Goal: Complete application form: Complete application form

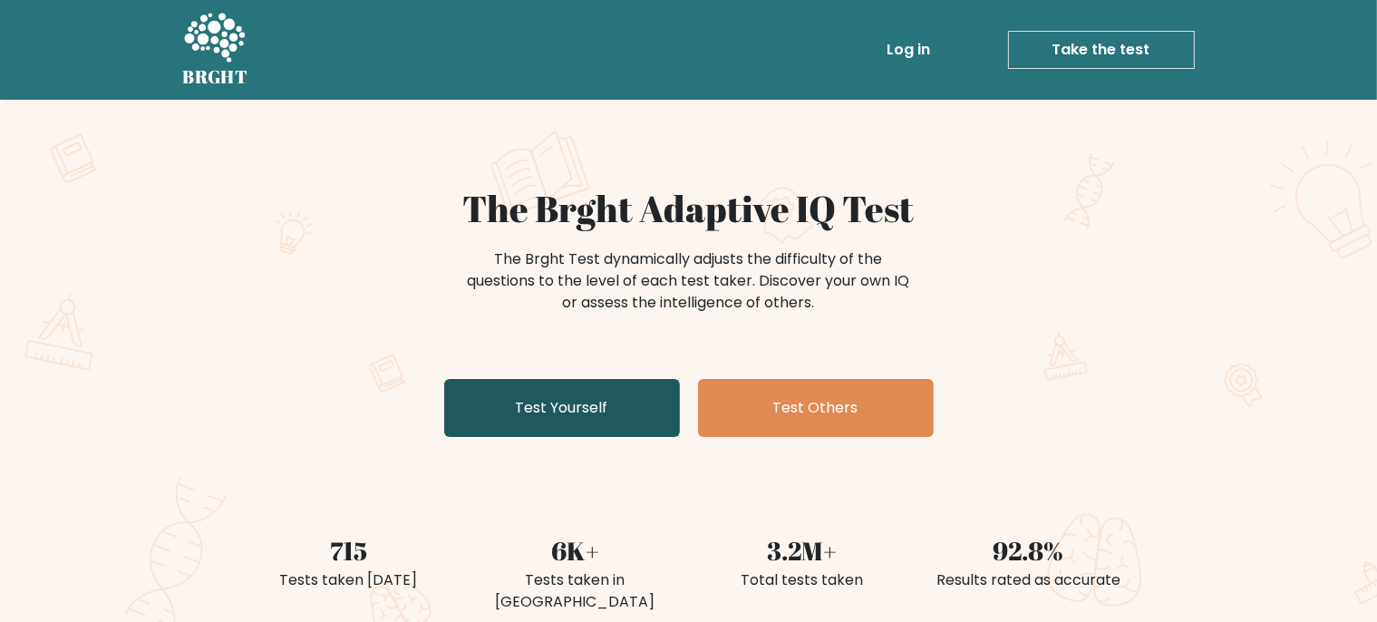
click at [577, 390] on link "Test Yourself" at bounding box center [562, 408] width 236 height 58
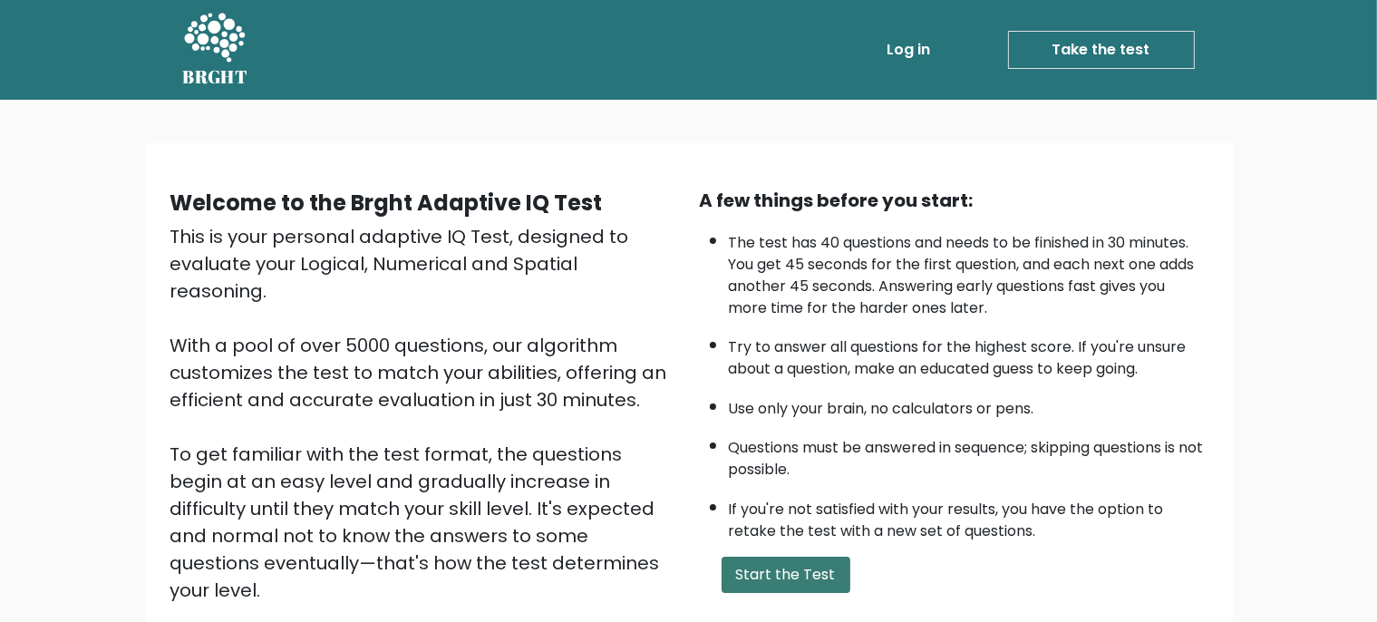
click at [769, 593] on button "Start the Test" at bounding box center [785, 574] width 129 height 36
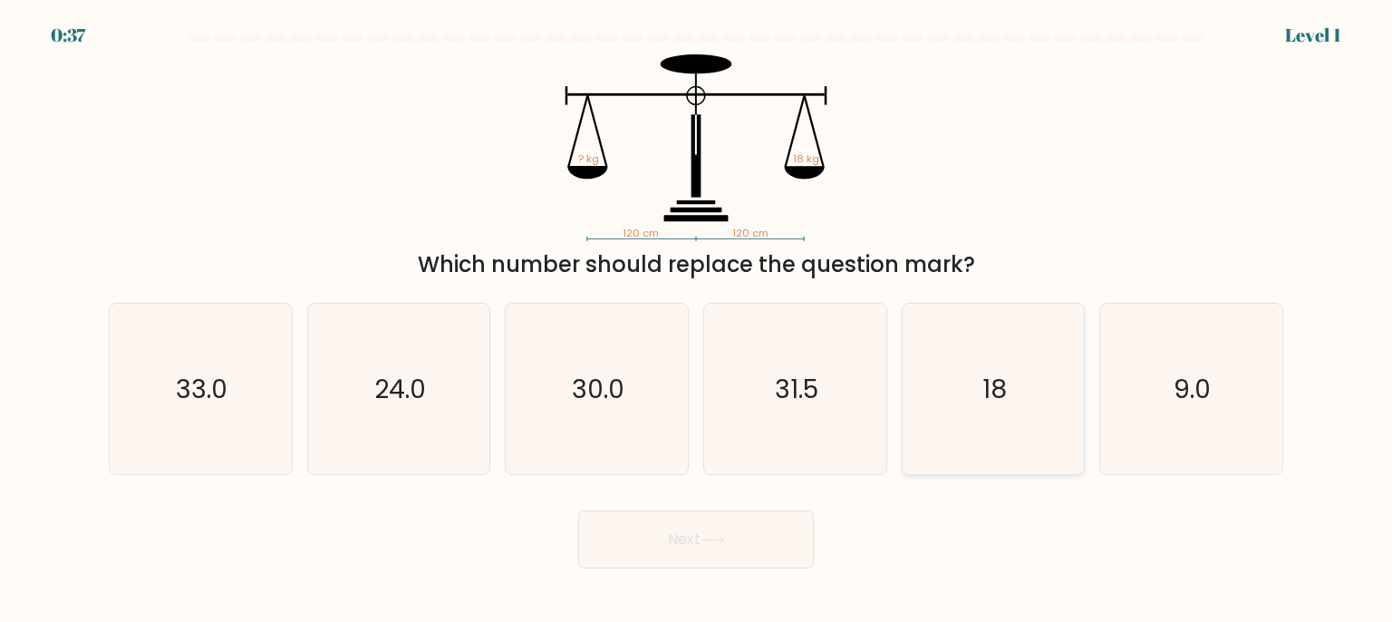
click at [986, 376] on text "18" at bounding box center [994, 389] width 24 height 36
click at [697, 320] on input "e. 18" at bounding box center [696, 315] width 1 height 9
radio input "true"
click at [723, 540] on icon at bounding box center [712, 540] width 22 height 8
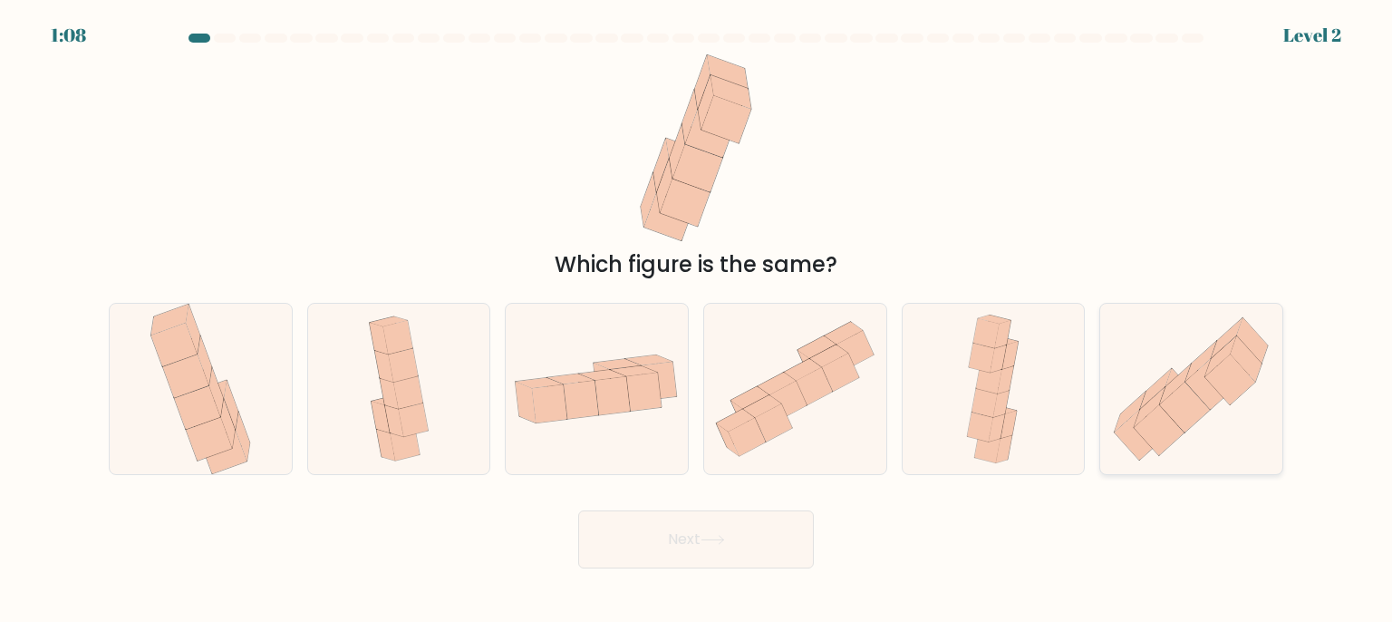
click at [1152, 372] on icon at bounding box center [1191, 389] width 182 height 160
click at [697, 320] on input "f." at bounding box center [696, 315] width 1 height 9
radio input "true"
click at [710, 543] on icon at bounding box center [713, 540] width 24 height 10
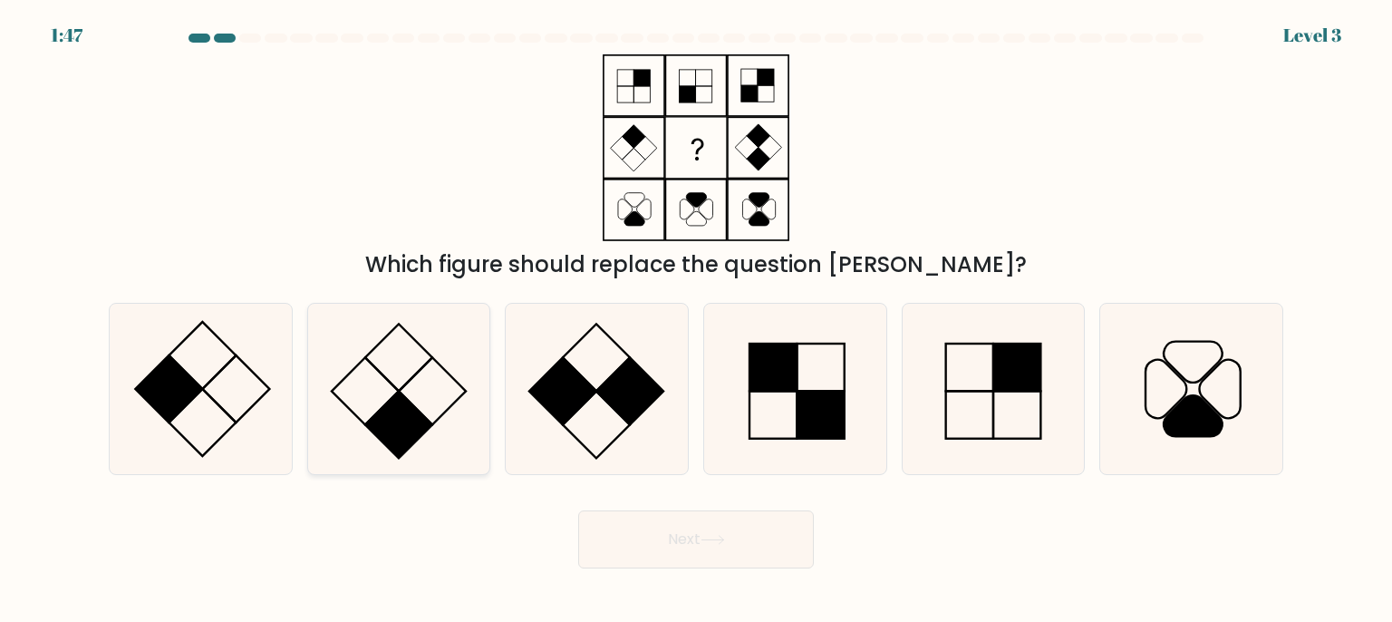
click at [430, 433] on icon at bounding box center [399, 389] width 170 height 170
click at [696, 320] on input "b." at bounding box center [696, 315] width 1 height 9
radio input "true"
click at [722, 566] on button "Next" at bounding box center [696, 539] width 236 height 58
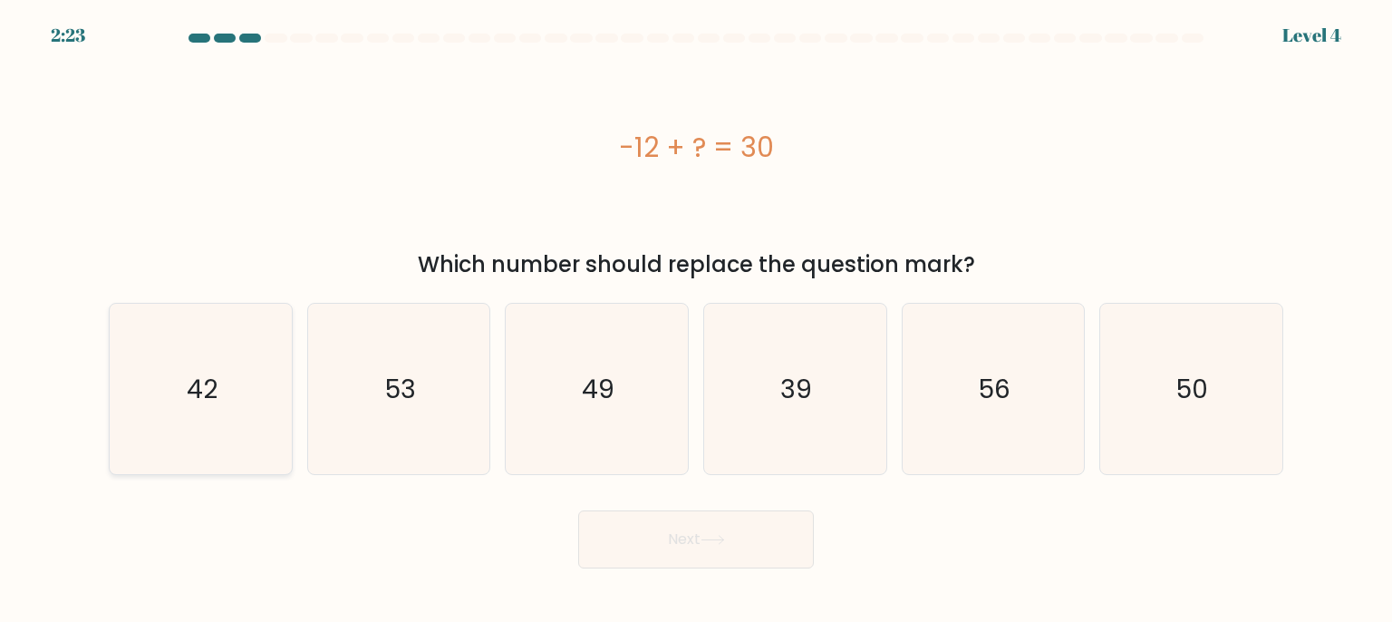
click at [234, 404] on icon "42" at bounding box center [200, 389] width 170 height 170
click at [696, 320] on input "a. 42" at bounding box center [696, 315] width 1 height 9
radio input "true"
click at [723, 545] on icon at bounding box center [713, 540] width 24 height 10
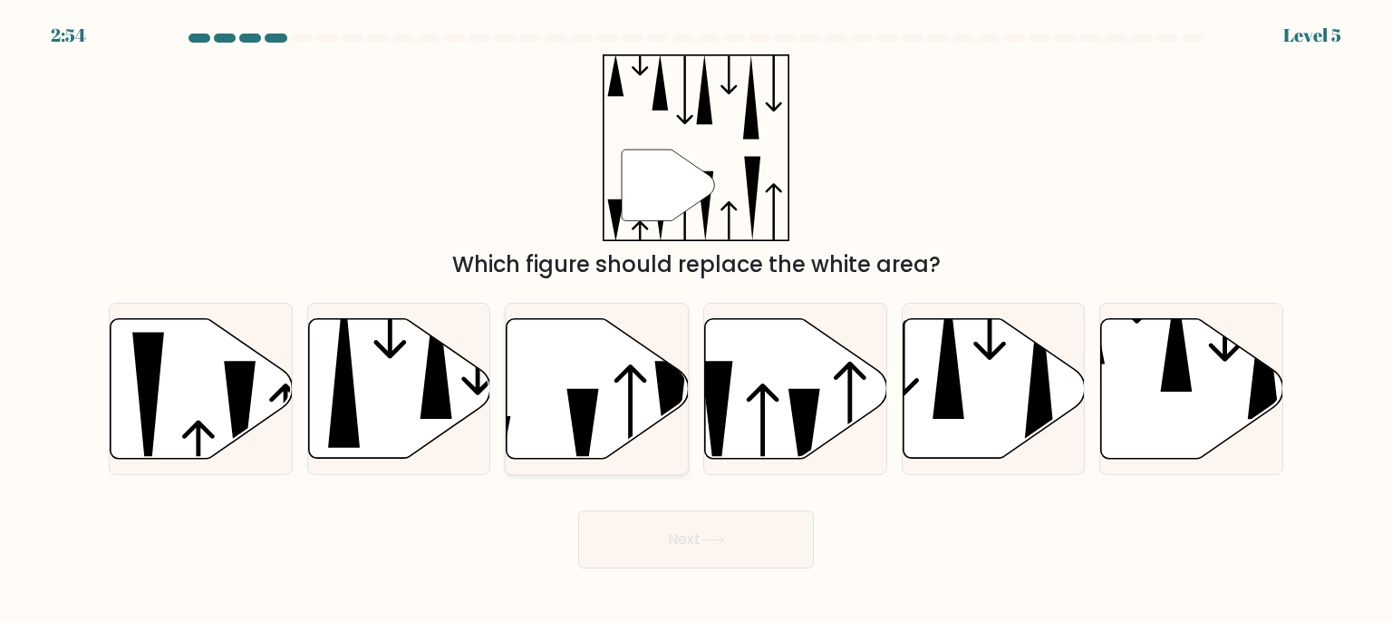
click at [593, 401] on icon at bounding box center [583, 443] width 32 height 110
click at [696, 320] on input "c." at bounding box center [696, 315] width 1 height 9
radio input "true"
click at [708, 552] on button "Next" at bounding box center [696, 539] width 236 height 58
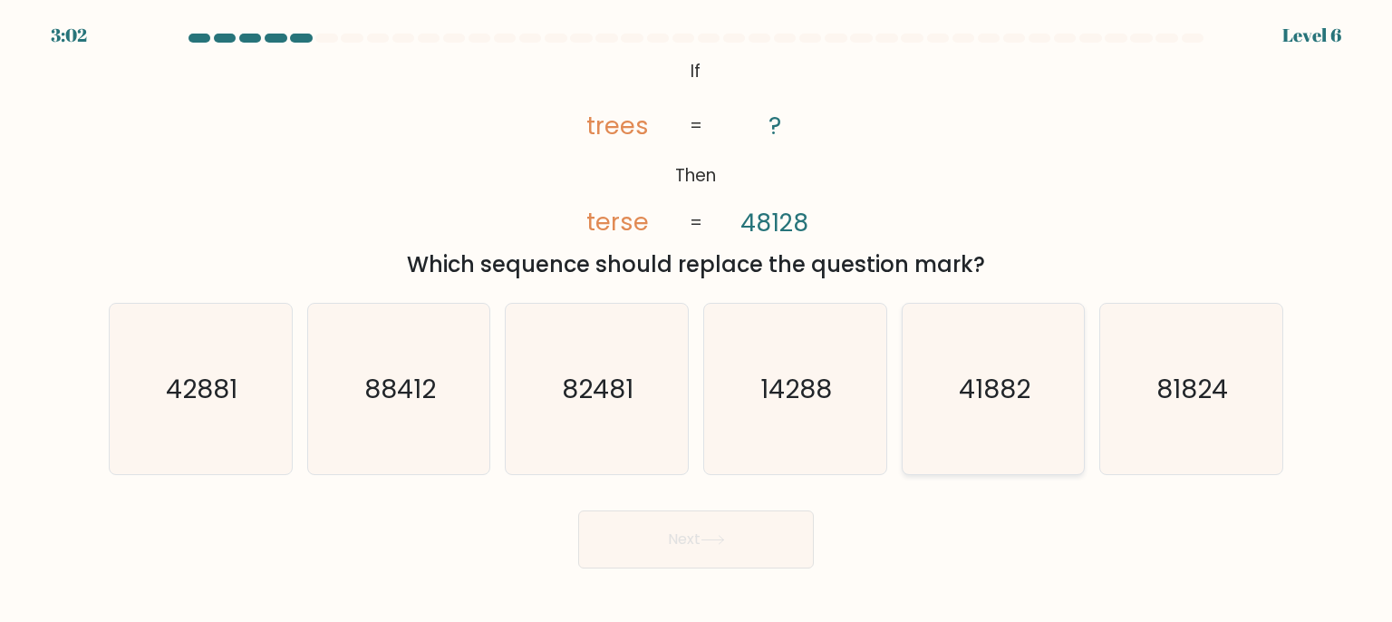
click at [970, 392] on text "41882" at bounding box center [995, 389] width 72 height 36
click at [697, 320] on input "e. 41882" at bounding box center [696, 315] width 1 height 9
radio input "true"
click at [698, 536] on button "Next" at bounding box center [696, 539] width 236 height 58
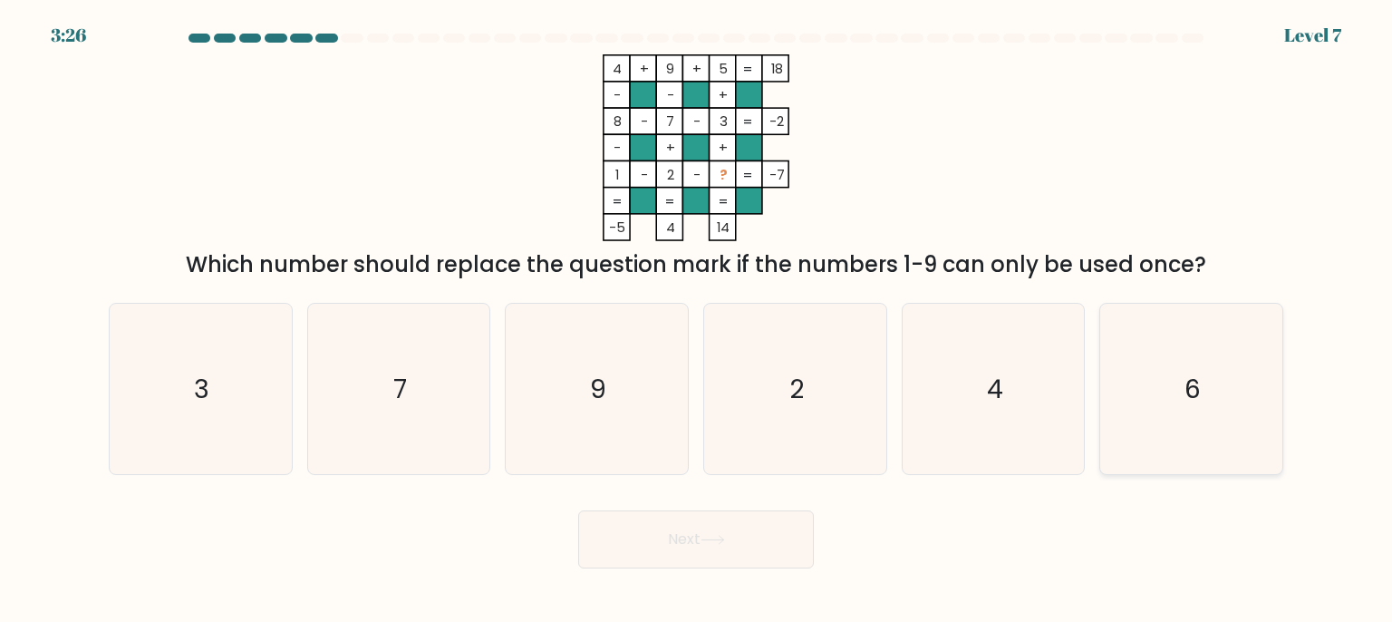
click at [1186, 392] on text "6" at bounding box center [1192, 389] width 16 height 36
click at [697, 320] on input "f. 6" at bounding box center [696, 315] width 1 height 9
radio input "true"
click at [686, 537] on button "Next" at bounding box center [696, 539] width 236 height 58
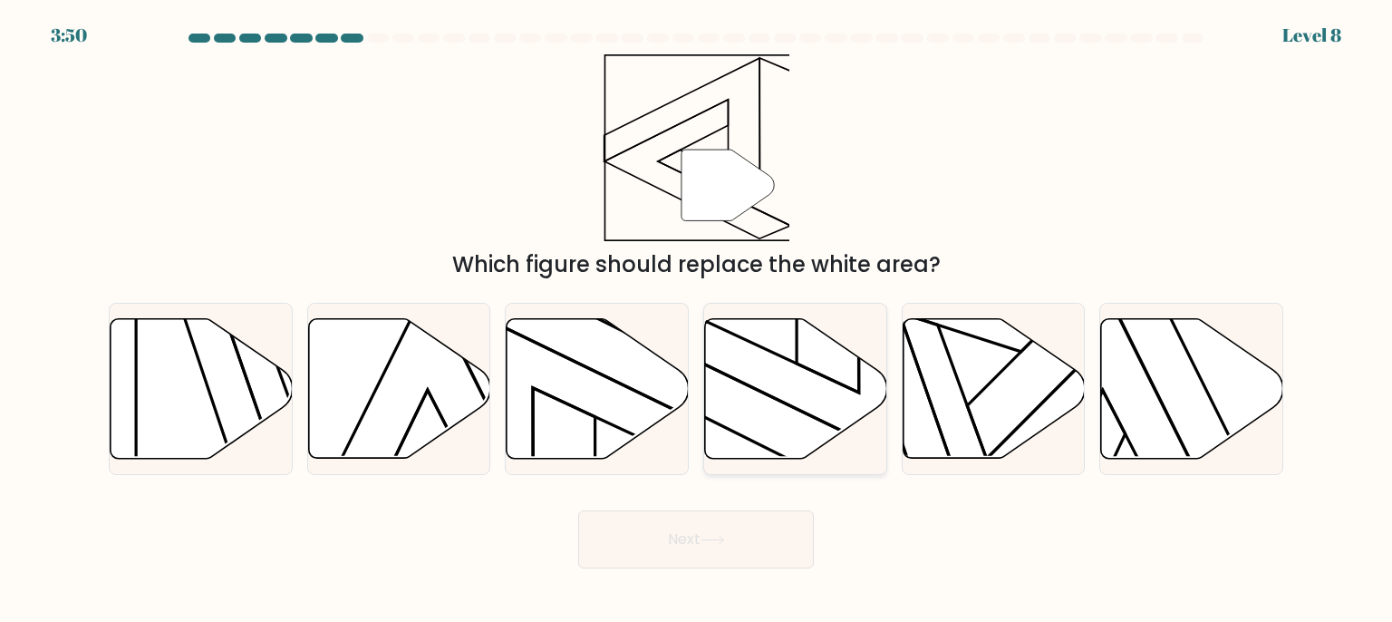
click at [781, 433] on icon at bounding box center [796, 388] width 182 height 140
click at [697, 320] on input "d." at bounding box center [696, 315] width 1 height 9
radio input "true"
click at [711, 538] on icon at bounding box center [713, 540] width 24 height 10
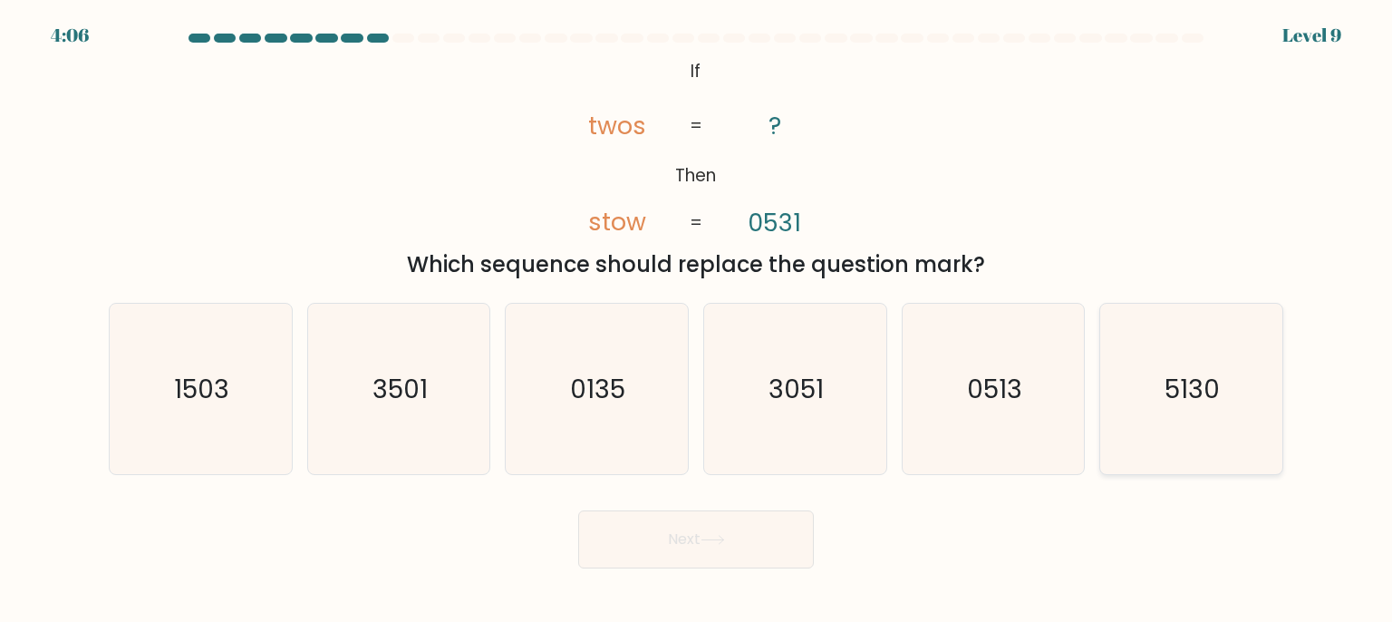
click at [1202, 382] on text "5130" at bounding box center [1192, 389] width 55 height 36
click at [697, 320] on input "f. 5130" at bounding box center [696, 315] width 1 height 9
radio input "true"
click at [726, 535] on button "Next" at bounding box center [696, 539] width 236 height 58
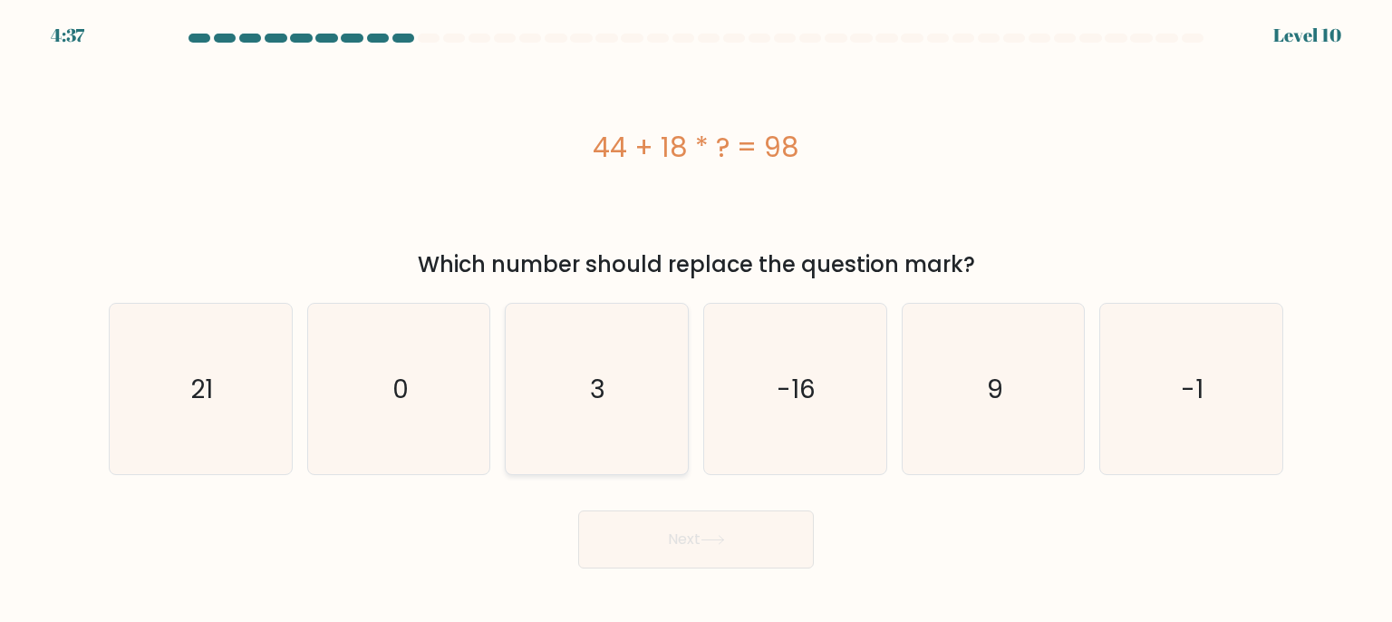
click at [592, 409] on icon "3" at bounding box center [596, 389] width 170 height 170
click at [696, 320] on input "c. 3" at bounding box center [696, 315] width 1 height 9
radio input "true"
click at [662, 543] on button "Next" at bounding box center [696, 539] width 236 height 58
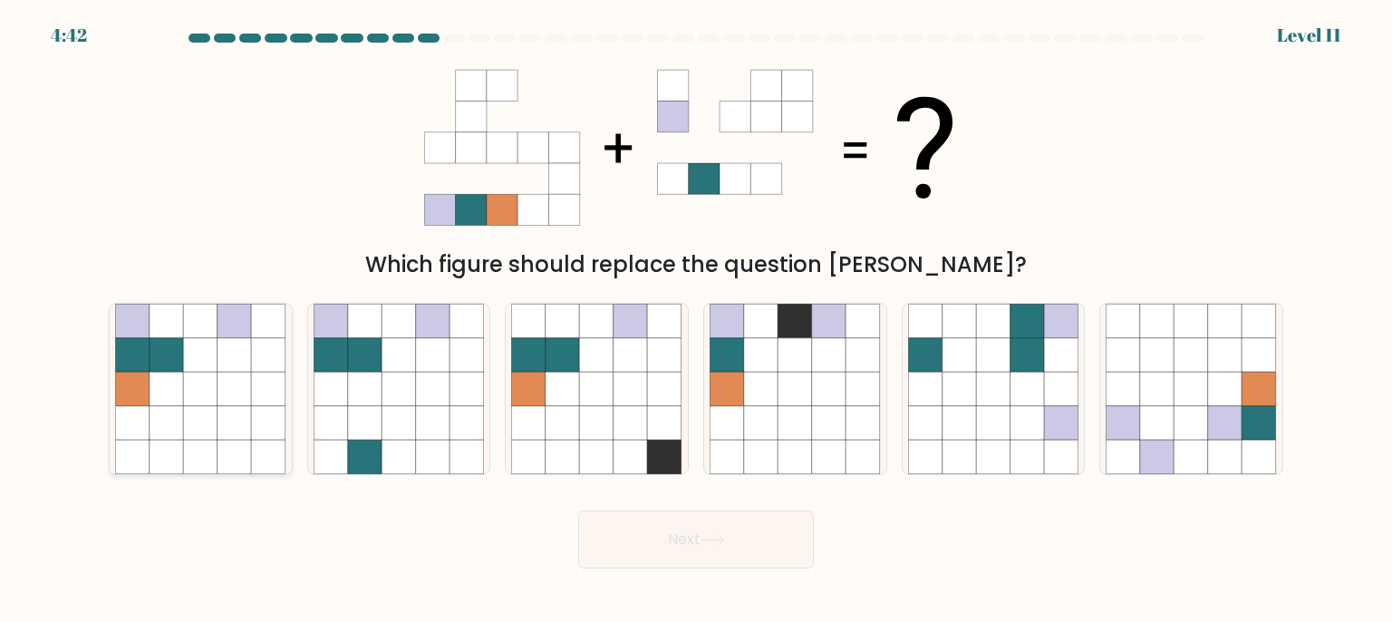
click at [230, 431] on icon at bounding box center [235, 423] width 34 height 34
click at [696, 320] on input "a." at bounding box center [696, 315] width 1 height 9
radio input "true"
click at [665, 542] on button "Next" at bounding box center [696, 539] width 236 height 58
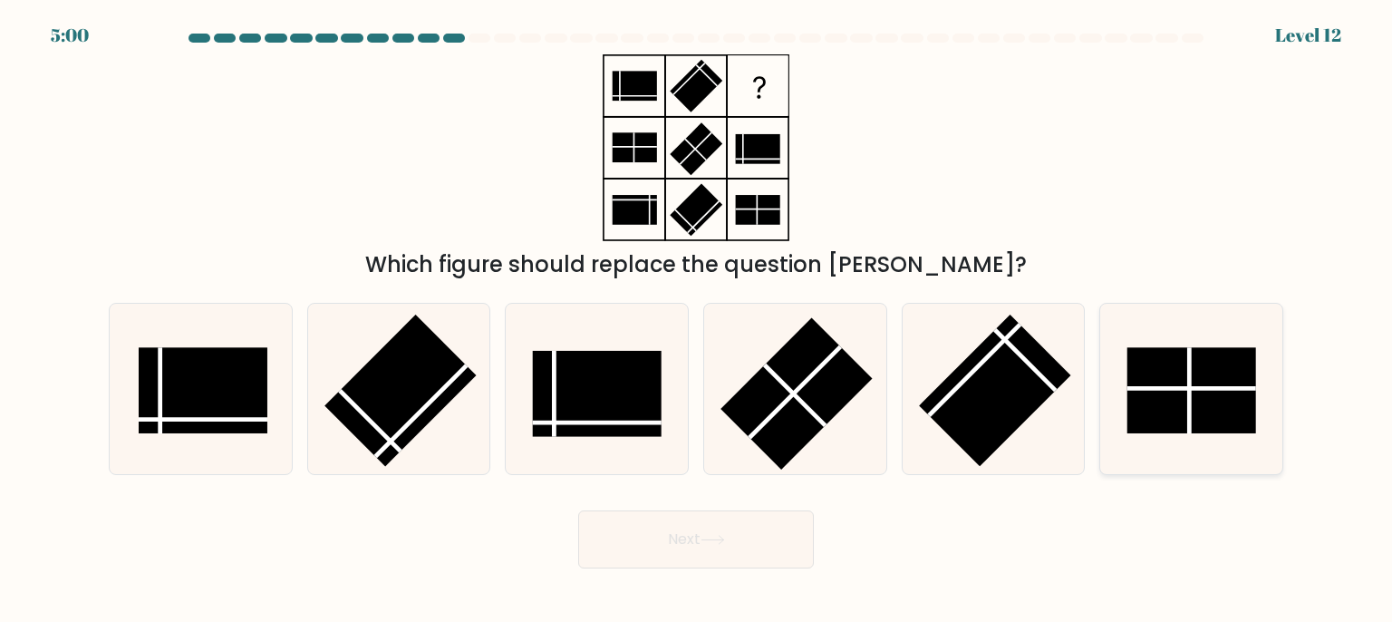
click at [1213, 408] on rect at bounding box center [1191, 390] width 129 height 86
click at [697, 320] on input "f." at bounding box center [696, 315] width 1 height 9
radio input "true"
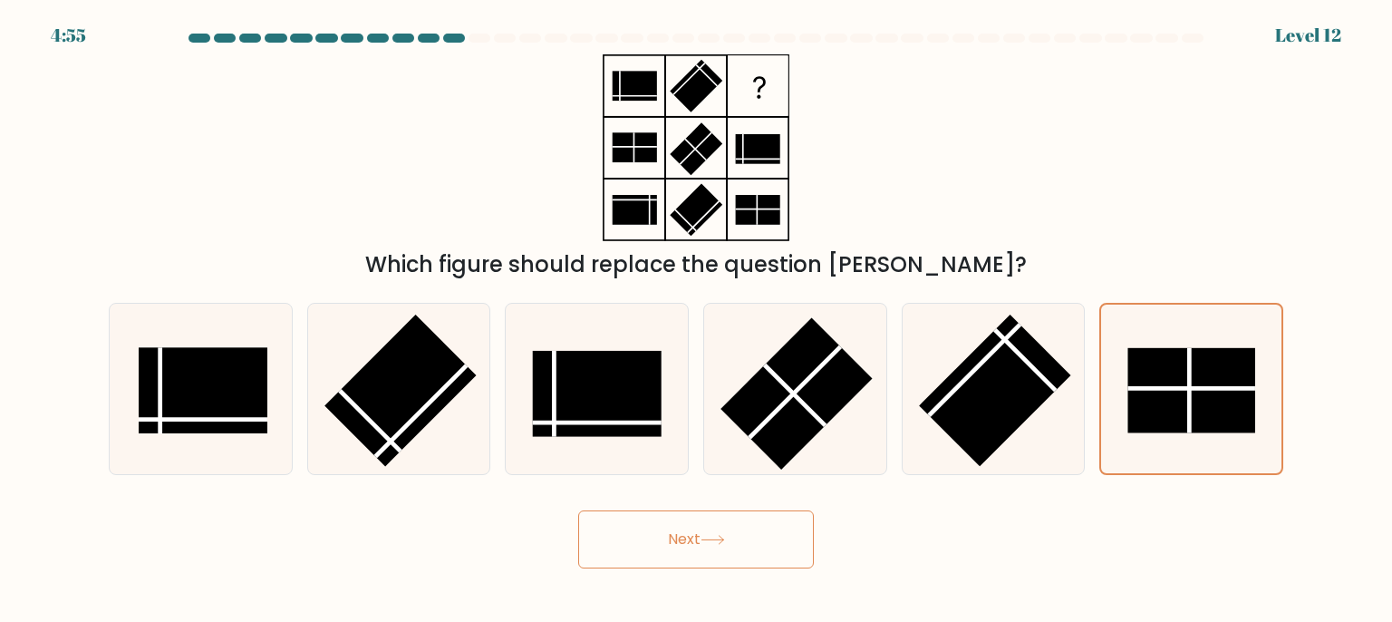
click at [737, 539] on button "Next" at bounding box center [696, 539] width 236 height 58
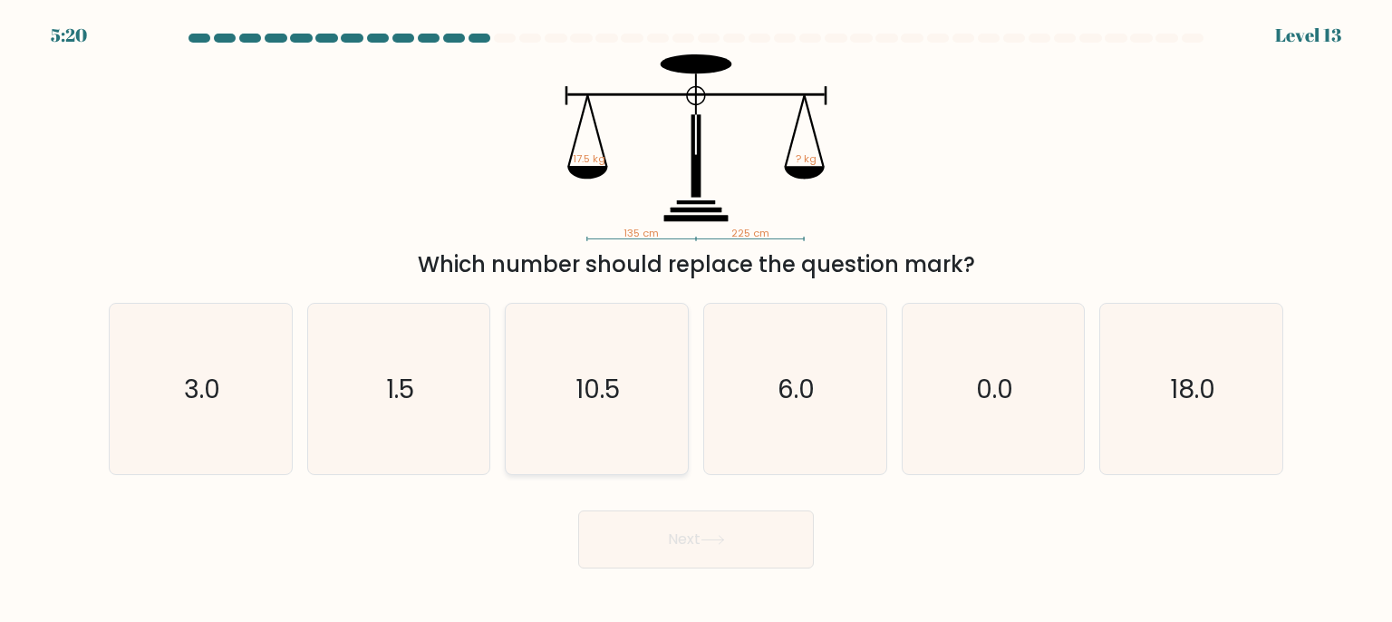
click at [607, 442] on icon "10.5" at bounding box center [596, 389] width 170 height 170
click at [696, 320] on input "c. 10.5" at bounding box center [696, 315] width 1 height 9
radio input "true"
click at [696, 565] on button "Next" at bounding box center [696, 539] width 236 height 58
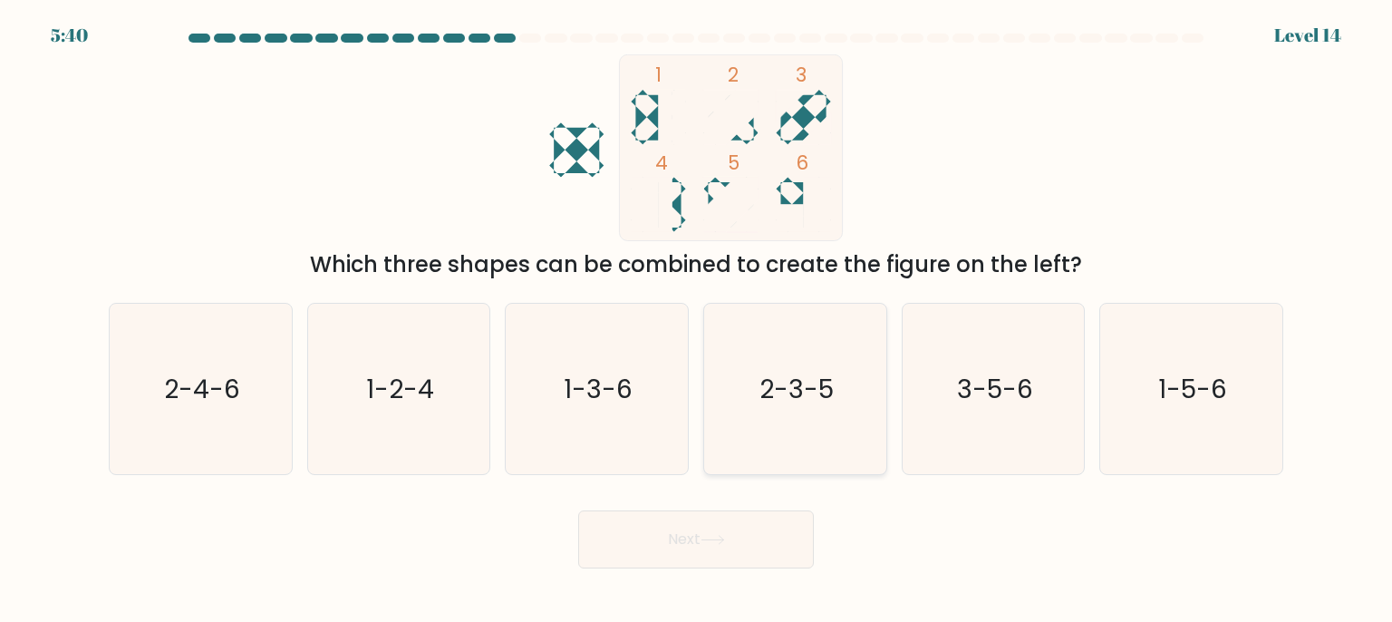
click at [774, 397] on text "2-3-5" at bounding box center [796, 389] width 74 height 36
click at [697, 320] on input "d. 2-3-5" at bounding box center [696, 315] width 1 height 9
radio input "true"
click at [698, 533] on button "Next" at bounding box center [696, 539] width 236 height 58
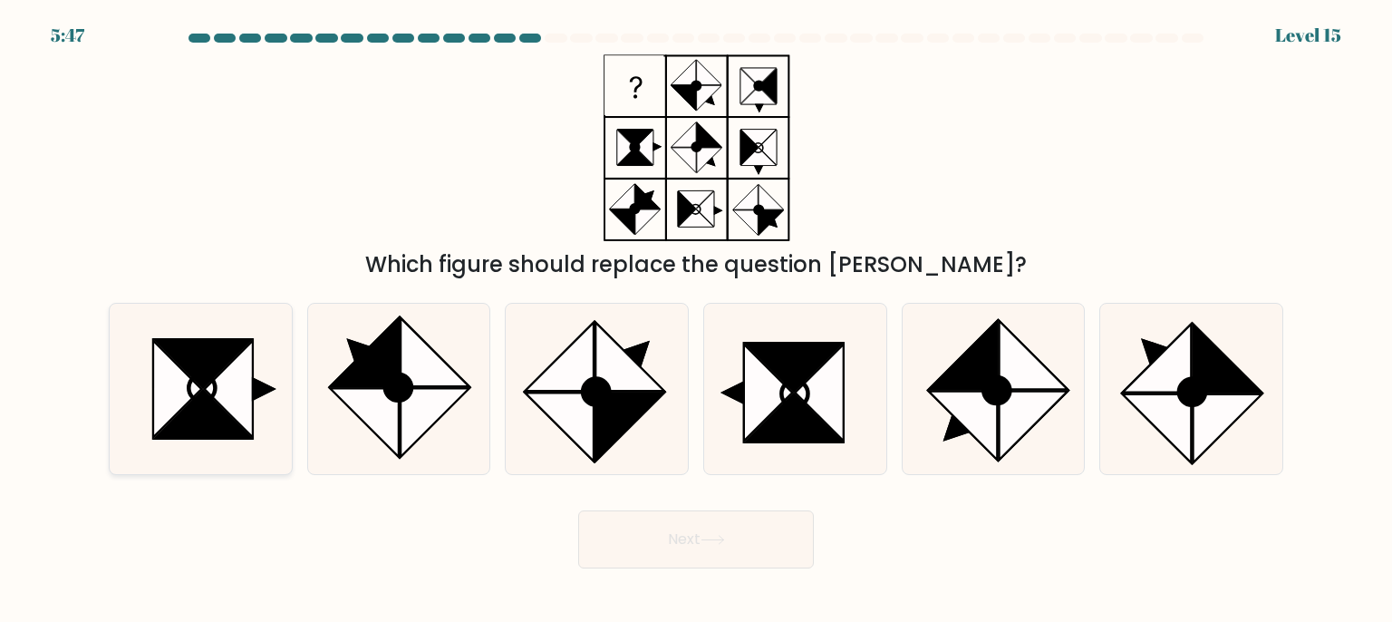
click at [257, 402] on icon at bounding box center [200, 389] width 170 height 170
click at [696, 320] on input "a." at bounding box center [696, 315] width 1 height 9
radio input "true"
click at [677, 530] on button "Next" at bounding box center [696, 539] width 236 height 58
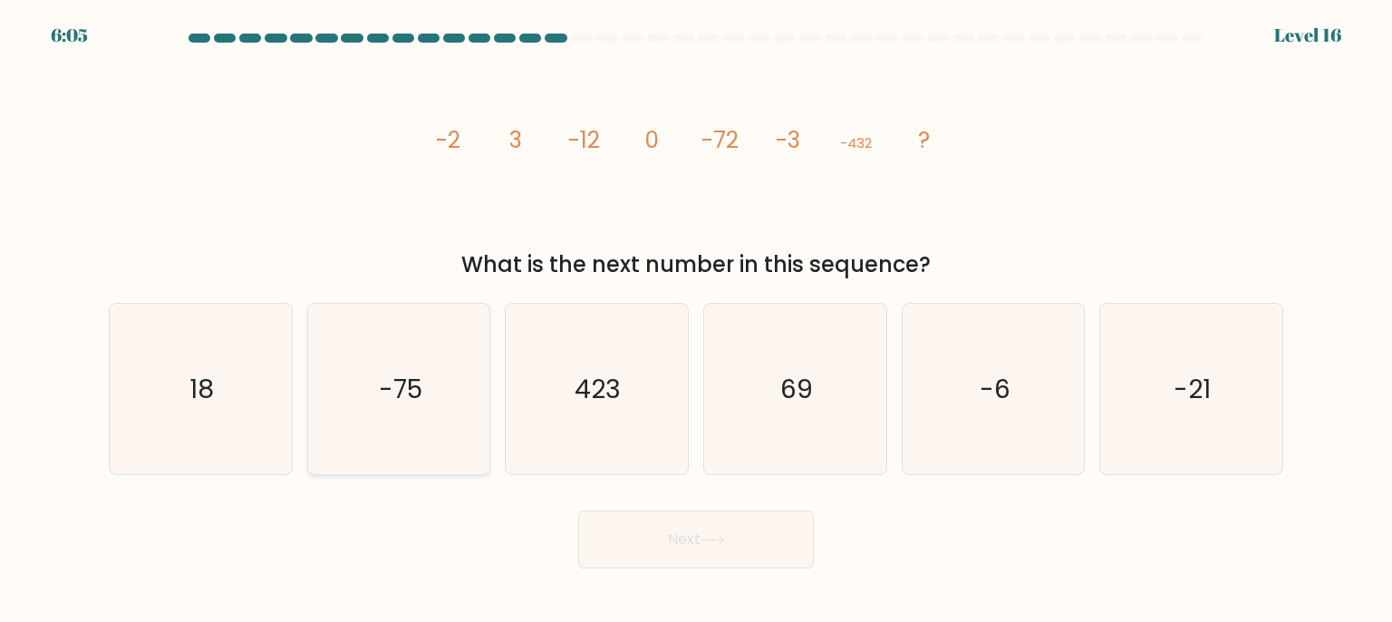
click at [390, 420] on icon "-75" at bounding box center [399, 389] width 170 height 170
click at [696, 320] on input "b. -75" at bounding box center [696, 315] width 1 height 9
radio input "true"
click at [682, 527] on button "Next" at bounding box center [696, 539] width 236 height 58
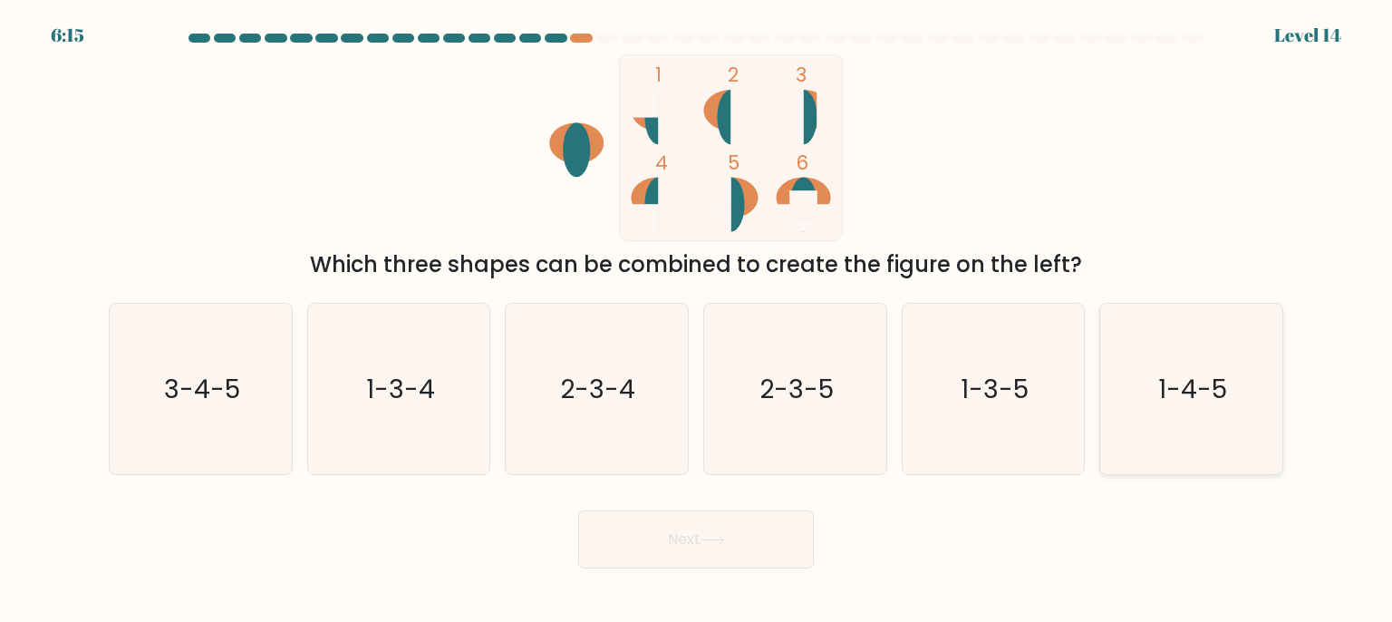
click at [1165, 403] on icon "1-4-5" at bounding box center [1191, 389] width 170 height 170
click at [697, 320] on input "f. 1-4-5" at bounding box center [696, 315] width 1 height 9
radio input "true"
click at [763, 548] on button "Next" at bounding box center [696, 539] width 236 height 58
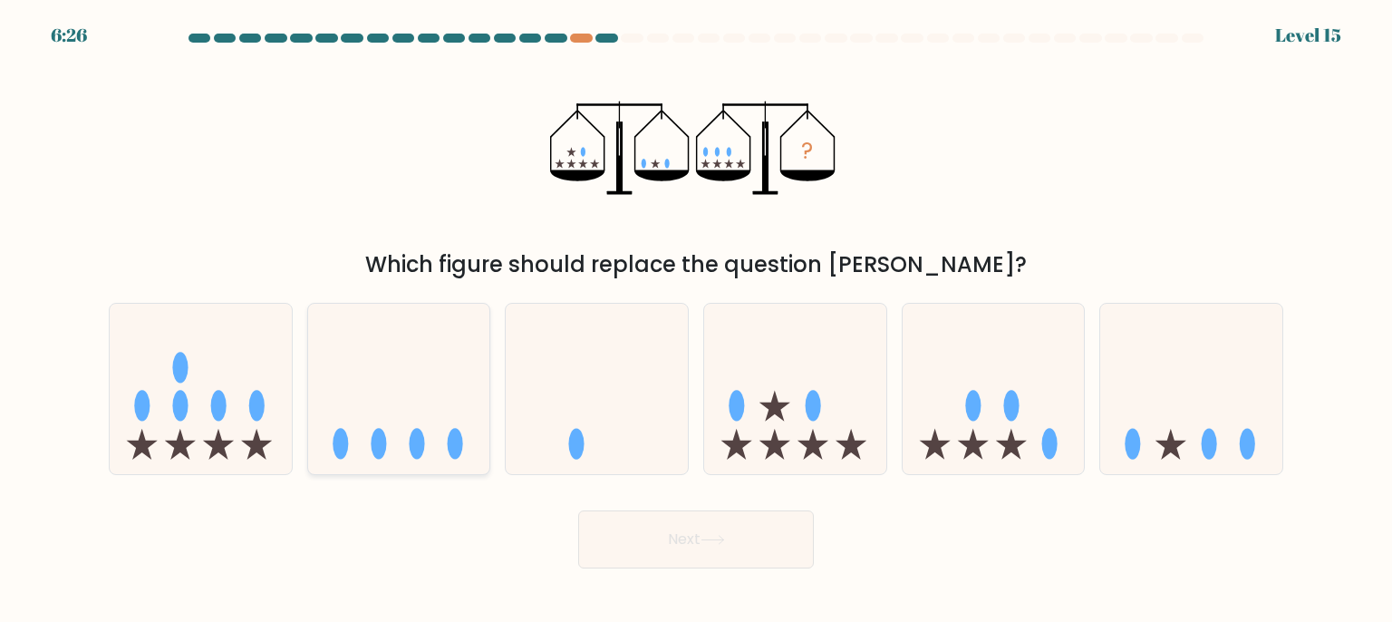
click at [324, 422] on icon at bounding box center [399, 389] width 182 height 150
click at [696, 320] on input "b." at bounding box center [696, 315] width 1 height 9
radio input "true"
click at [670, 546] on button "Next" at bounding box center [696, 539] width 236 height 58
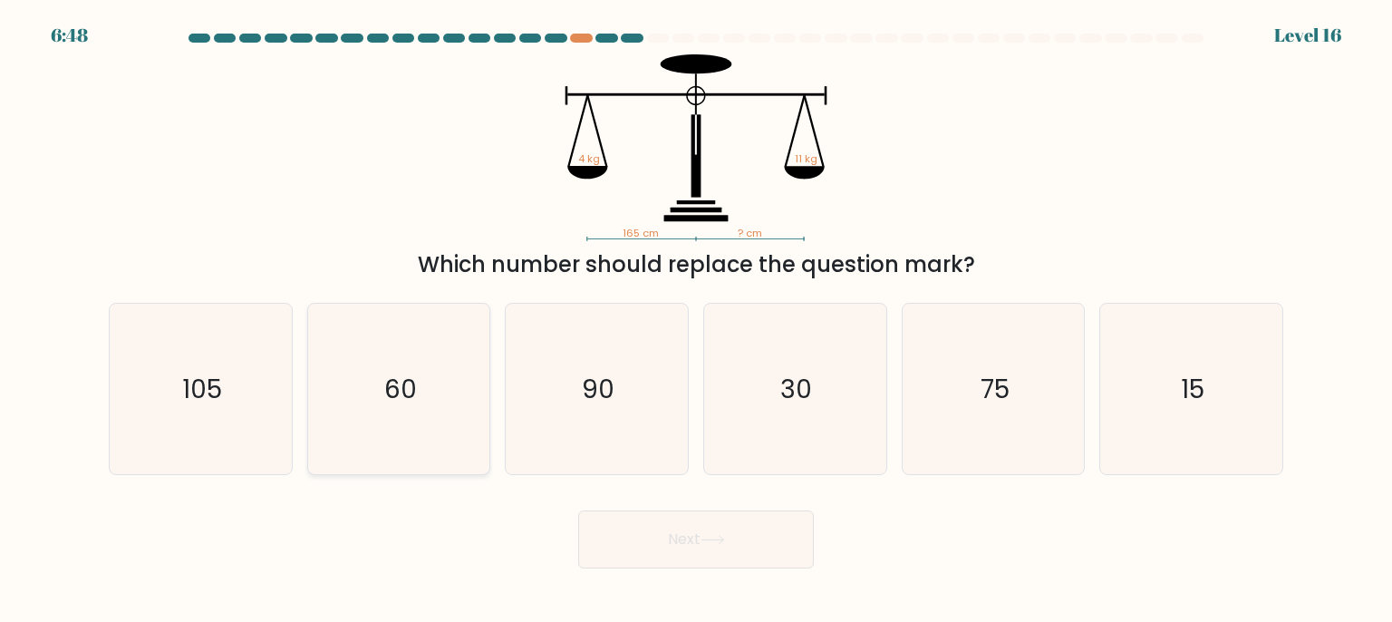
click at [421, 371] on icon "60" at bounding box center [399, 389] width 170 height 170
click at [696, 320] on input "b. 60" at bounding box center [696, 315] width 1 height 9
radio input "true"
click at [729, 548] on button "Next" at bounding box center [696, 539] width 236 height 58
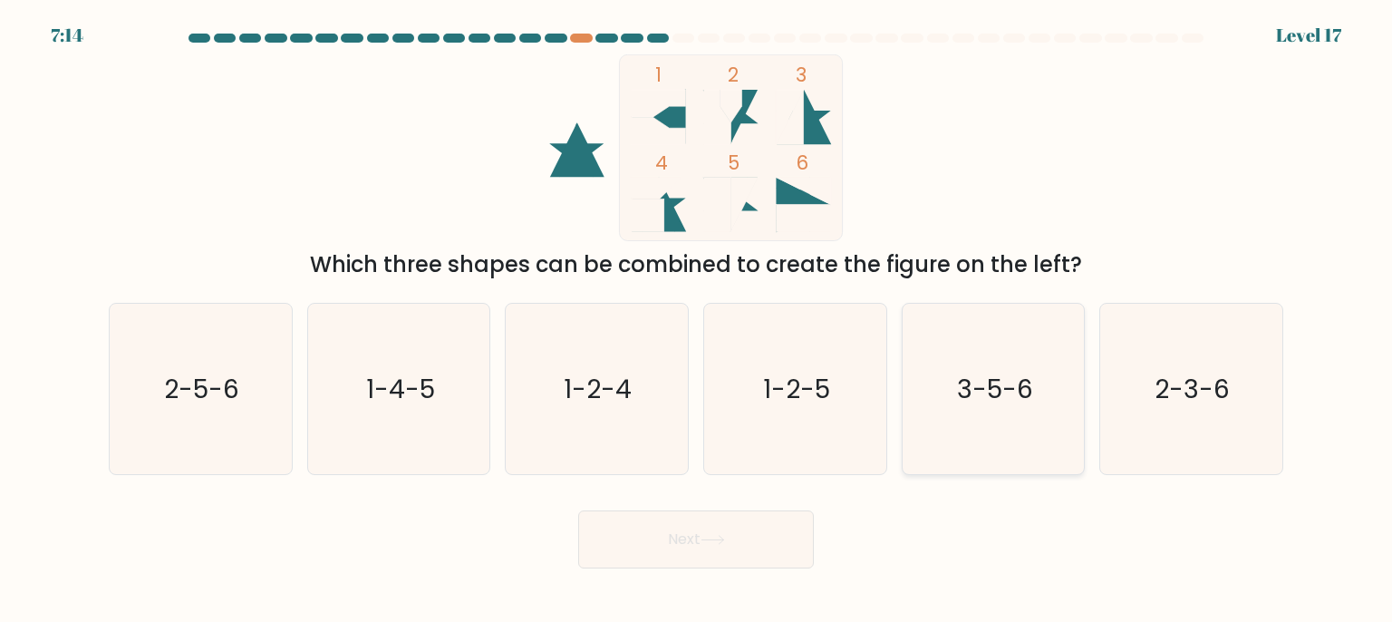
click at [1051, 361] on icon "3-5-6" at bounding box center [993, 389] width 170 height 170
click at [697, 320] on input "e. 3-5-6" at bounding box center [696, 315] width 1 height 9
radio input "true"
click at [739, 522] on button "Next" at bounding box center [696, 539] width 236 height 58
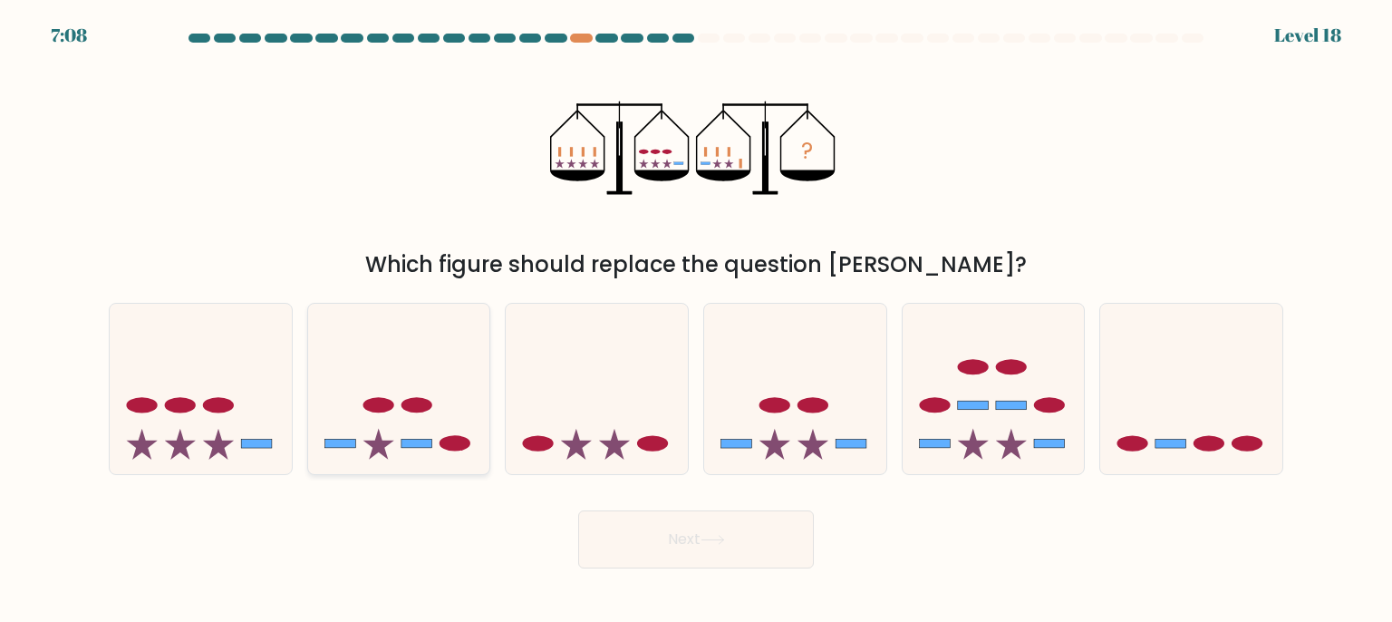
click at [361, 405] on icon at bounding box center [399, 389] width 182 height 150
click at [696, 320] on input "b." at bounding box center [696, 315] width 1 height 9
radio input "true"
click at [681, 546] on button "Next" at bounding box center [696, 539] width 236 height 58
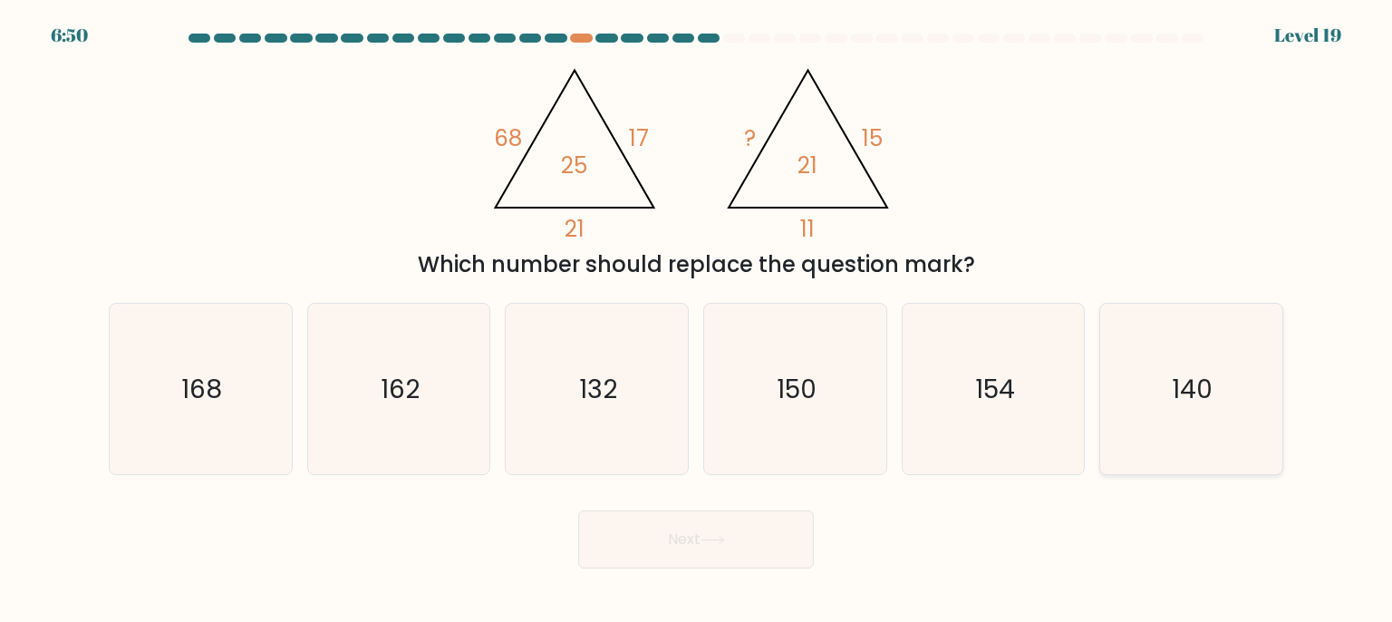
click at [1158, 393] on icon "140" at bounding box center [1191, 389] width 170 height 170
click at [697, 320] on input "f. 140" at bounding box center [696, 315] width 1 height 9
radio input "true"
click at [749, 544] on button "Next" at bounding box center [696, 539] width 236 height 58
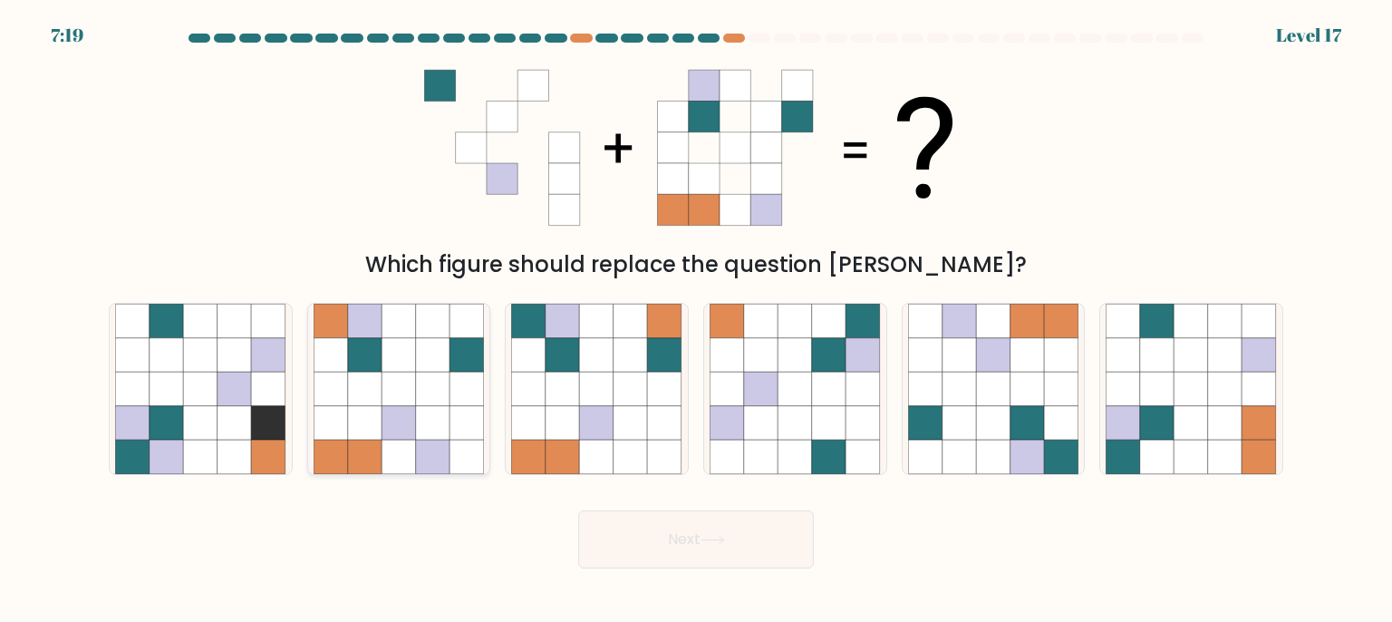
click at [424, 405] on icon at bounding box center [433, 389] width 34 height 34
click at [696, 320] on input "b." at bounding box center [696, 315] width 1 height 9
radio input "true"
click at [694, 540] on button "Next" at bounding box center [696, 539] width 236 height 58
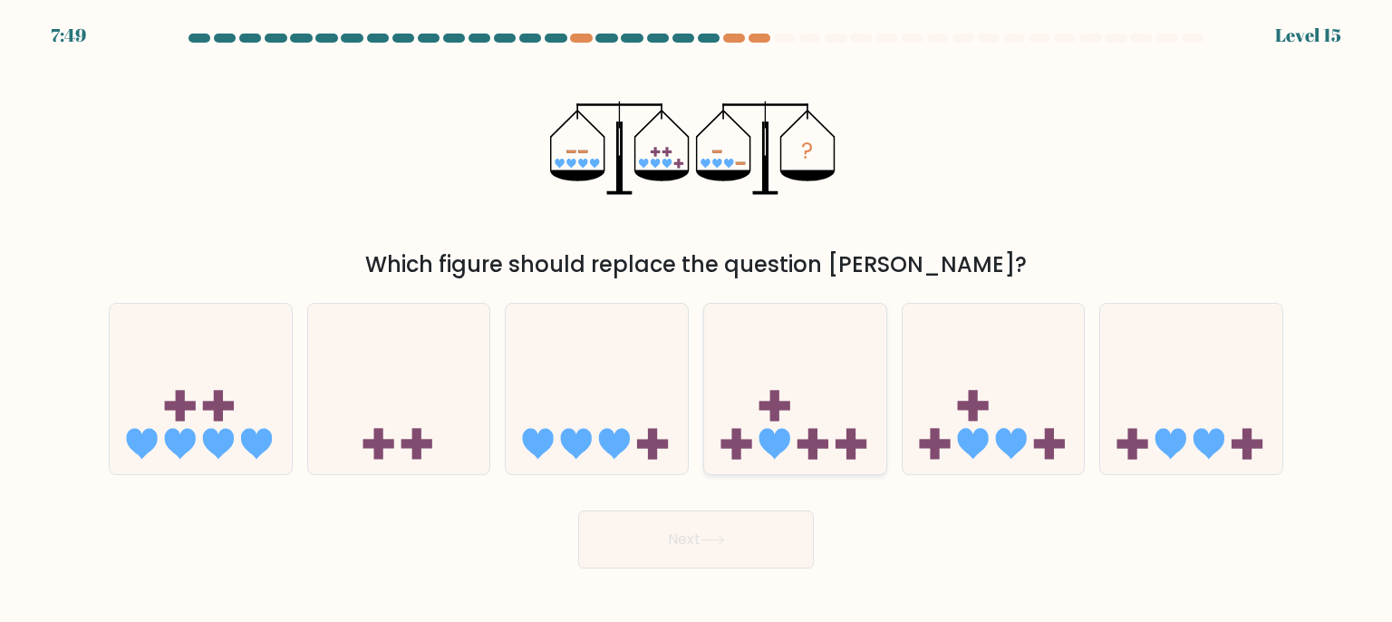
click at [780, 381] on icon at bounding box center [795, 389] width 182 height 150
click at [697, 320] on input "d." at bounding box center [696, 315] width 1 height 9
radio input "true"
click at [701, 535] on button "Next" at bounding box center [696, 539] width 236 height 58
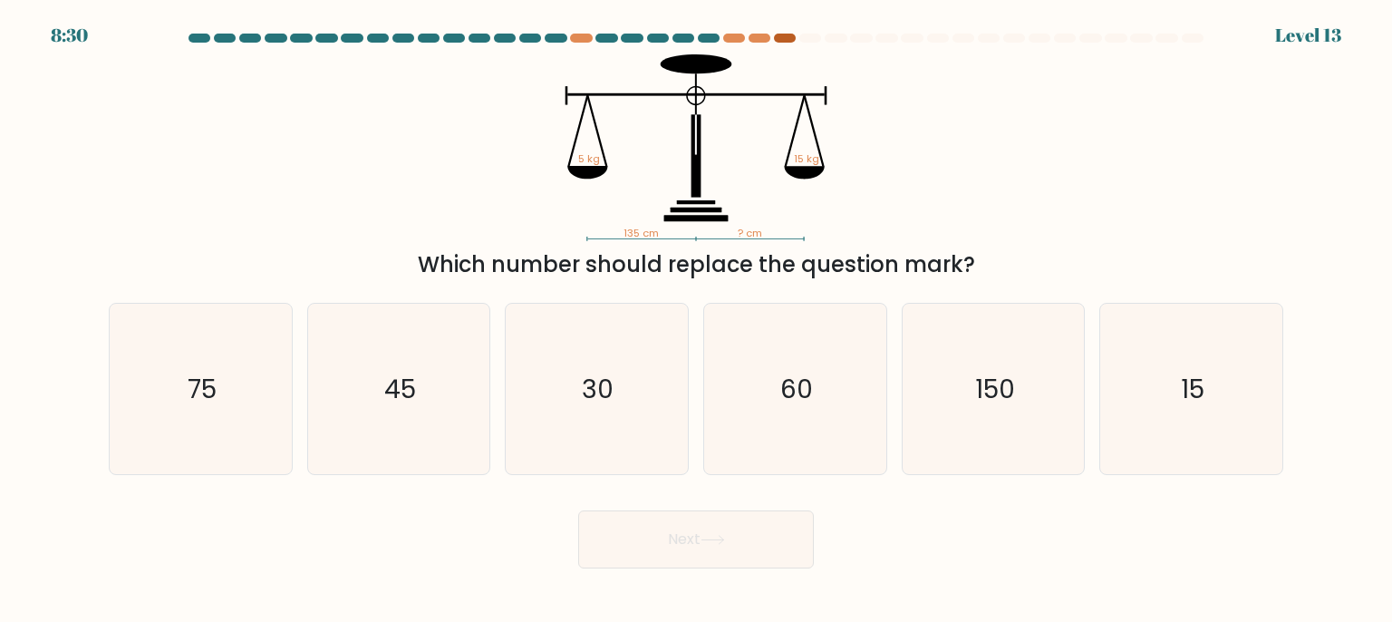
click at [783, 37] on div at bounding box center [785, 38] width 22 height 9
click at [759, 42] on div at bounding box center [760, 38] width 22 height 9
click at [779, 39] on div at bounding box center [785, 38] width 22 height 9
click at [405, 396] on text "45" at bounding box center [400, 389] width 32 height 36
click at [696, 320] on input "b. 45" at bounding box center [696, 315] width 1 height 9
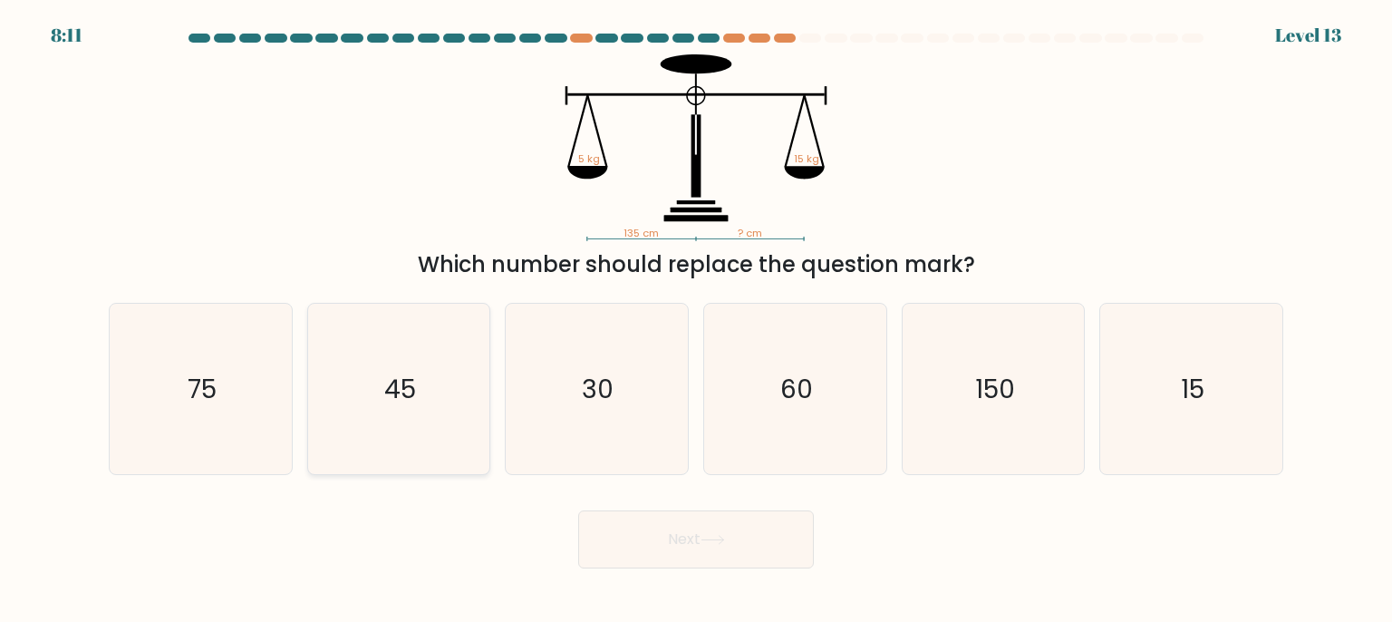
radio input "true"
click at [697, 539] on button "Next" at bounding box center [696, 539] width 236 height 58
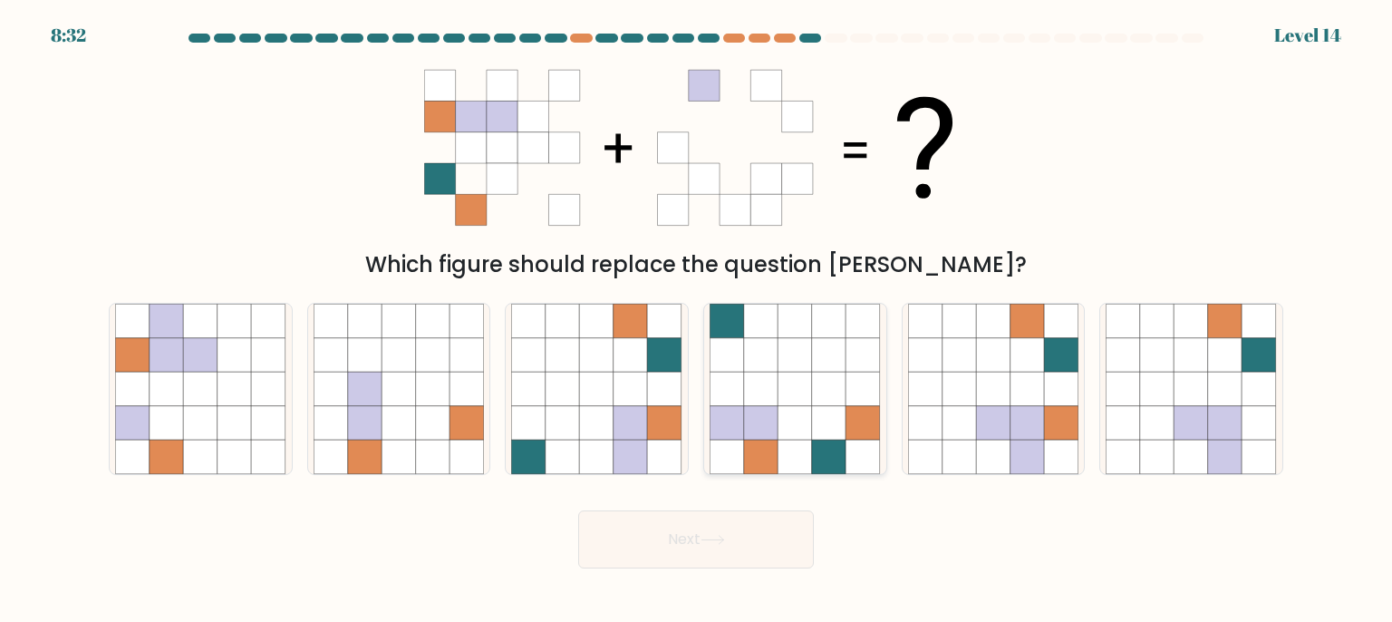
click at [785, 440] on icon at bounding box center [795, 423] width 34 height 34
click at [697, 320] on input "d." at bounding box center [696, 315] width 1 height 9
radio input "true"
click at [762, 535] on button "Next" at bounding box center [696, 539] width 236 height 58
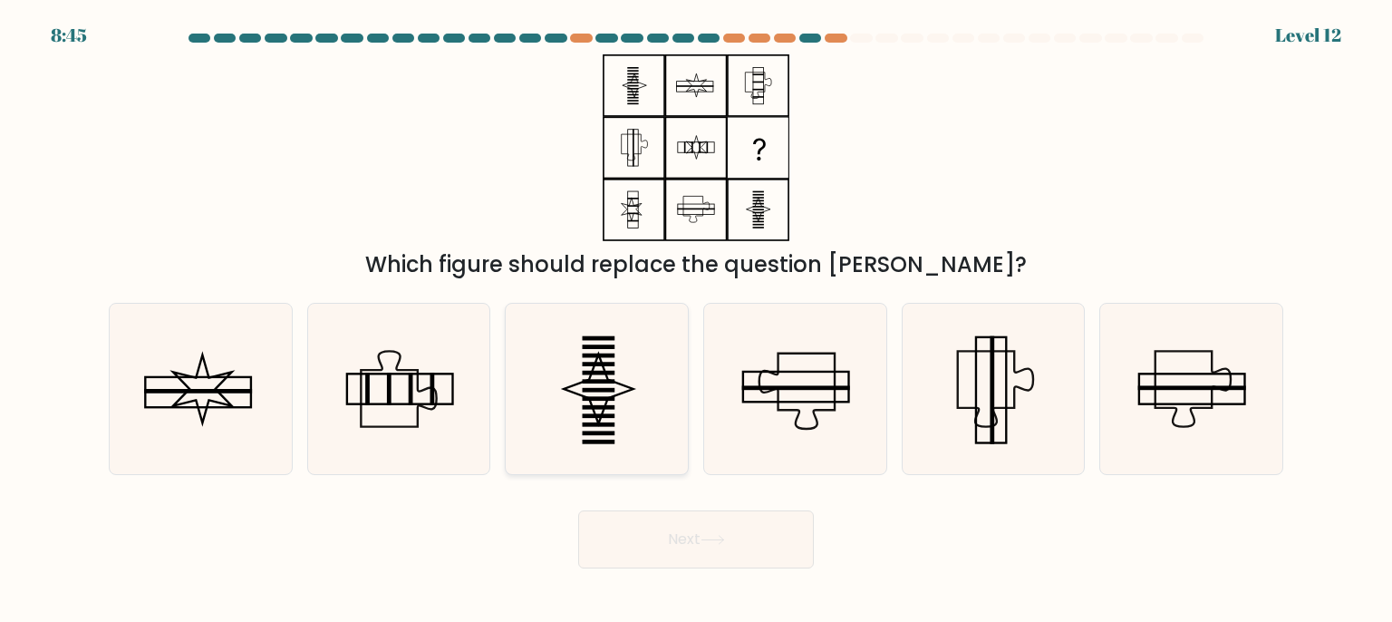
click at [596, 435] on rect at bounding box center [599, 433] width 33 height 5
click at [696, 320] on input "c." at bounding box center [696, 315] width 1 height 9
radio input "true"
click at [678, 535] on button "Next" at bounding box center [696, 539] width 236 height 58
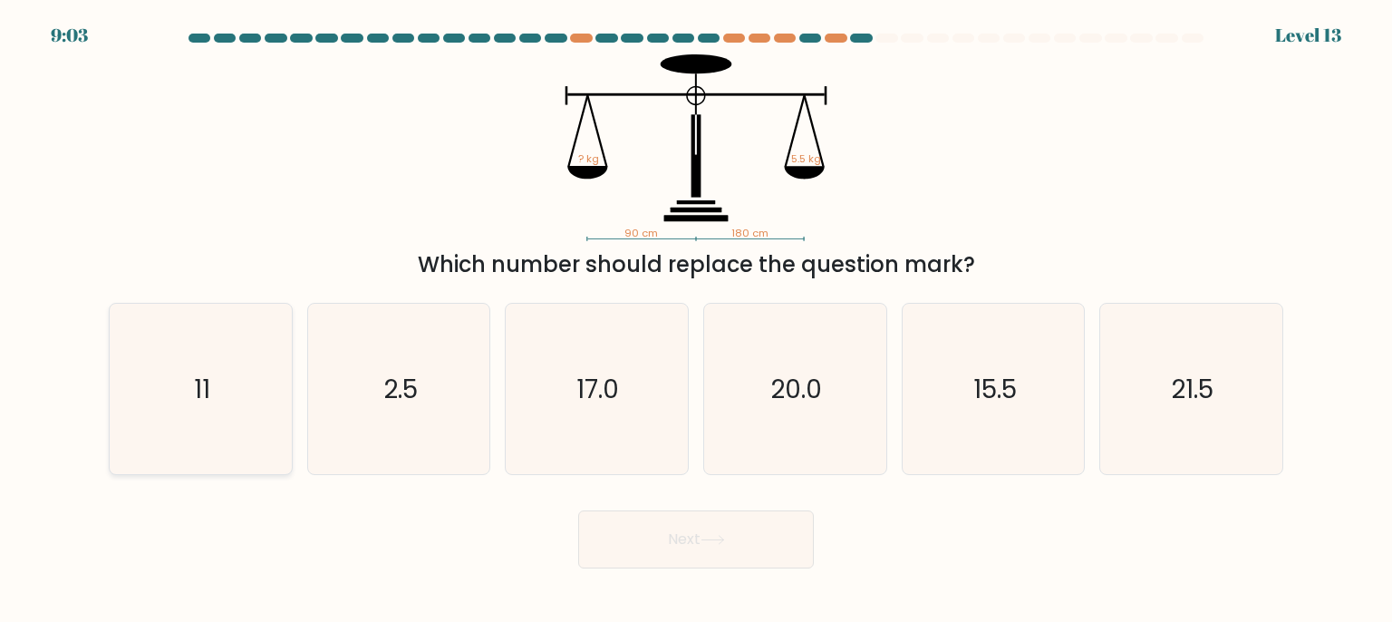
click at [270, 401] on icon "11" at bounding box center [200, 389] width 170 height 170
click at [696, 320] on input "a. 11" at bounding box center [696, 315] width 1 height 9
radio input "true"
click at [679, 525] on button "Next" at bounding box center [696, 539] width 236 height 58
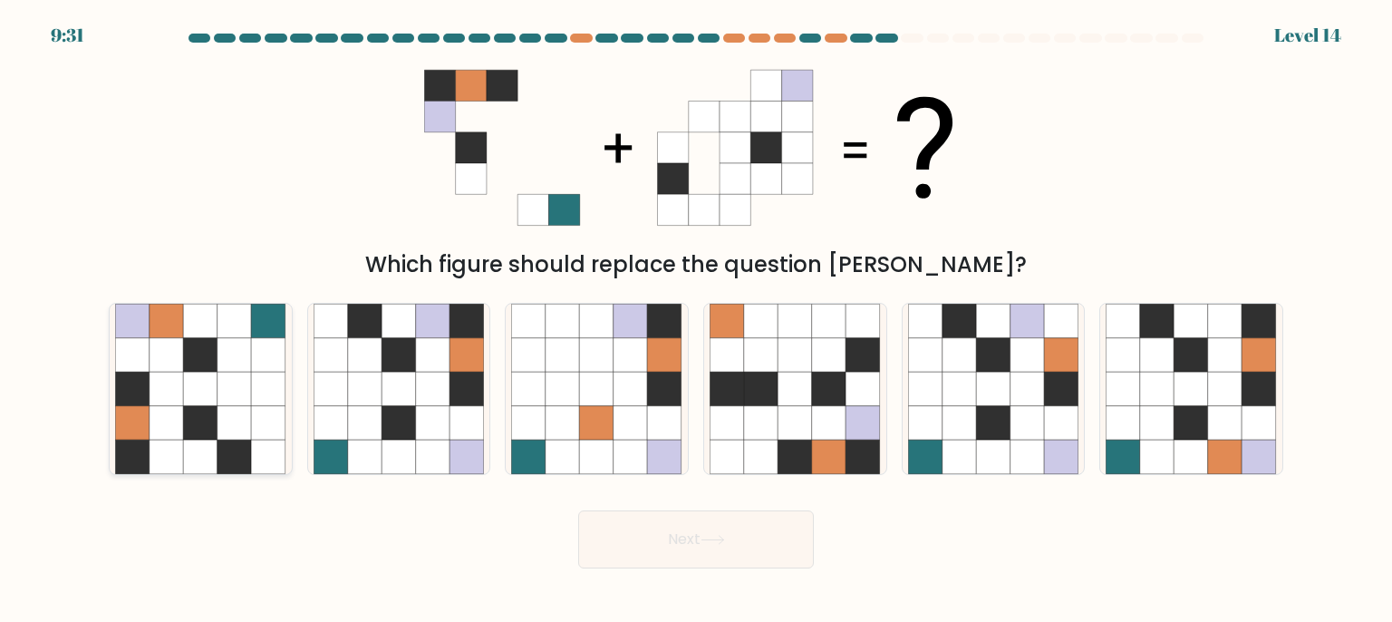
click at [165, 452] on icon at bounding box center [167, 457] width 34 height 34
click at [696, 320] on input "a." at bounding box center [696, 315] width 1 height 9
radio input "true"
click at [640, 528] on button "Next" at bounding box center [696, 539] width 236 height 58
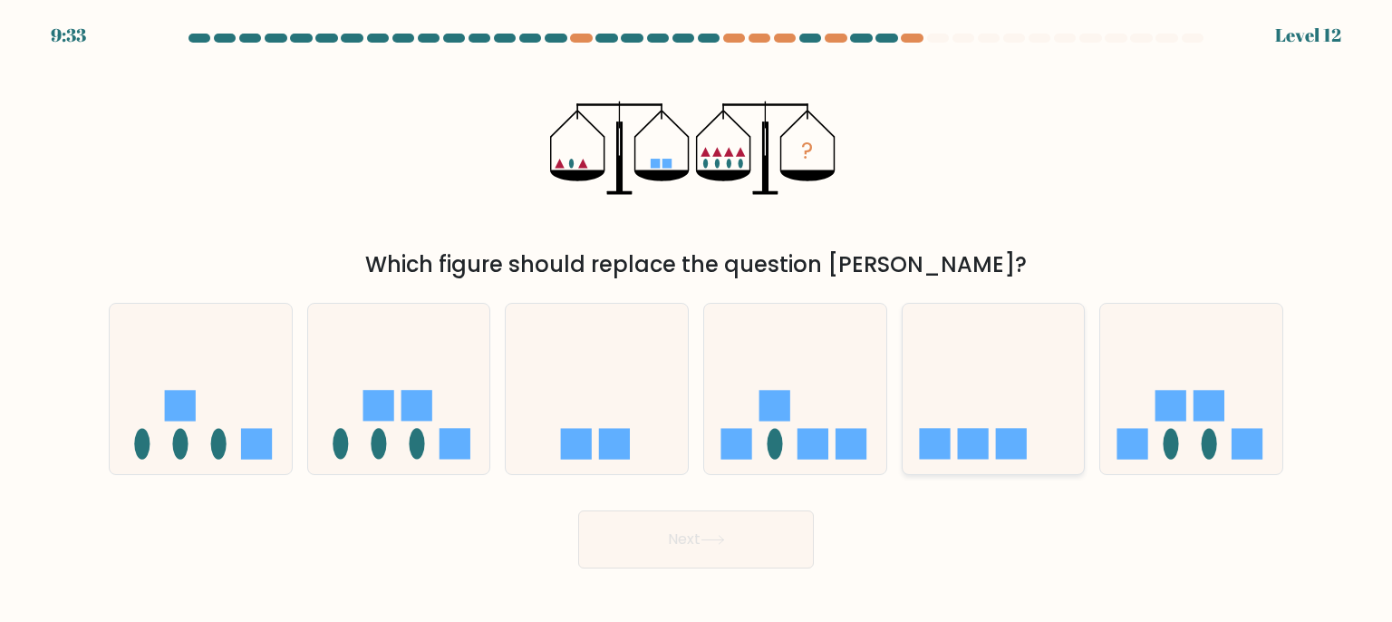
click at [926, 384] on icon at bounding box center [994, 389] width 182 height 150
click at [697, 320] on input "e." at bounding box center [696, 315] width 1 height 9
radio input "true"
click at [636, 539] on button "Next" at bounding box center [696, 539] width 236 height 58
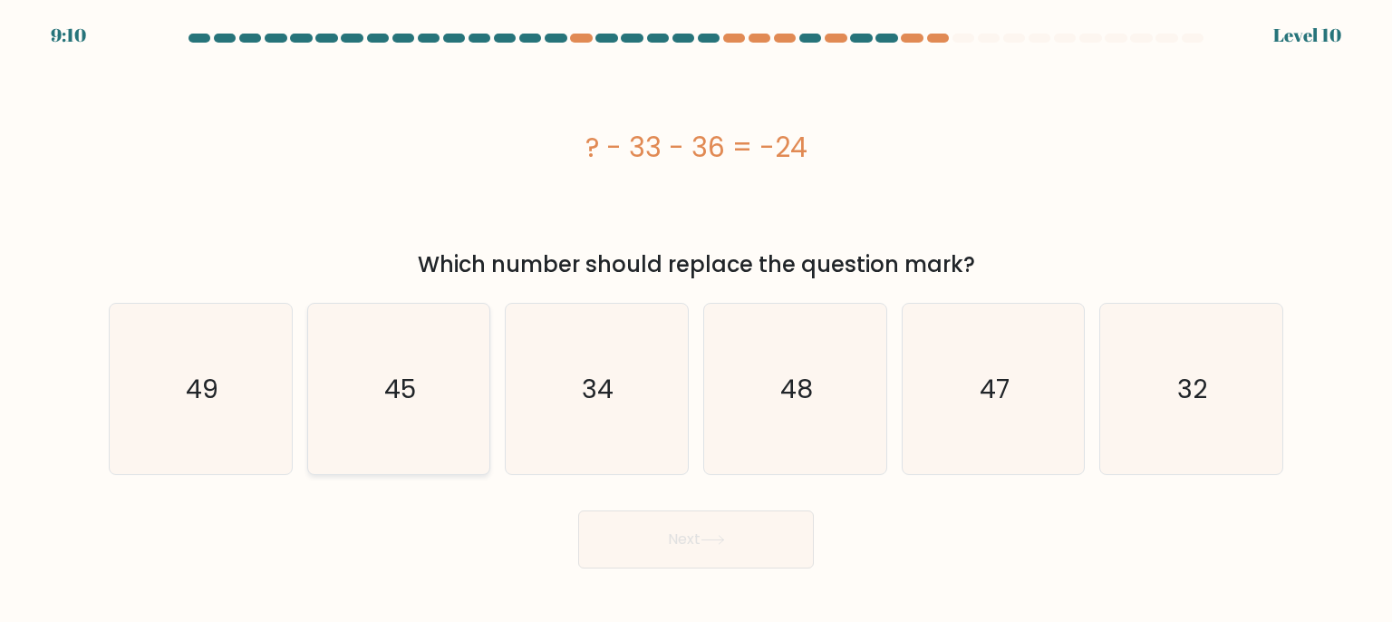
click at [439, 417] on icon "45" at bounding box center [399, 389] width 170 height 170
click at [696, 320] on input "b. 45" at bounding box center [696, 315] width 1 height 9
radio input "true"
click at [665, 550] on button "Next" at bounding box center [696, 539] width 236 height 58
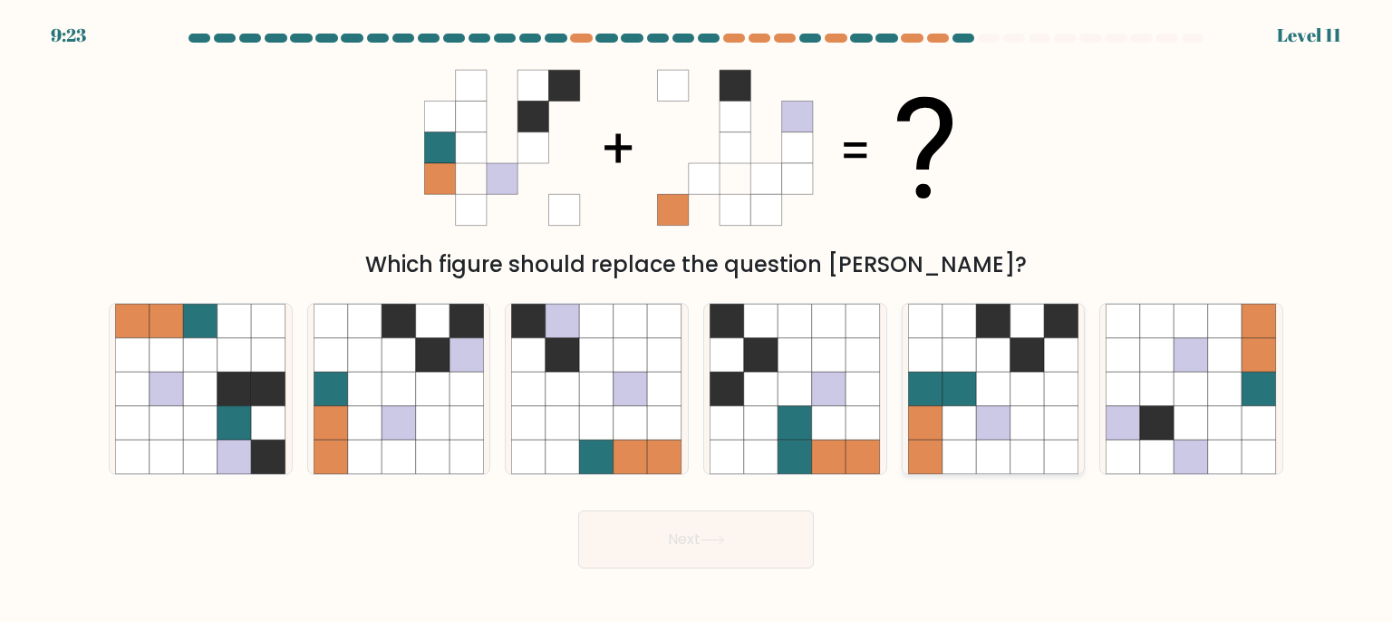
click at [1006, 425] on icon at bounding box center [993, 423] width 34 height 34
click at [697, 320] on input "e." at bounding box center [696, 315] width 1 height 9
radio input "true"
click at [720, 527] on button "Next" at bounding box center [696, 539] width 236 height 58
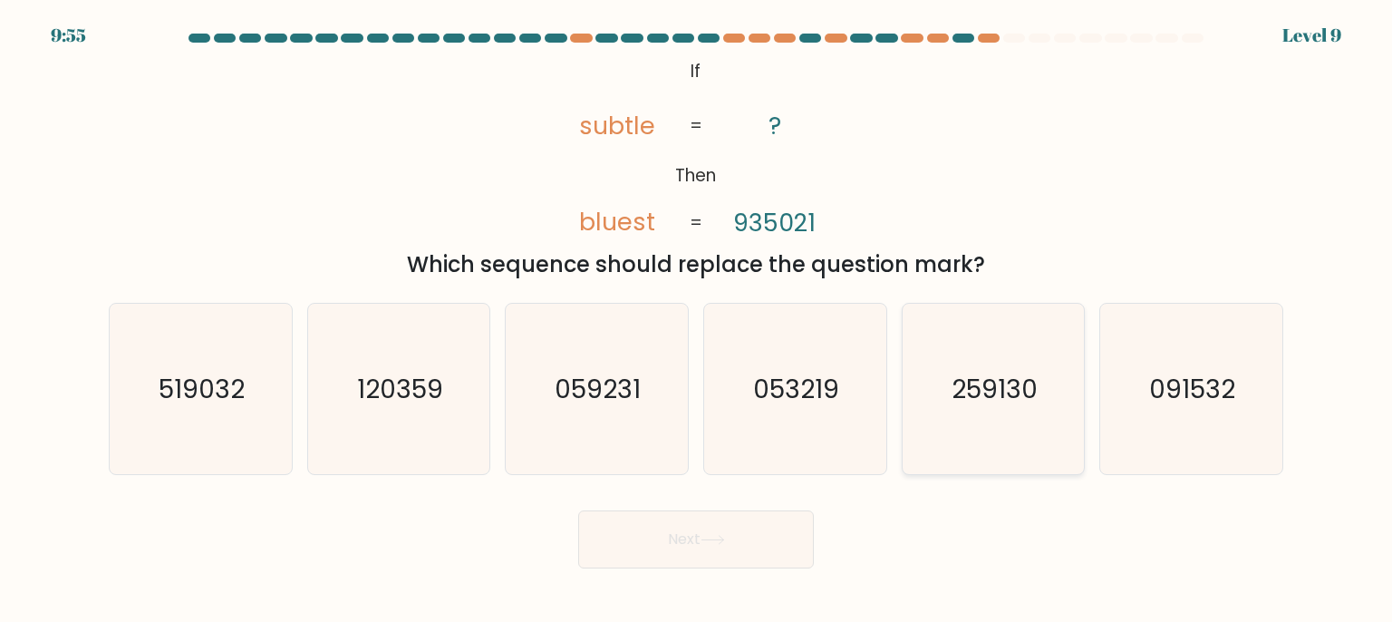
click at [956, 394] on text "259130" at bounding box center [995, 389] width 86 height 36
click at [697, 320] on input "e. 259130" at bounding box center [696, 315] width 1 height 9
radio input "true"
click at [700, 546] on button "Next" at bounding box center [696, 539] width 236 height 58
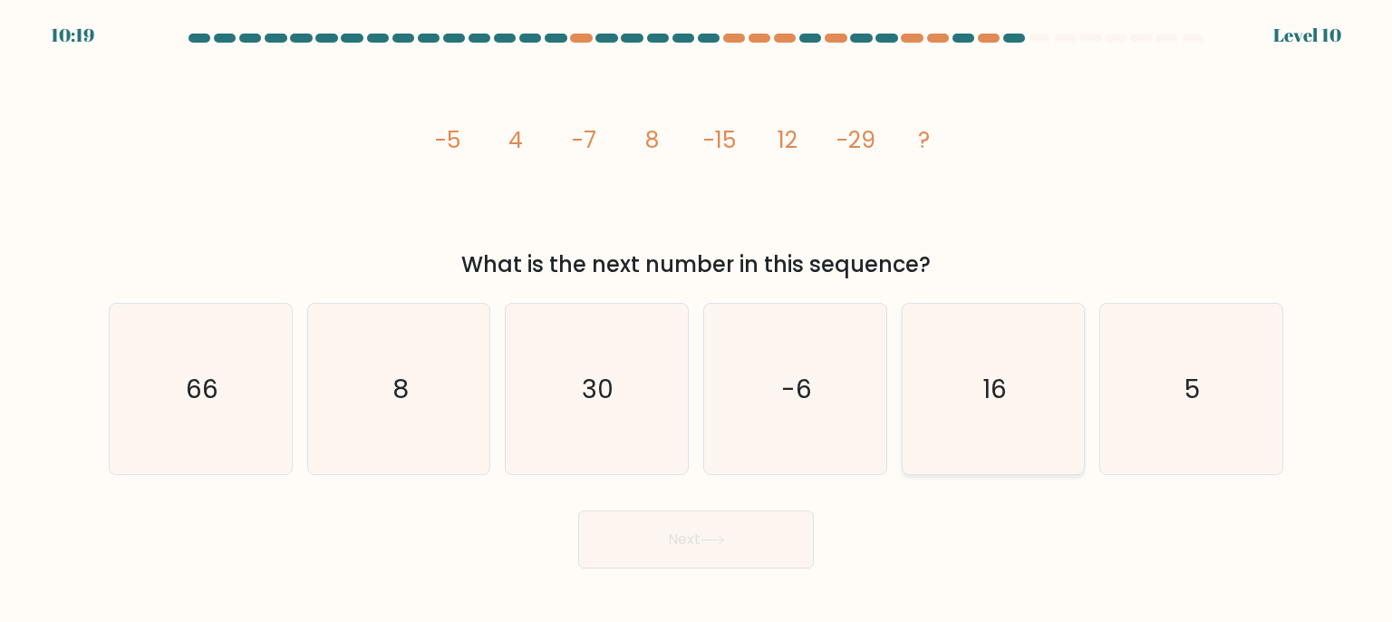
click at [1030, 391] on icon "16" at bounding box center [993, 389] width 170 height 170
click at [697, 320] on input "e. 16" at bounding box center [696, 315] width 1 height 9
radio input "true"
click at [769, 543] on button "Next" at bounding box center [696, 539] width 236 height 58
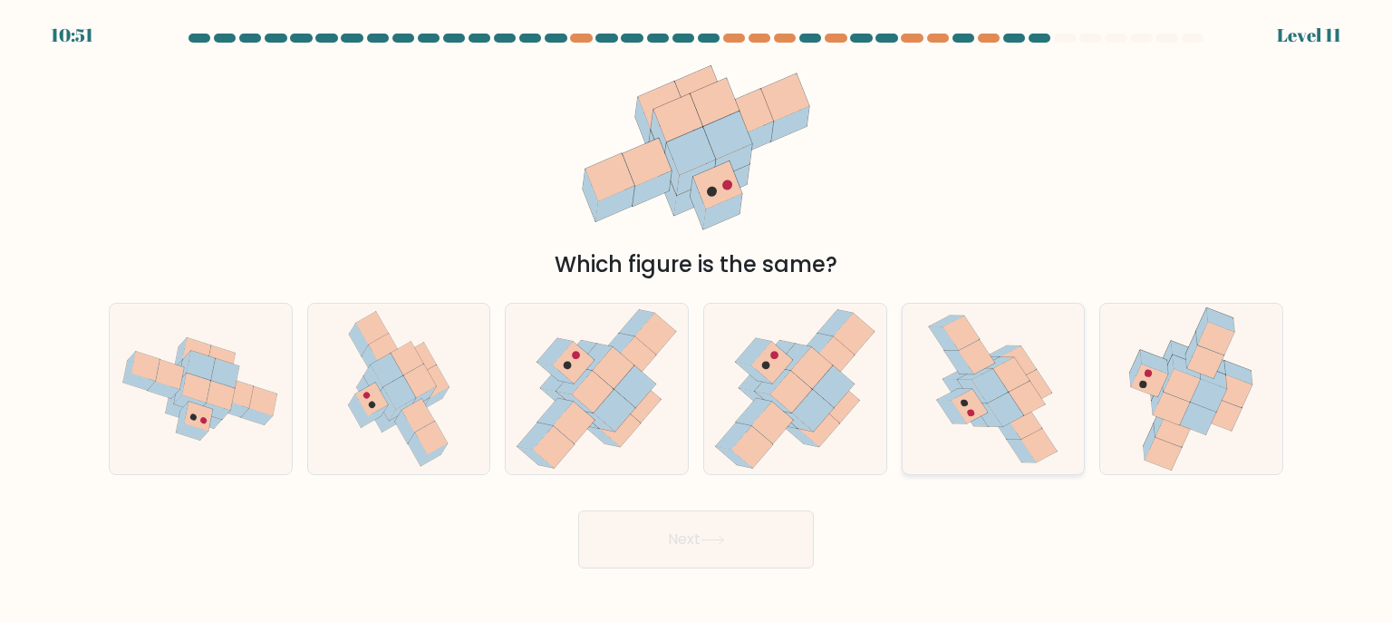
click at [984, 459] on icon at bounding box center [993, 389] width 136 height 170
click at [697, 320] on input "e." at bounding box center [696, 315] width 1 height 9
radio input "true"
click at [730, 550] on button "Next" at bounding box center [696, 539] width 236 height 58
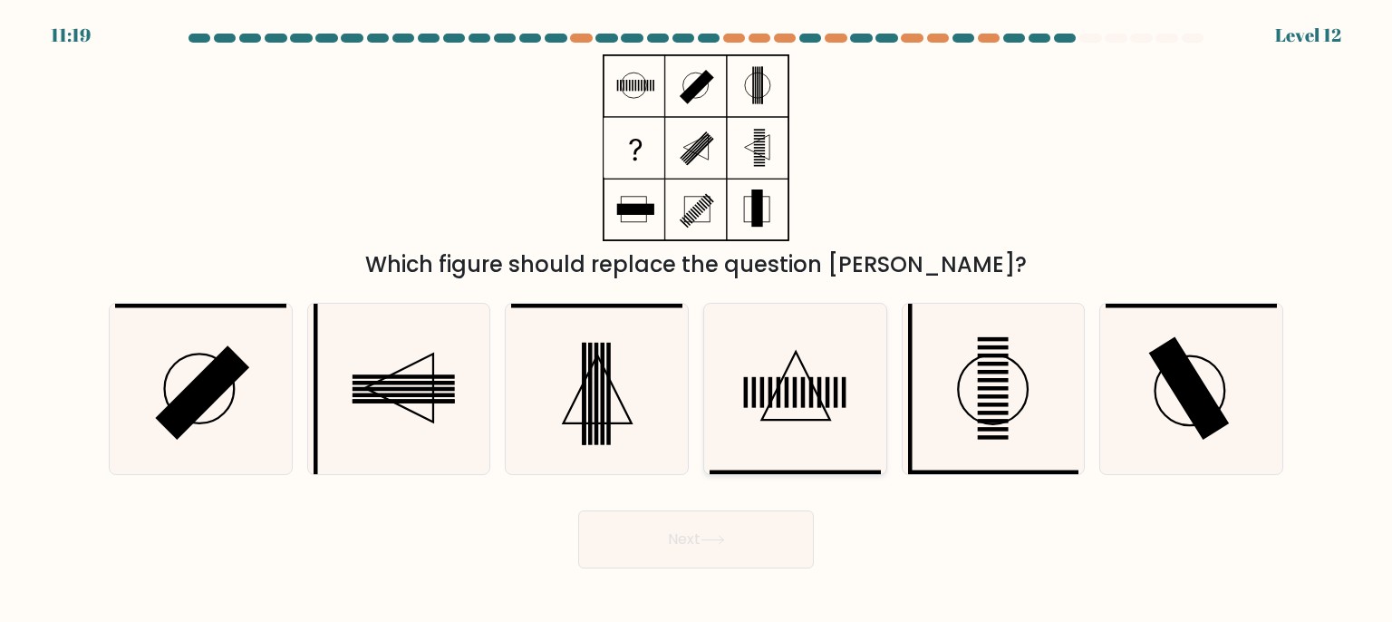
click at [808, 417] on icon at bounding box center [795, 389] width 170 height 170
click at [697, 320] on input "d." at bounding box center [696, 315] width 1 height 9
radio input "true"
click at [738, 538] on button "Next" at bounding box center [696, 539] width 236 height 58
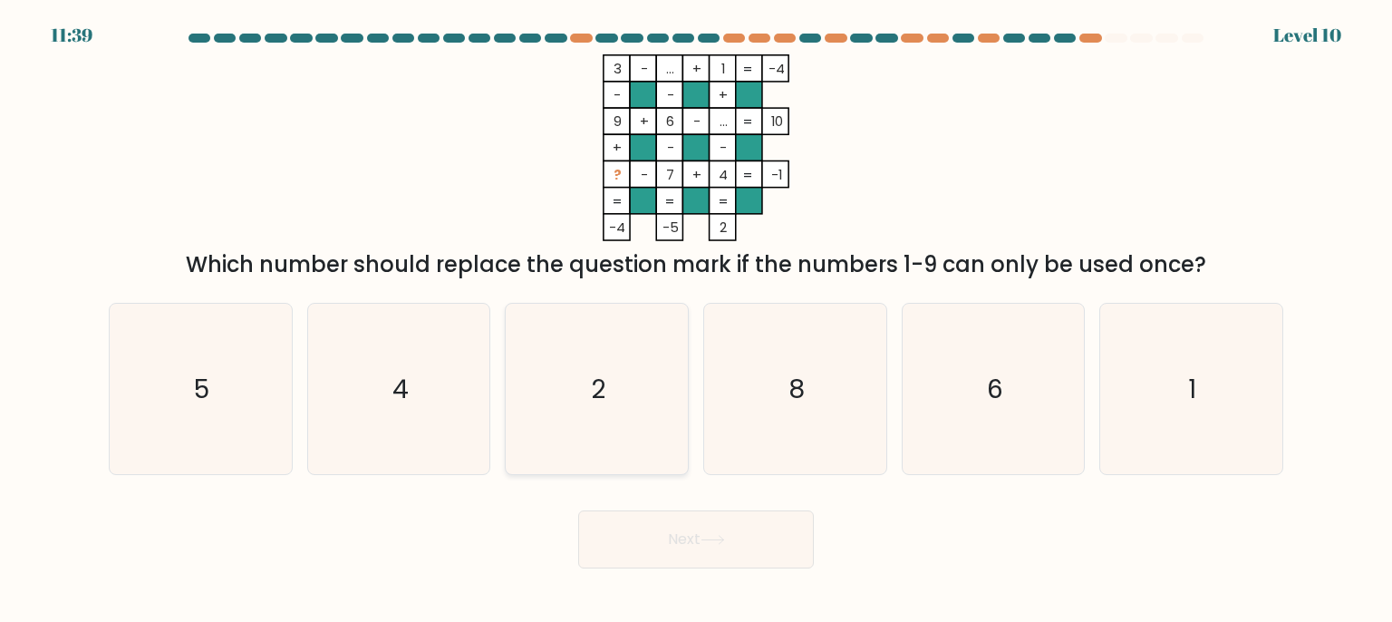
click at [657, 316] on icon "2" at bounding box center [596, 389] width 170 height 170
click at [696, 316] on input "c. 2" at bounding box center [696, 315] width 1 height 9
radio input "true"
click at [687, 551] on button "Next" at bounding box center [696, 539] width 236 height 58
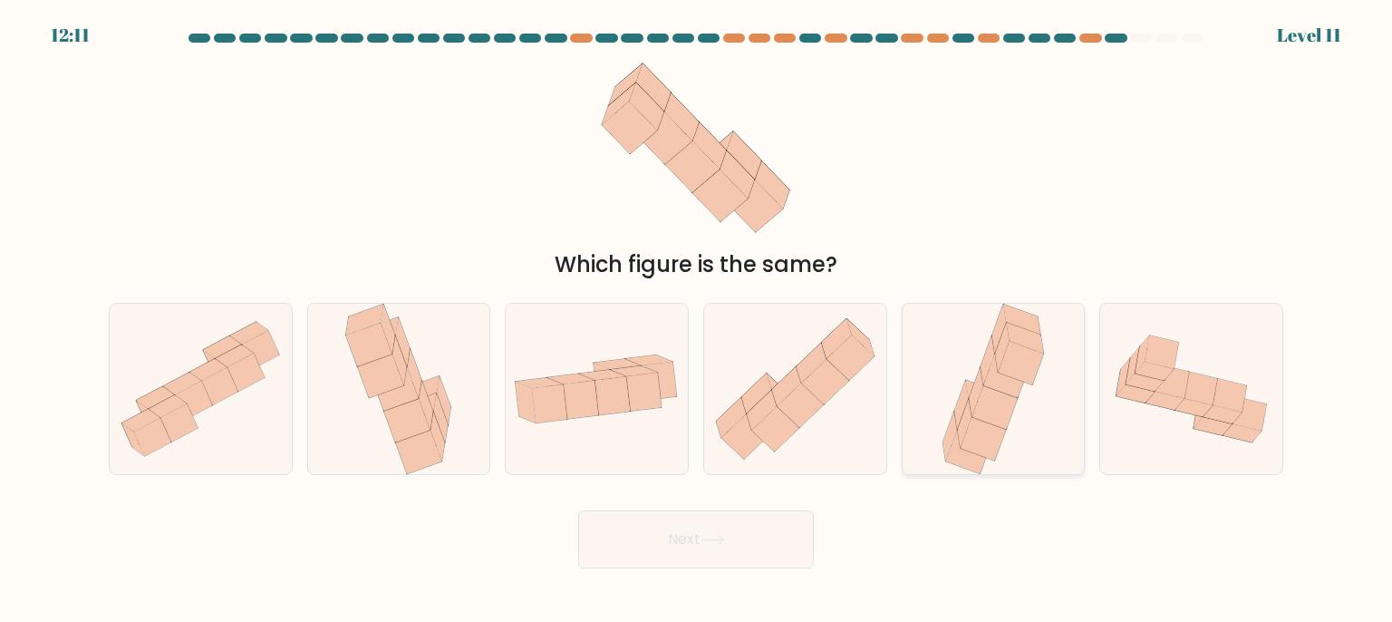
click at [949, 407] on icon at bounding box center [993, 389] width 112 height 170
click at [697, 320] on input "e." at bounding box center [696, 315] width 1 height 9
radio input "true"
click at [725, 538] on icon at bounding box center [713, 540] width 24 height 10
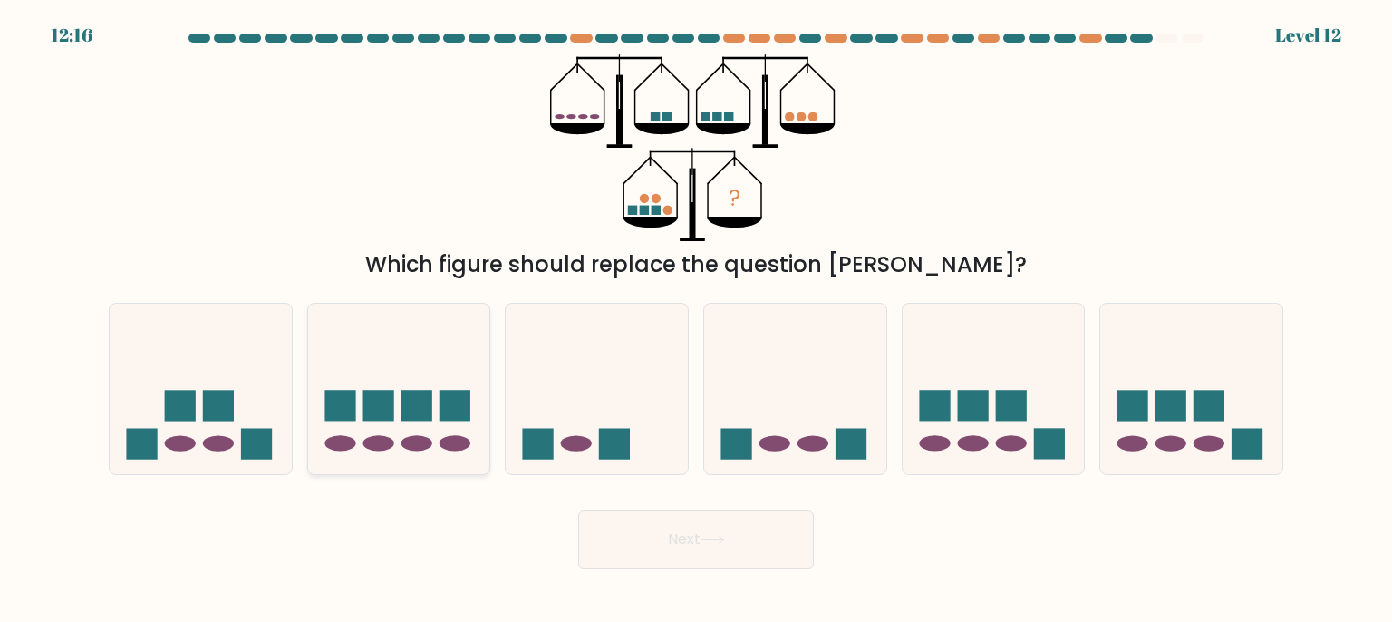
click at [404, 368] on icon at bounding box center [399, 389] width 182 height 150
click at [696, 320] on input "b." at bounding box center [696, 315] width 1 height 9
radio input "true"
click at [673, 556] on button "Next" at bounding box center [696, 539] width 236 height 58
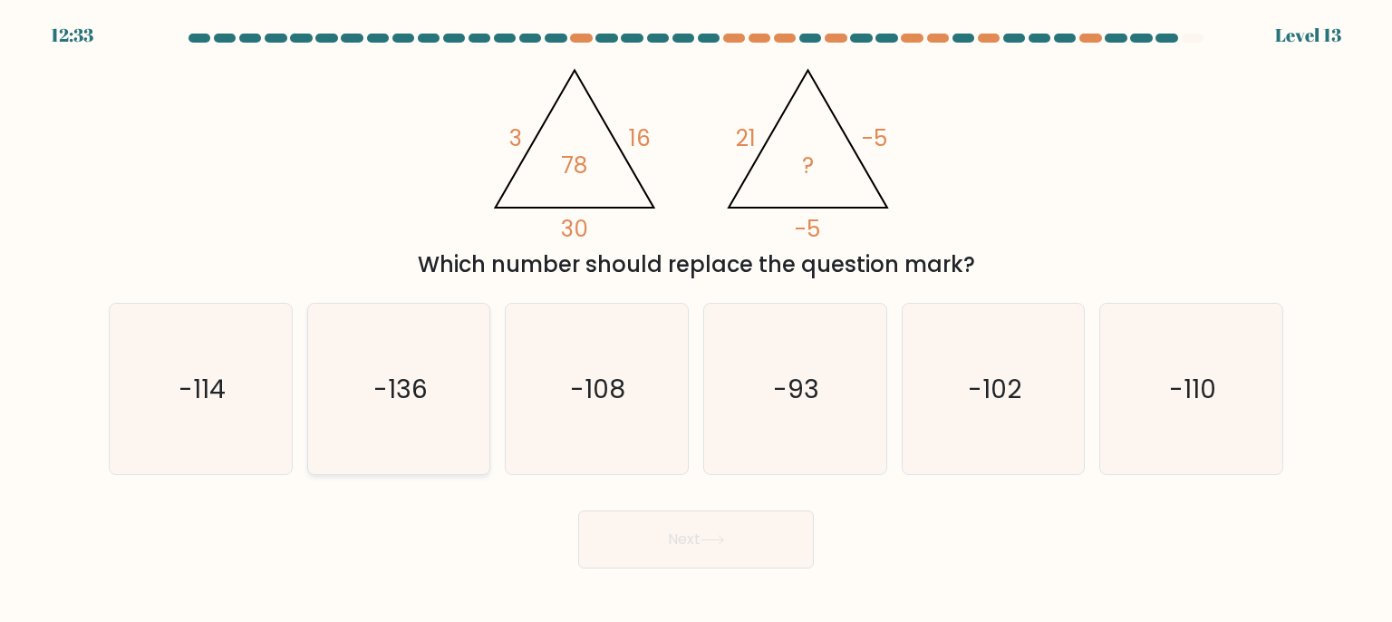
click at [433, 417] on icon "-136" at bounding box center [399, 389] width 170 height 170
click at [696, 320] on input "b. -136" at bounding box center [696, 315] width 1 height 9
radio input "true"
click at [716, 526] on button "Next" at bounding box center [696, 539] width 236 height 58
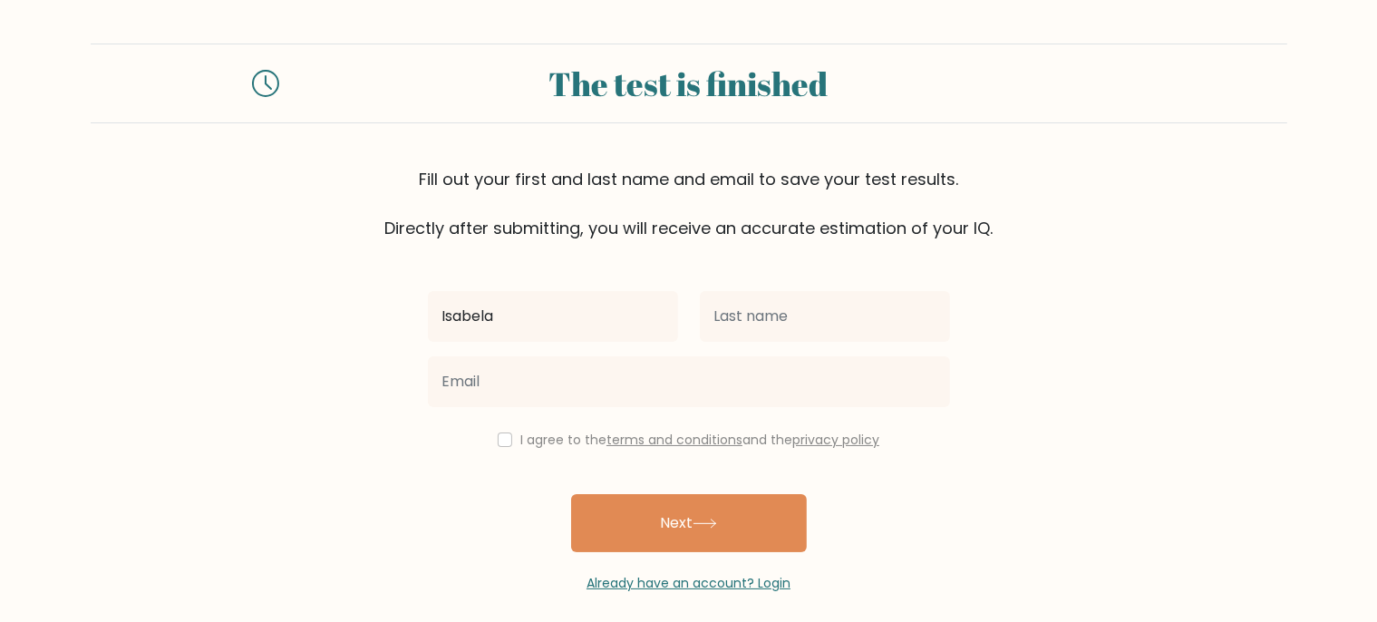
type input "Isabela"
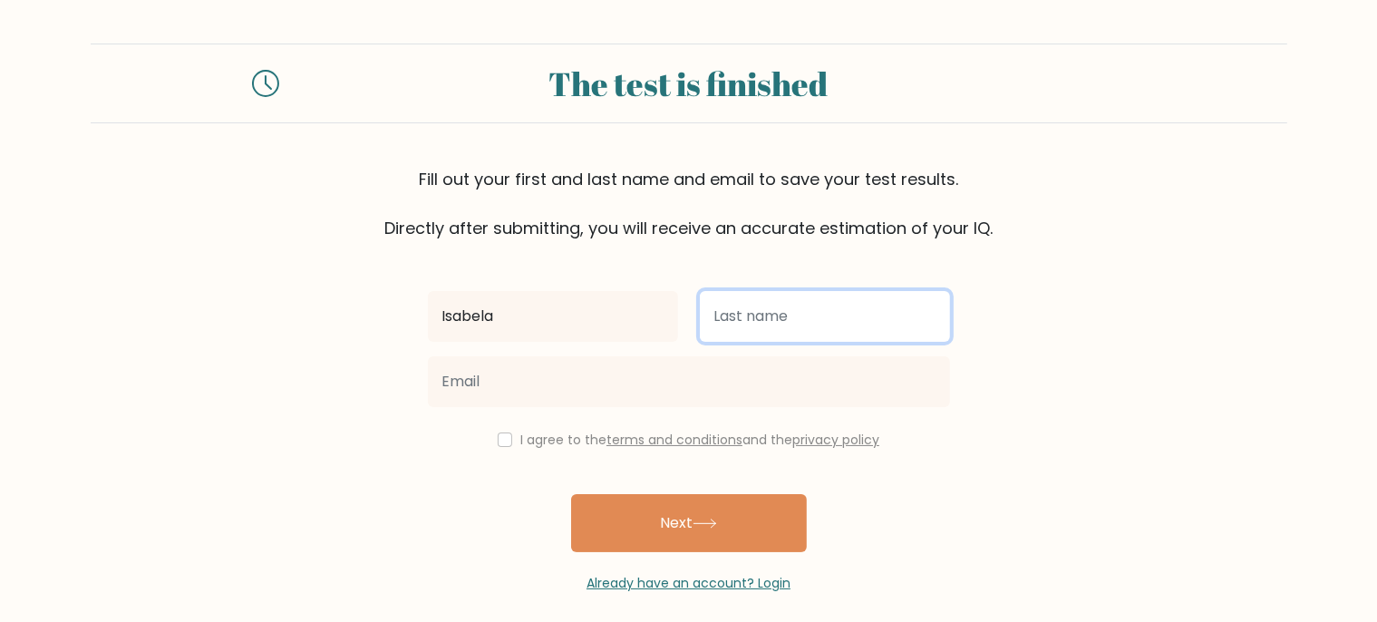
click at [778, 314] on input "text" at bounding box center [825, 316] width 250 height 51
type input "Moravcová"
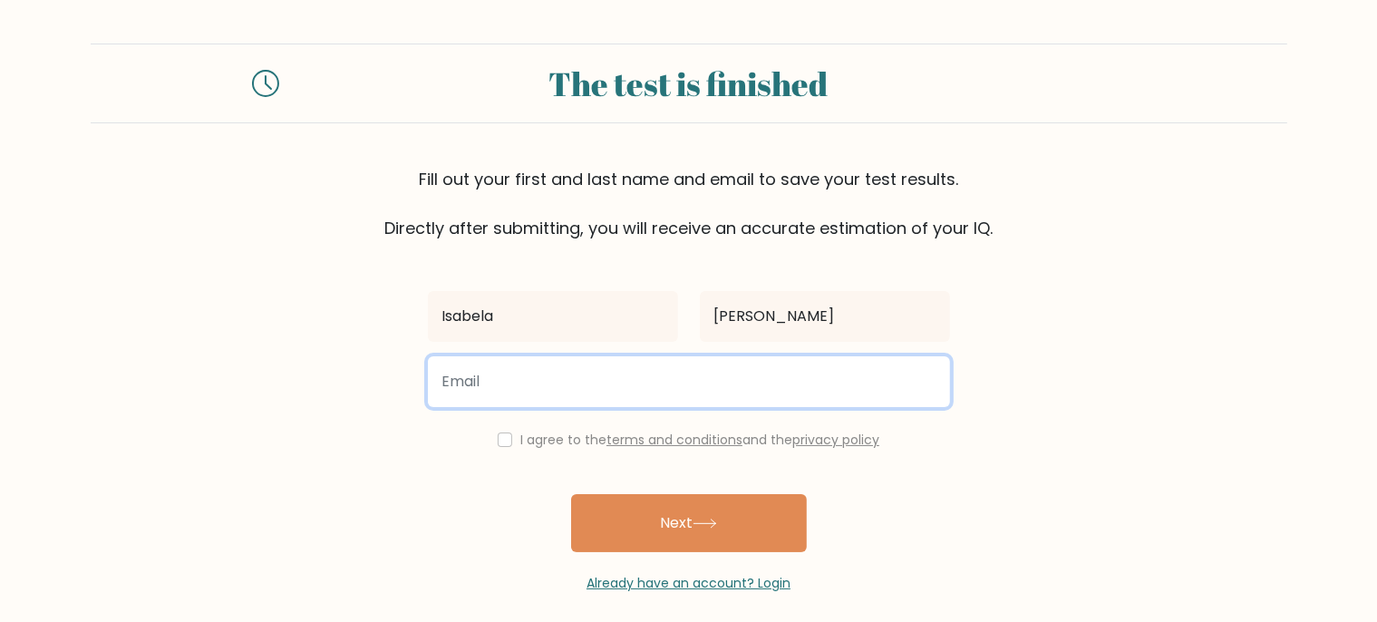
click at [654, 378] on input "email" at bounding box center [689, 381] width 522 height 51
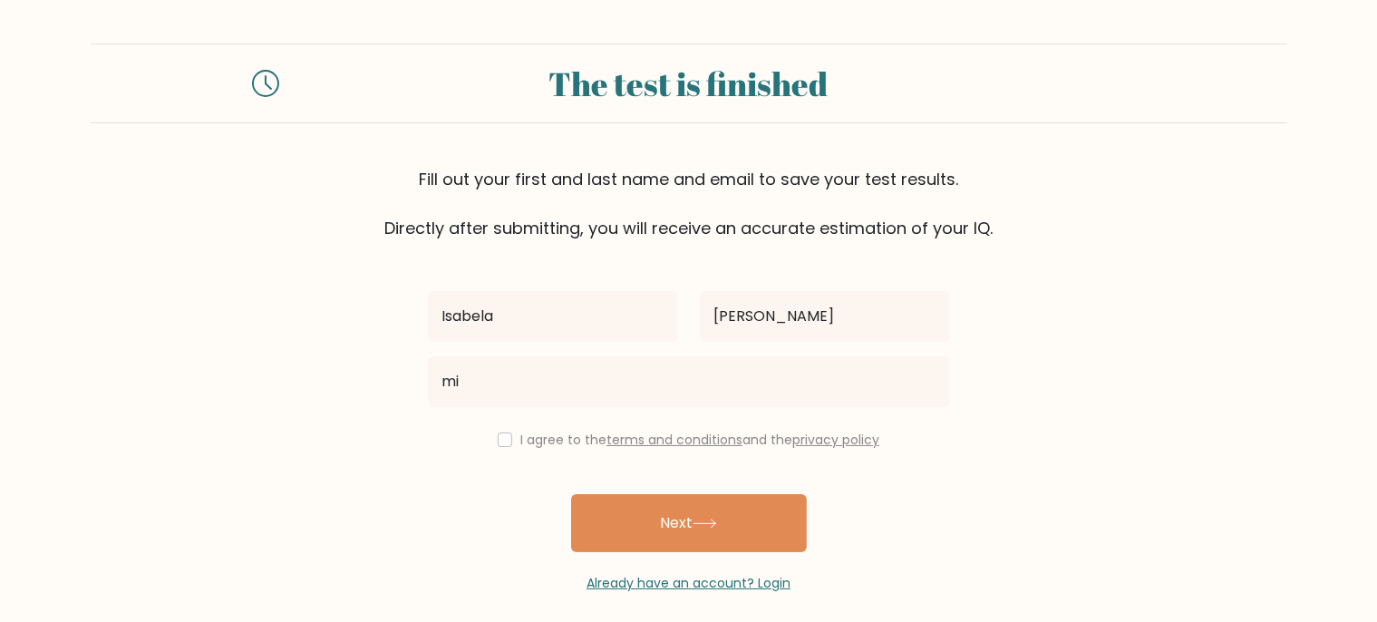
click at [595, 427] on div "Isabela Moravcová mi I agree to the terms and conditions and the privacy policy…" at bounding box center [689, 416] width 544 height 353
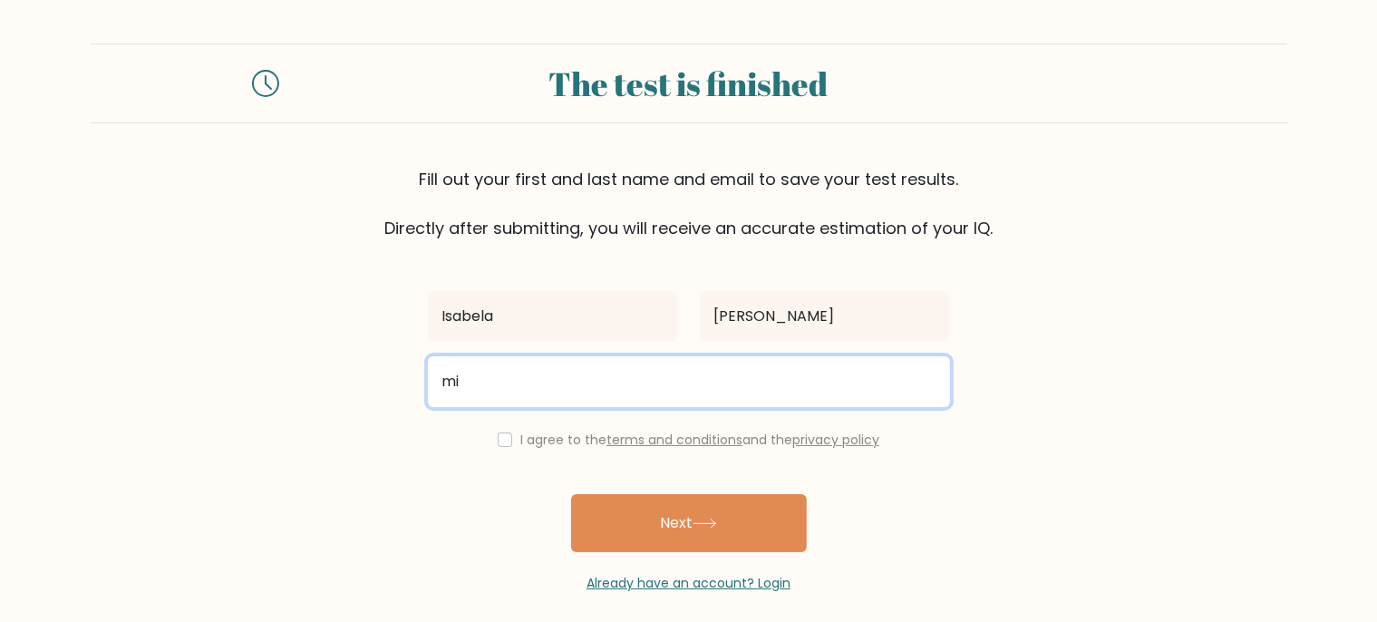
click at [567, 396] on input "mi" at bounding box center [689, 381] width 522 height 51
type input "misabela@seznam.cz"
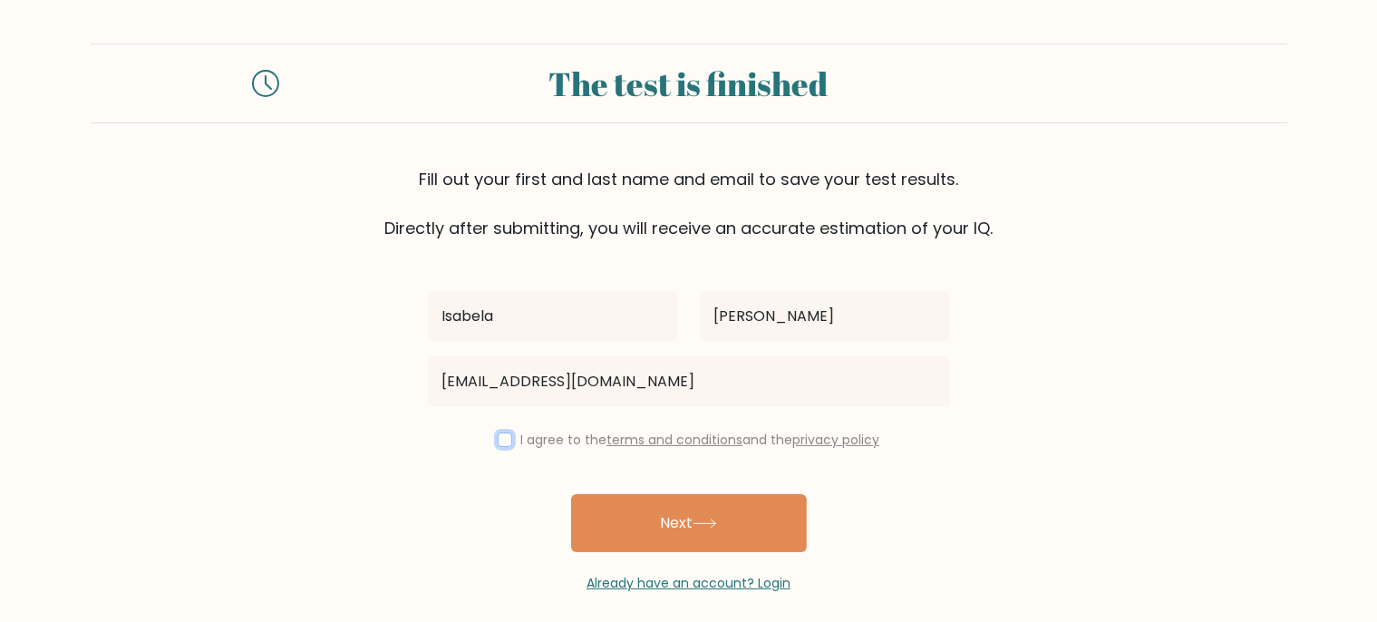
click at [501, 440] on input "checkbox" at bounding box center [505, 439] width 15 height 15
checkbox input "true"
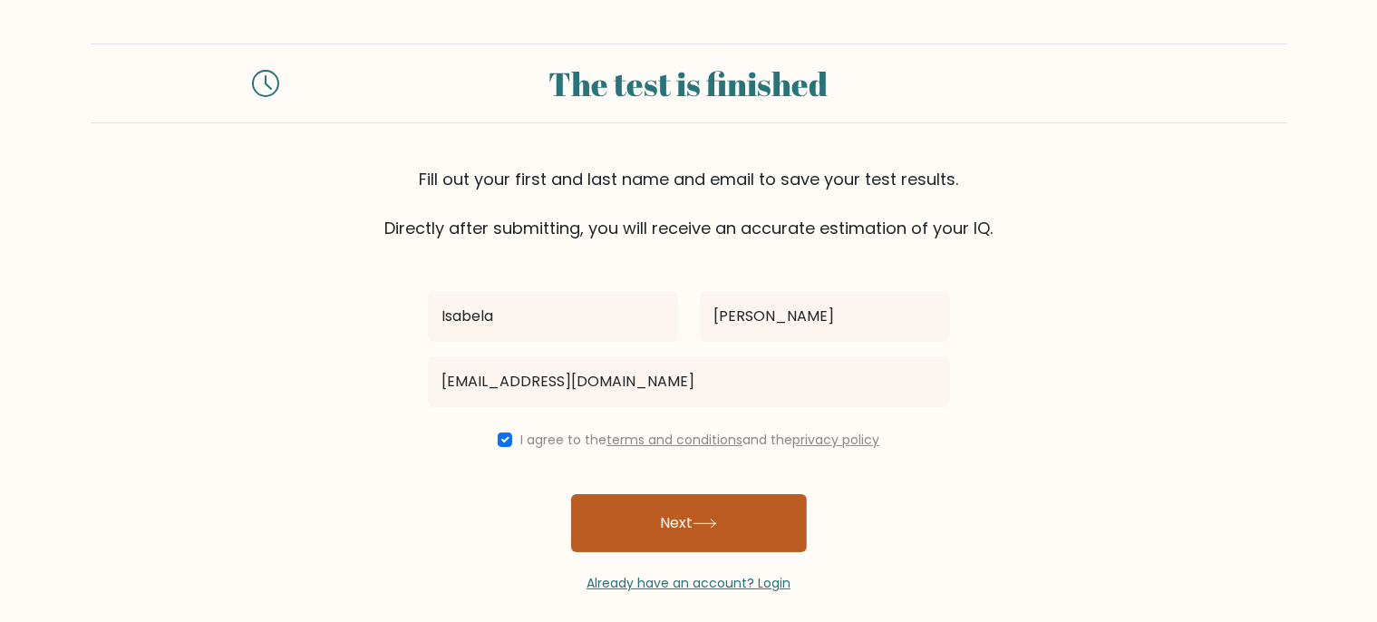
click at [616, 520] on button "Next" at bounding box center [689, 523] width 236 height 58
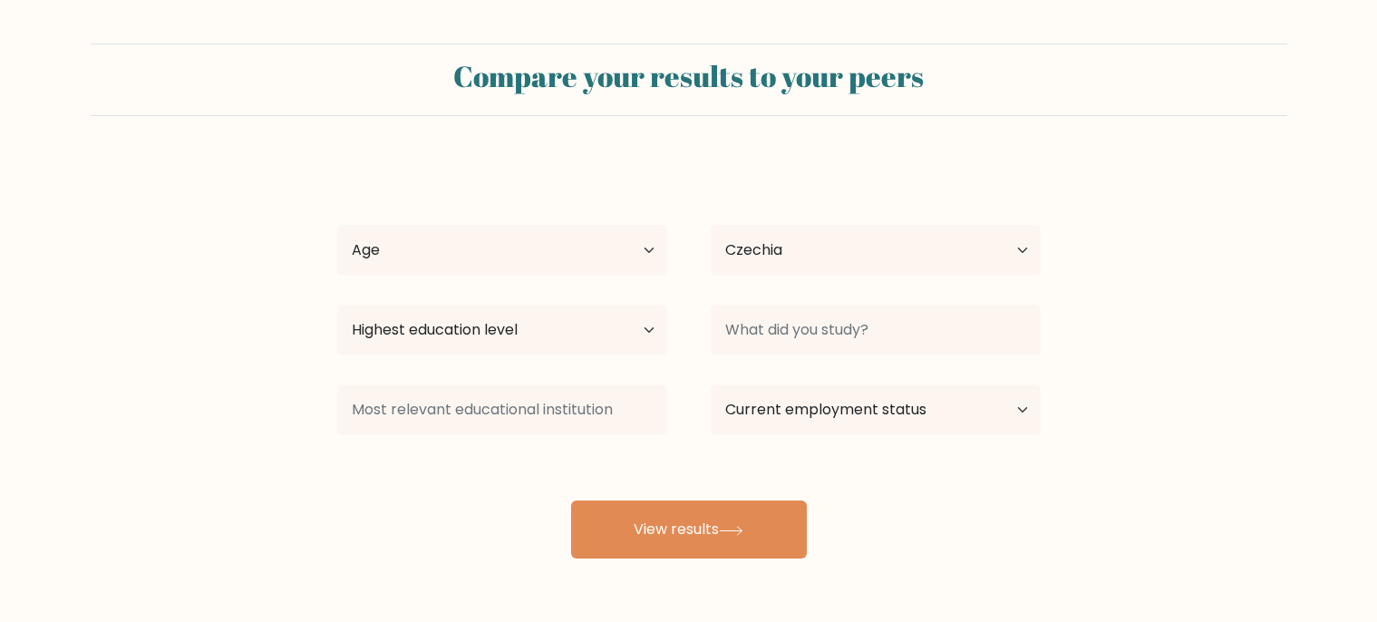
select select "CZ"
click at [337, 225] on select "Age Under [DEMOGRAPHIC_DATA] [DEMOGRAPHIC_DATA] [DEMOGRAPHIC_DATA] [DEMOGRAPHIC…" at bounding box center [502, 250] width 330 height 51
select select "25_34"
click option "[DEMOGRAPHIC_DATA]" at bounding box center [0, 0] width 0 height 0
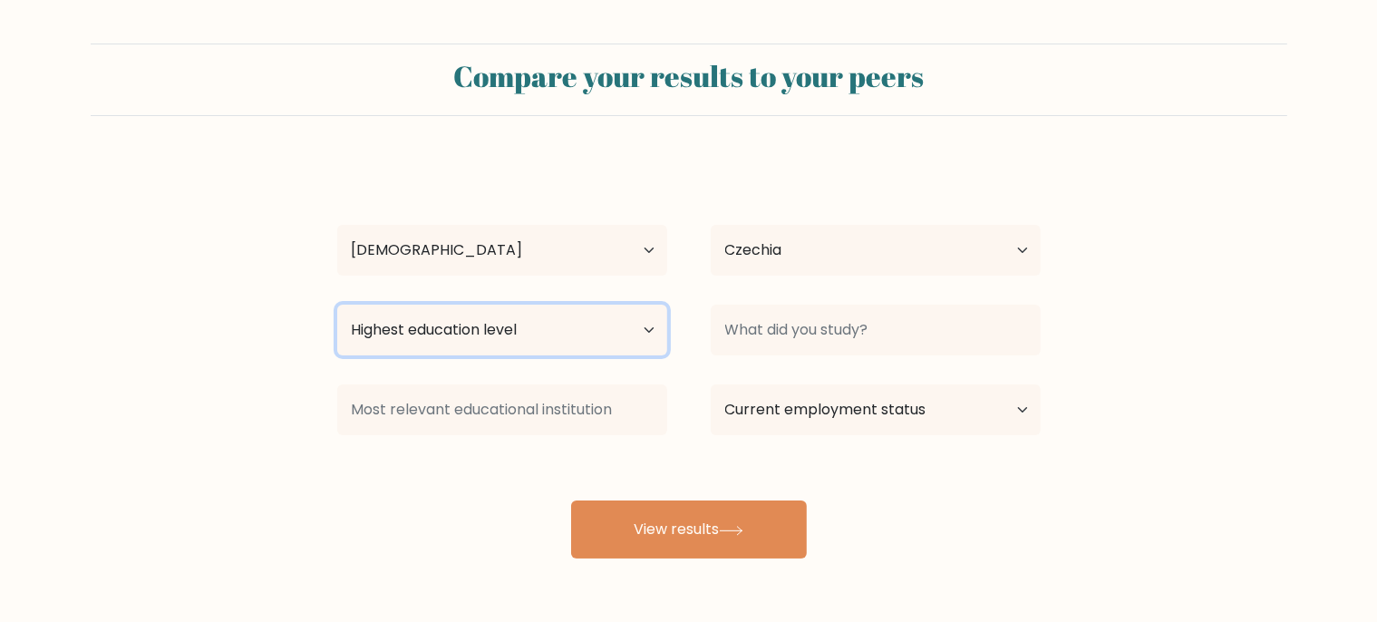
click at [337, 305] on select "Highest education level No schooling Primary Lower Secondary Upper Secondary Oc…" at bounding box center [502, 330] width 330 height 51
select select "bachelors_degree"
click option "Bachelor's degree" at bounding box center [0, 0] width 0 height 0
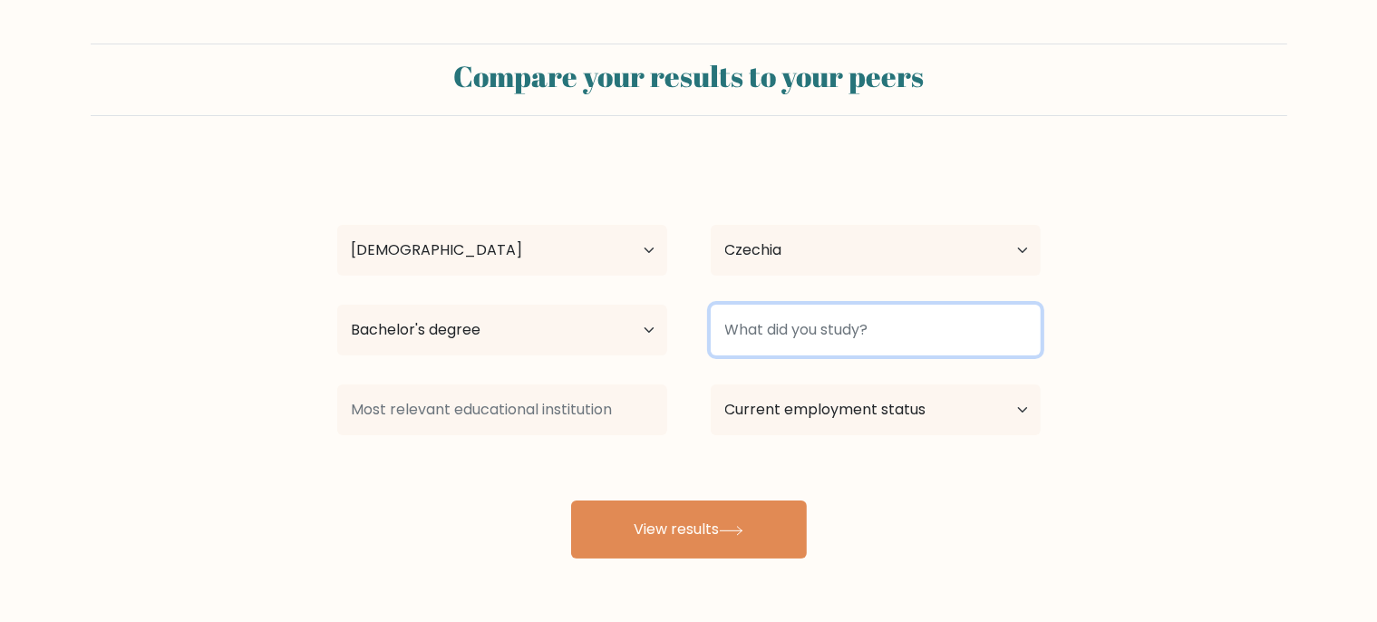
click at [811, 322] on input at bounding box center [876, 330] width 330 height 51
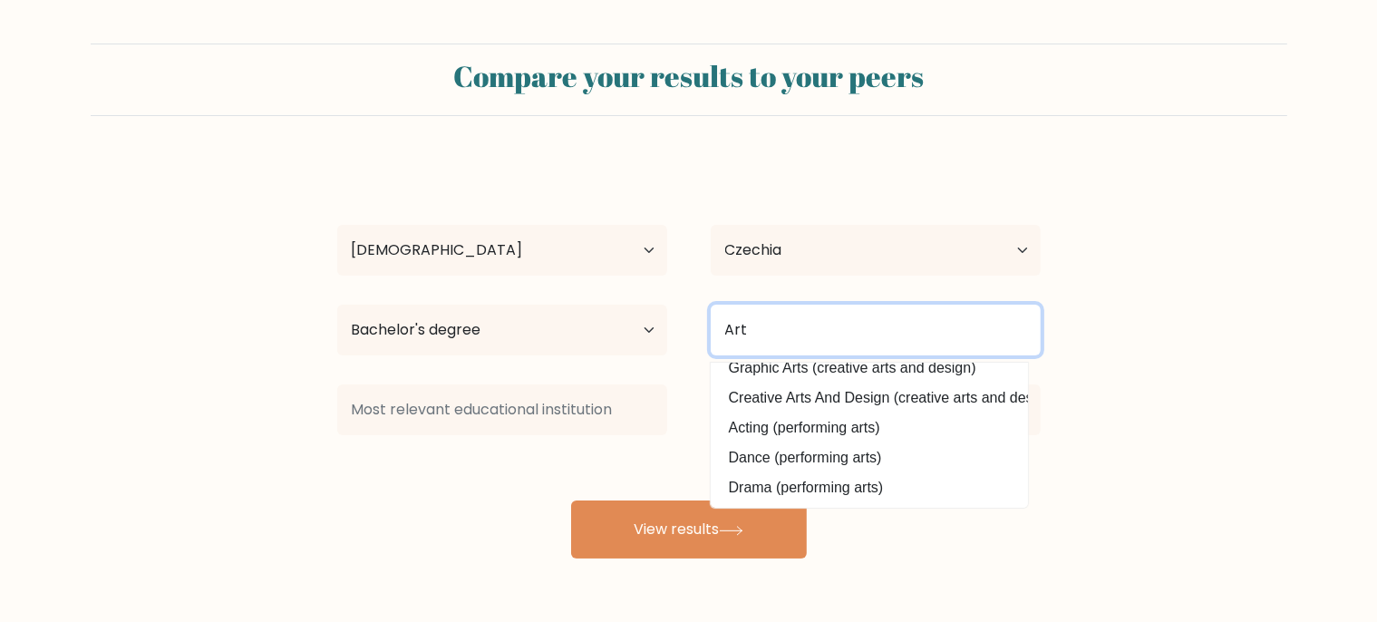
scroll to position [178, 0]
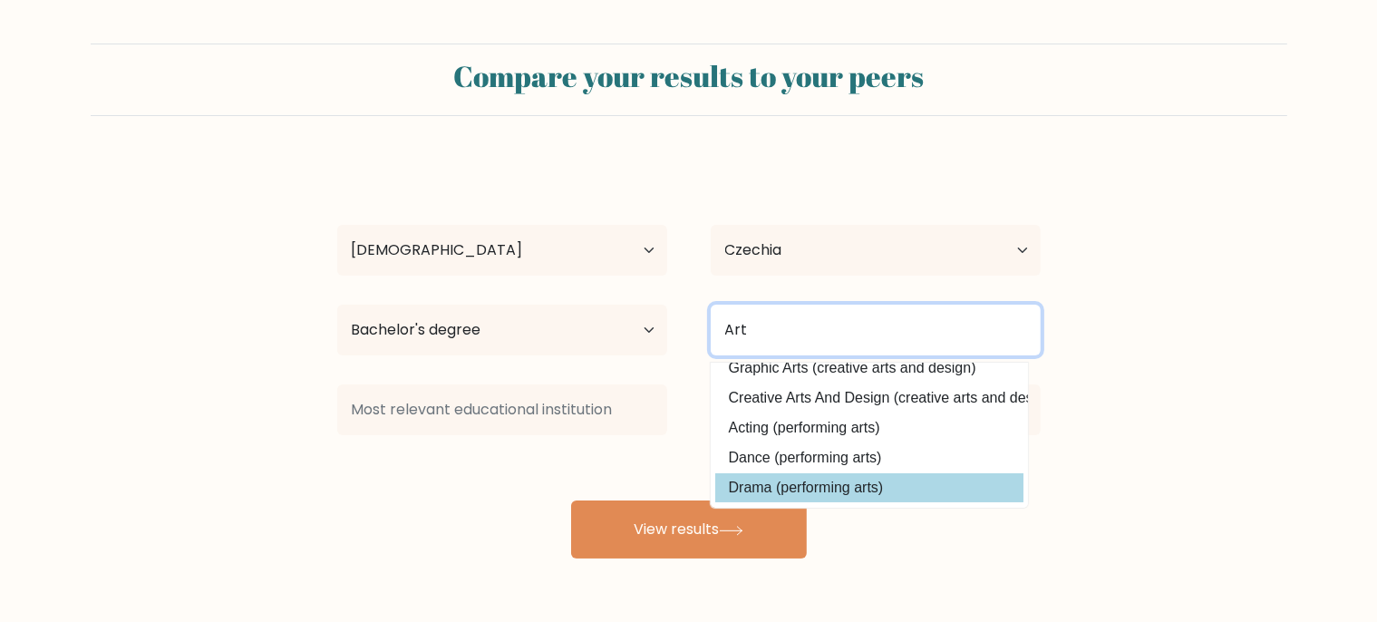
type input "Art"
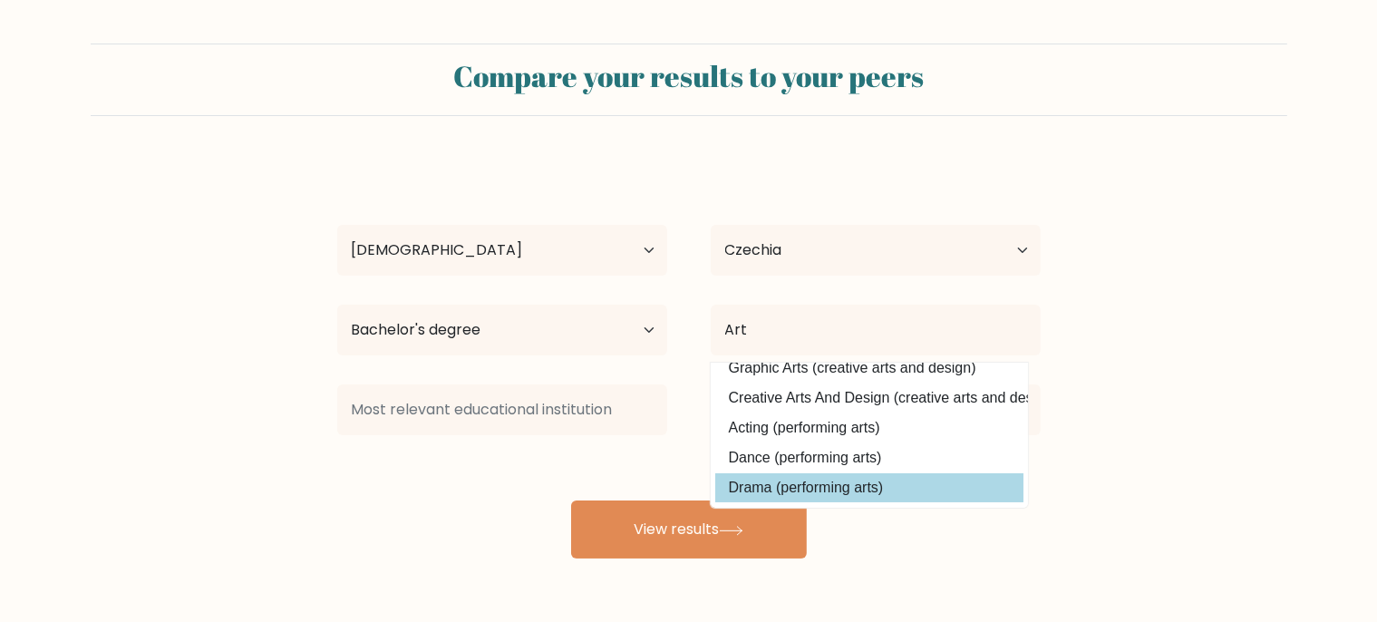
click at [865, 480] on div "[PERSON_NAME] Age Under [DEMOGRAPHIC_DATA] [DEMOGRAPHIC_DATA] [DEMOGRAPHIC_DATA…" at bounding box center [688, 359] width 725 height 399
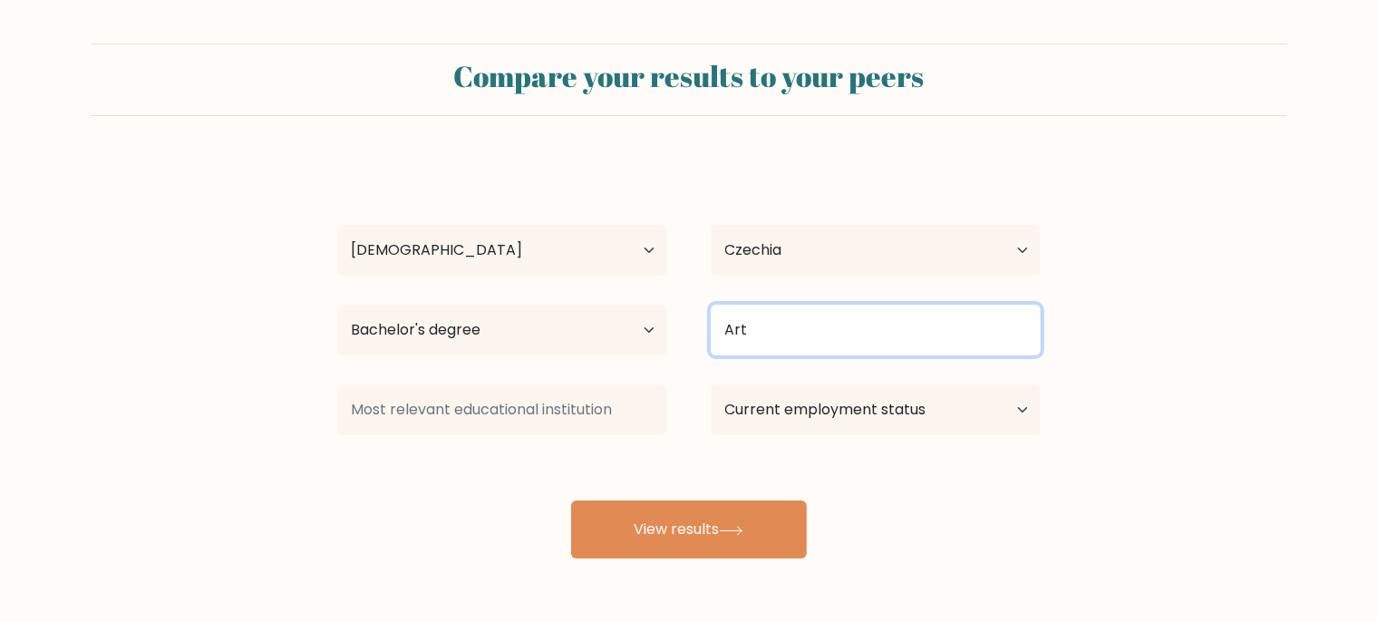
click at [820, 328] on input "Art" at bounding box center [876, 330] width 330 height 51
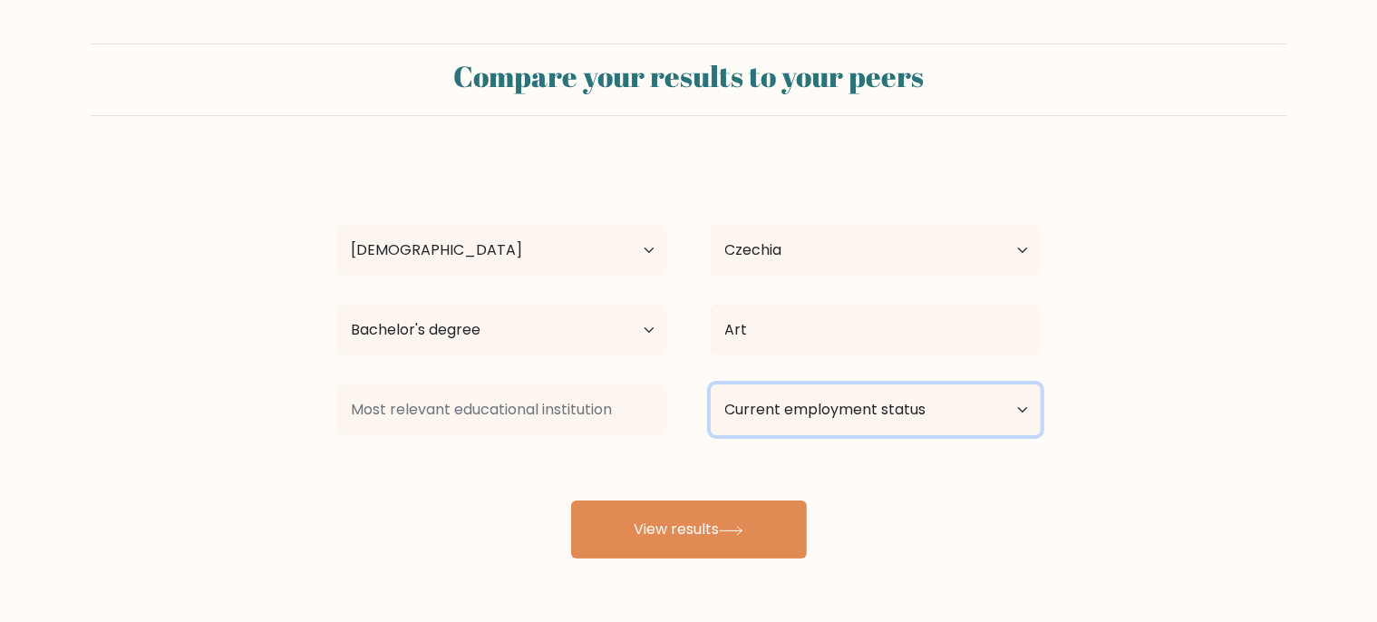
click at [711, 384] on select "Current employment status Employed Student Retired Other / prefer not to answer" at bounding box center [876, 409] width 330 height 51
select select "other"
click option "Other / prefer not to answer" at bounding box center [0, 0] width 0 height 0
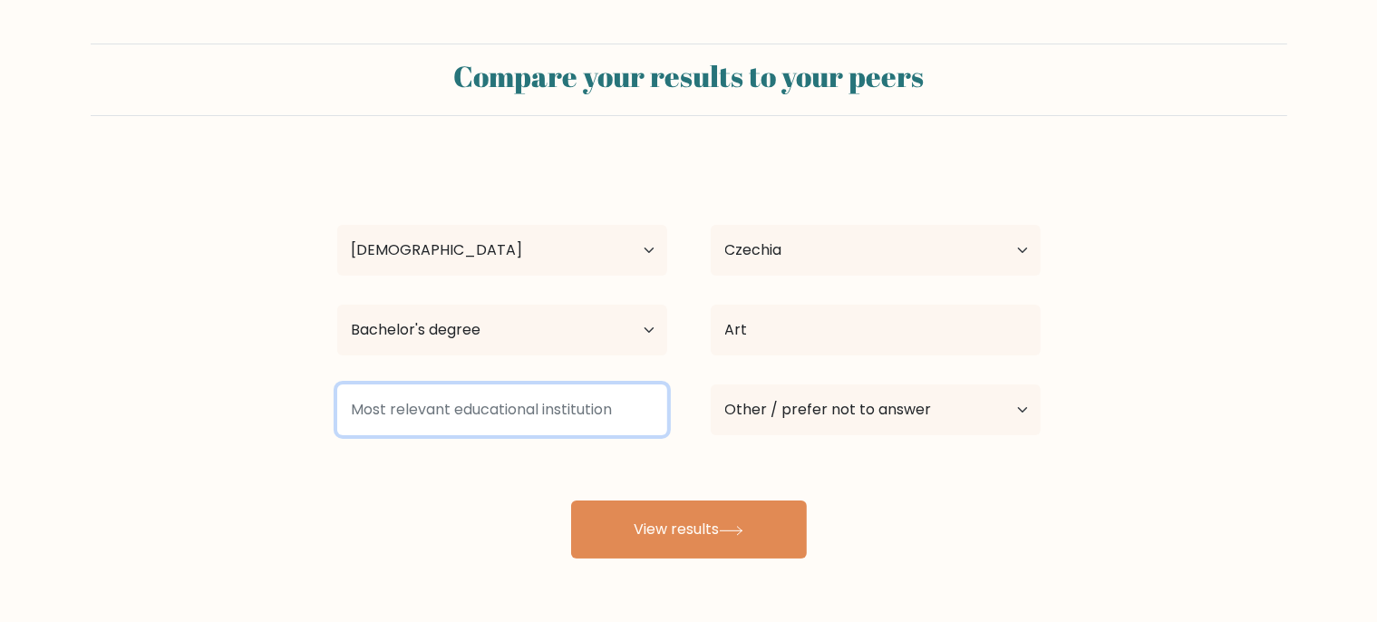
click at [568, 412] on input at bounding box center [502, 409] width 330 height 51
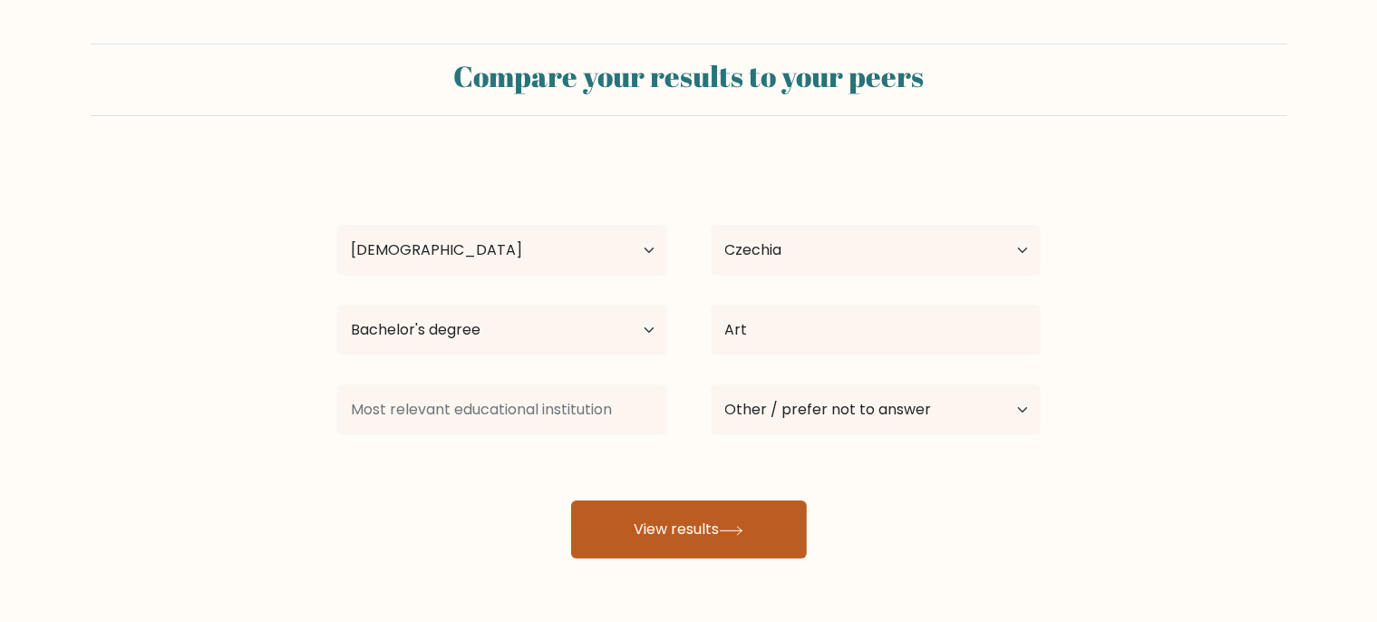
click at [646, 525] on button "View results" at bounding box center [689, 529] width 236 height 58
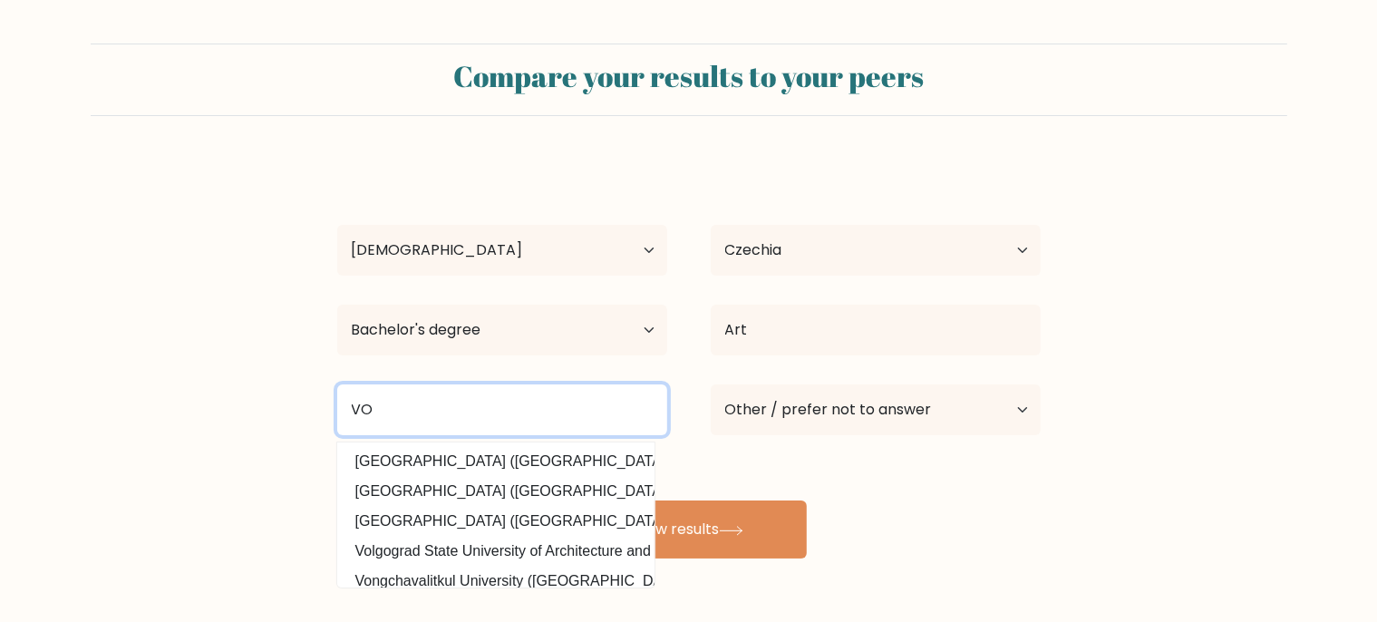
type input "V"
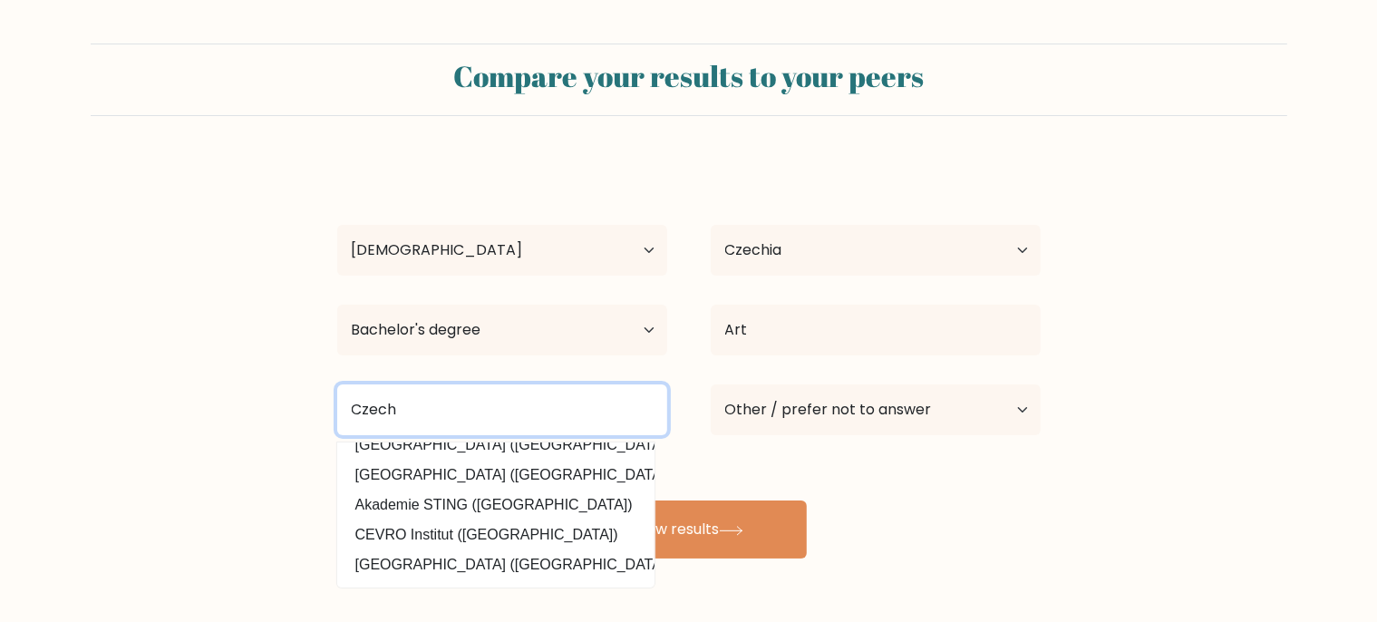
scroll to position [0, 0]
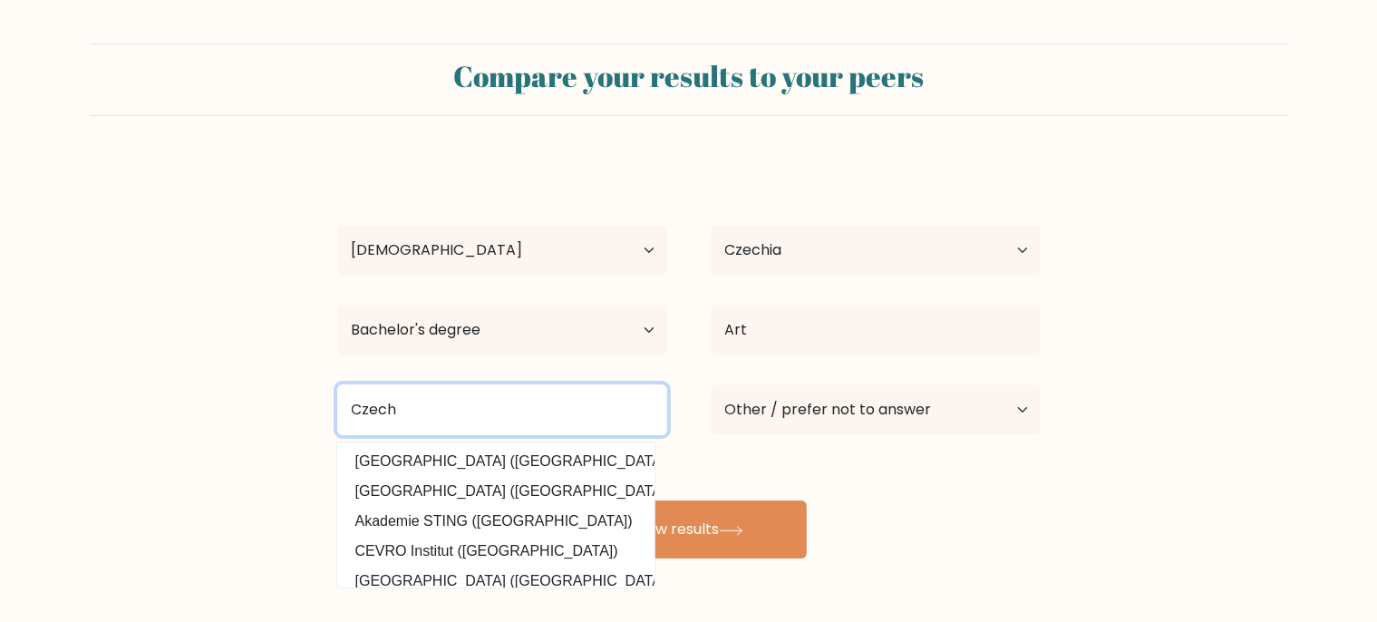
drag, startPoint x: 486, startPoint y: 409, endPoint x: 345, endPoint y: 432, distance: 142.4
click at [345, 432] on input "Czech" at bounding box center [502, 409] width 330 height 51
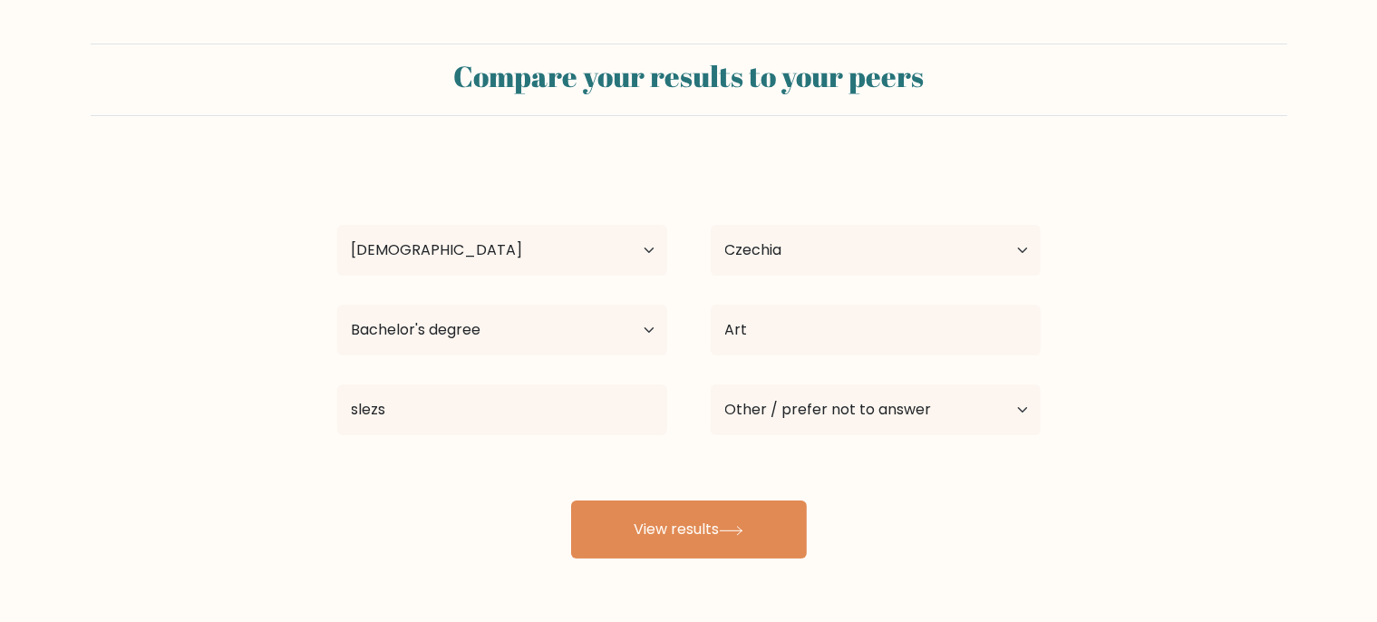
click at [439, 451] on div "[PERSON_NAME] Age Under [DEMOGRAPHIC_DATA] [DEMOGRAPHIC_DATA] [DEMOGRAPHIC_DATA…" at bounding box center [688, 359] width 725 height 399
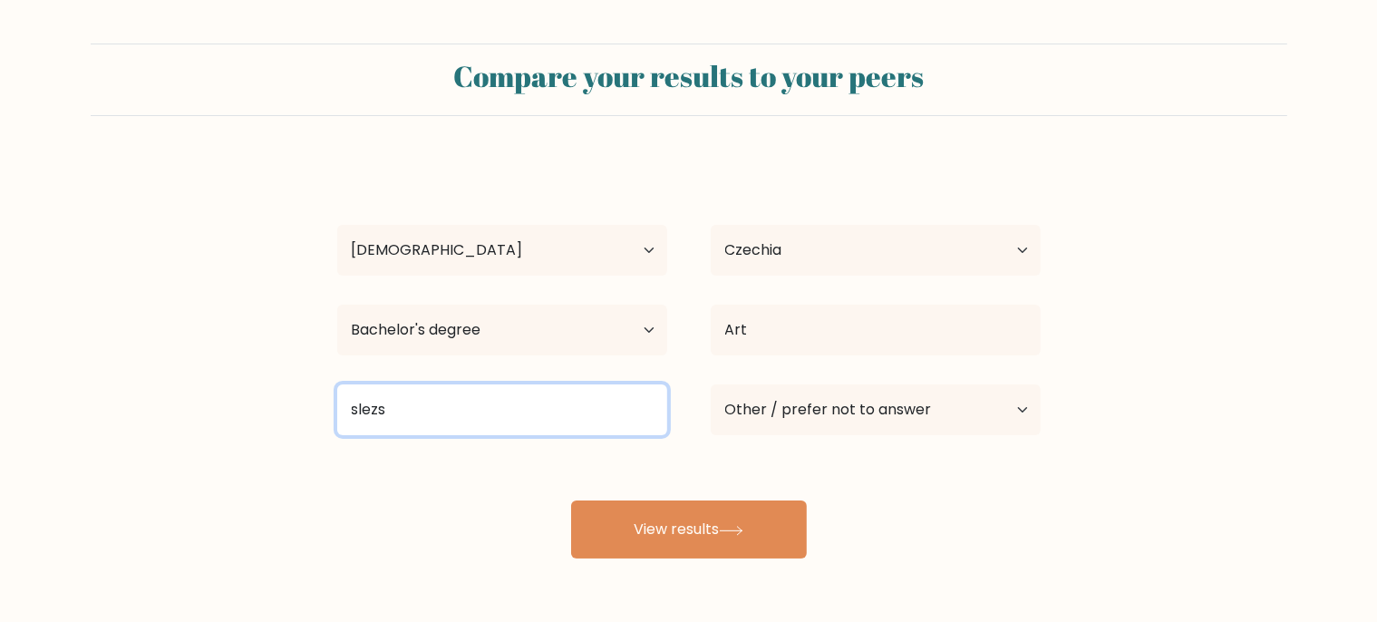
click at [448, 410] on input "slezs" at bounding box center [502, 409] width 330 height 51
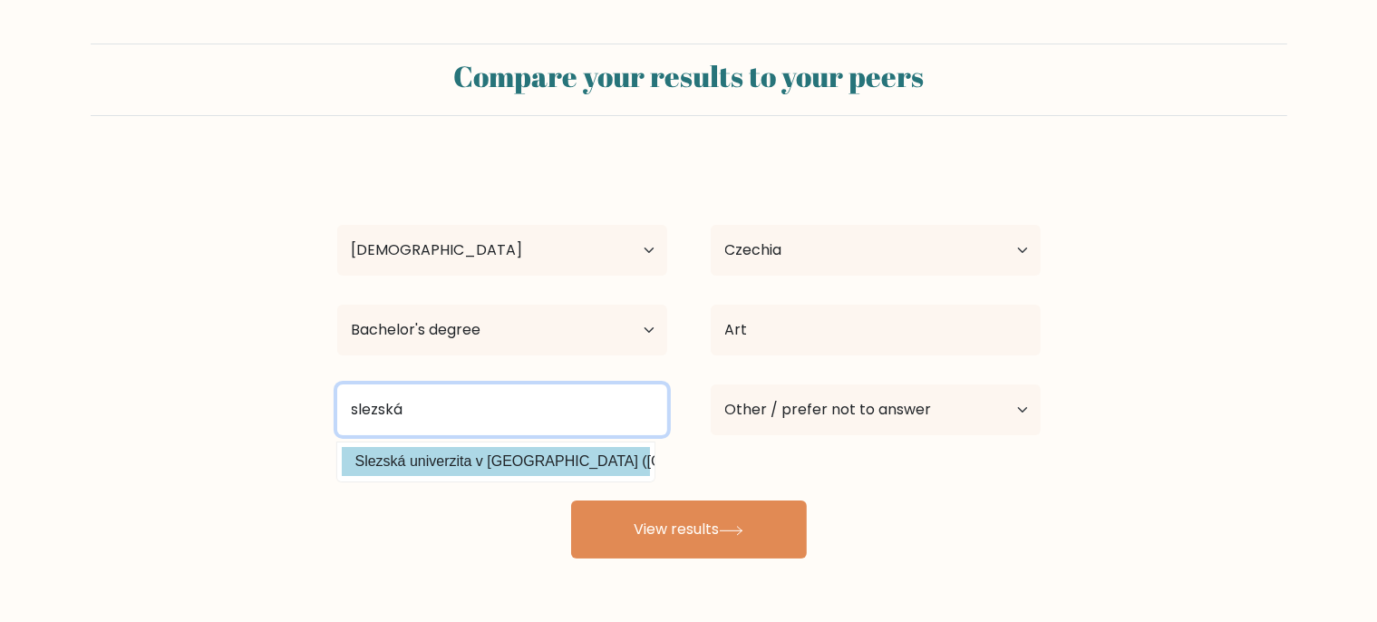
type input "slezská"
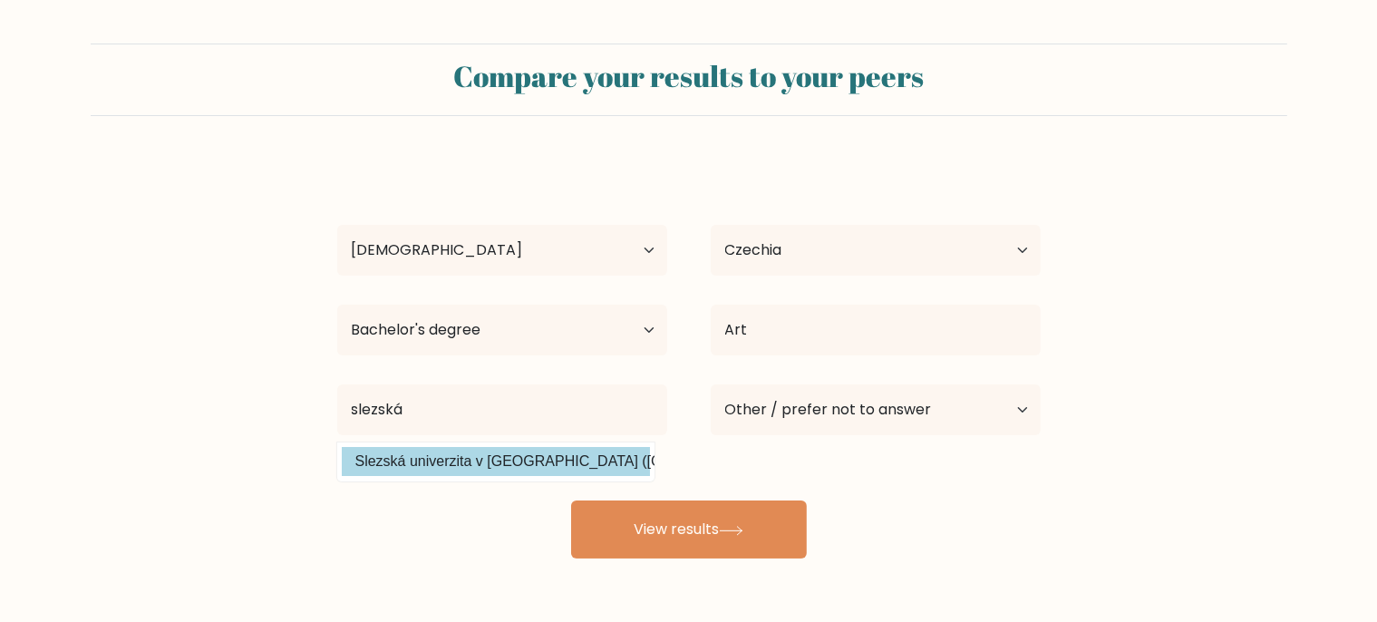
click at [449, 462] on div "[PERSON_NAME] Age Under [DEMOGRAPHIC_DATA] [DEMOGRAPHIC_DATA] [DEMOGRAPHIC_DATA…" at bounding box center [688, 359] width 725 height 399
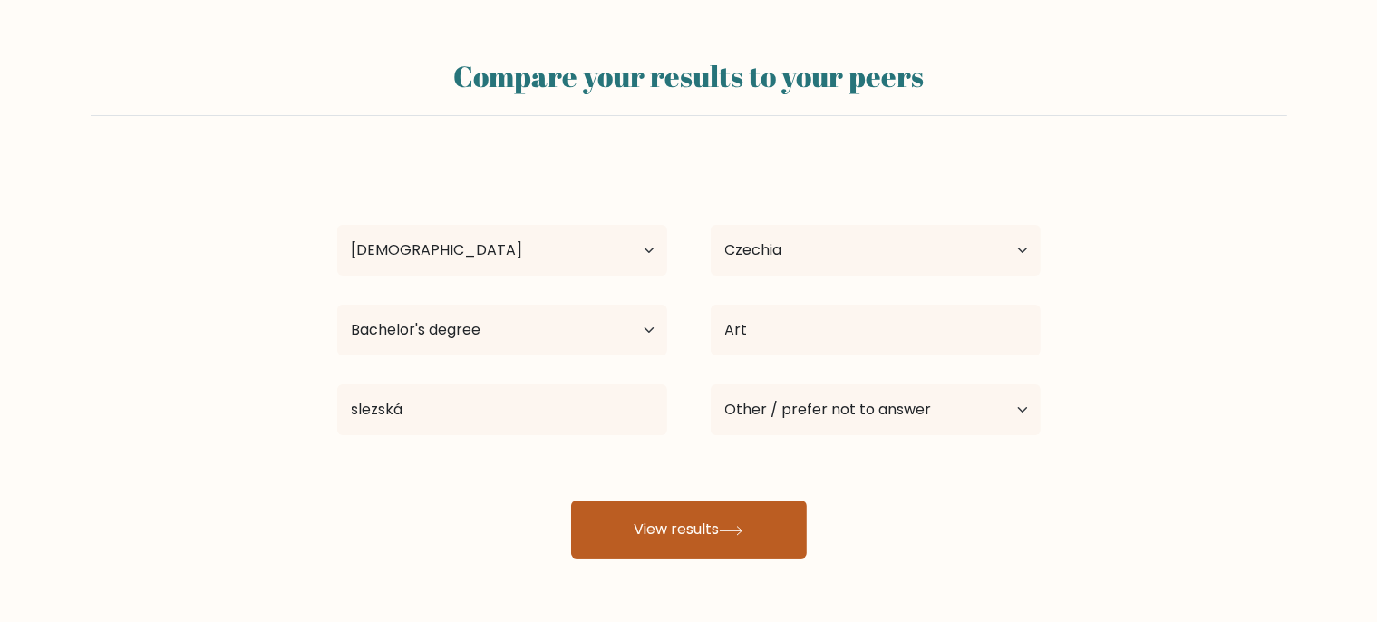
click at [685, 537] on button "View results" at bounding box center [689, 529] width 236 height 58
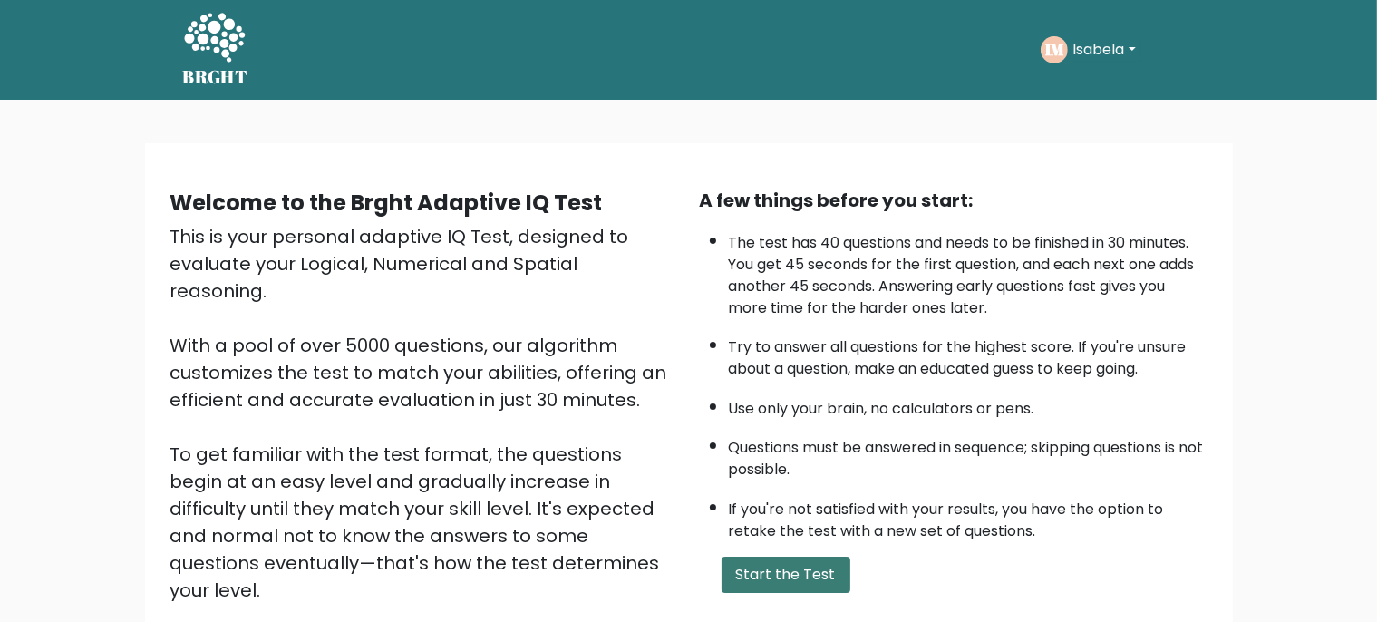
click at [771, 593] on button "Start the Test" at bounding box center [785, 574] width 129 height 36
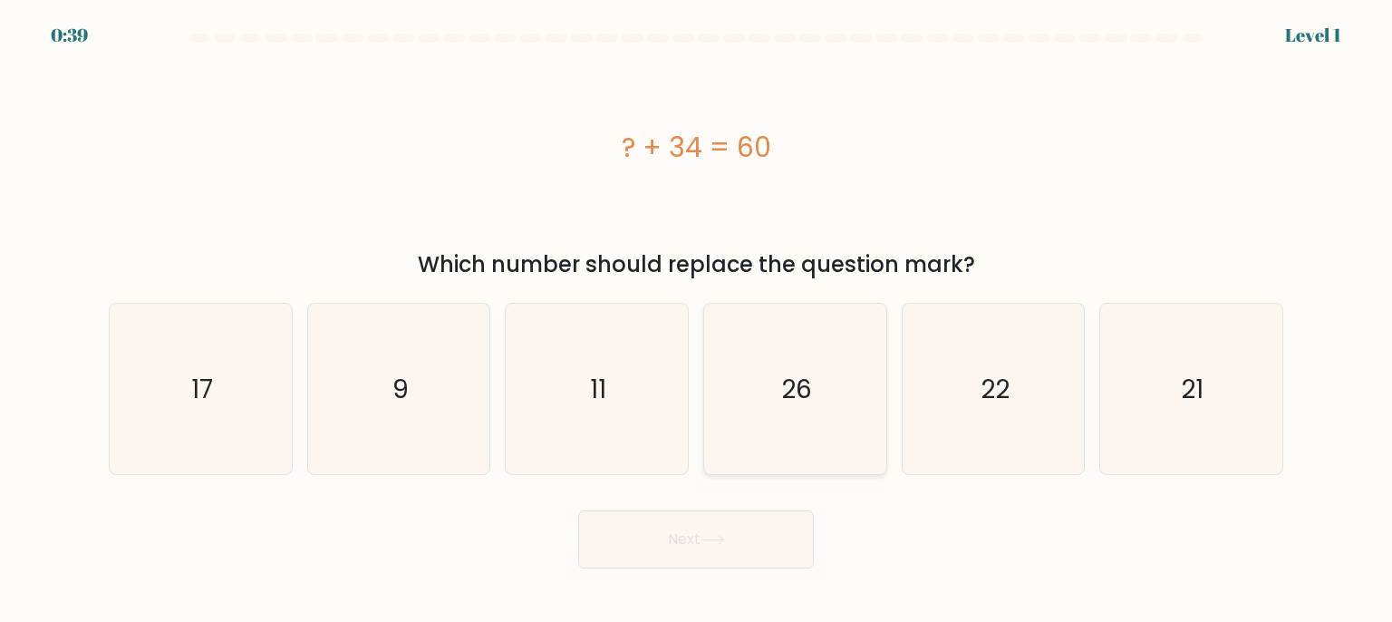
click at [867, 388] on icon "26" at bounding box center [795, 389] width 170 height 170
click at [697, 320] on input "d. 26" at bounding box center [696, 315] width 1 height 9
radio input "true"
click at [729, 535] on button "Next" at bounding box center [696, 539] width 236 height 58
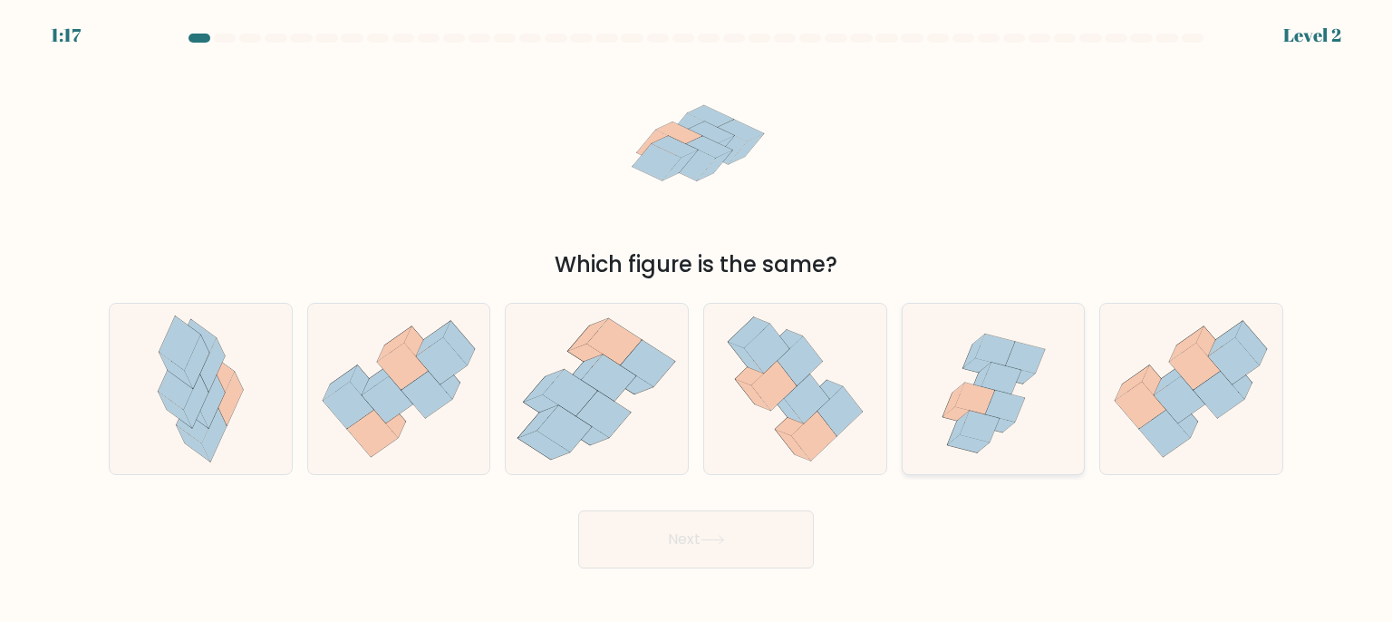
click at [983, 415] on icon at bounding box center [980, 427] width 40 height 32
click at [697, 320] on input "e." at bounding box center [696, 315] width 1 height 9
radio input "true"
click at [708, 533] on button "Next" at bounding box center [696, 539] width 236 height 58
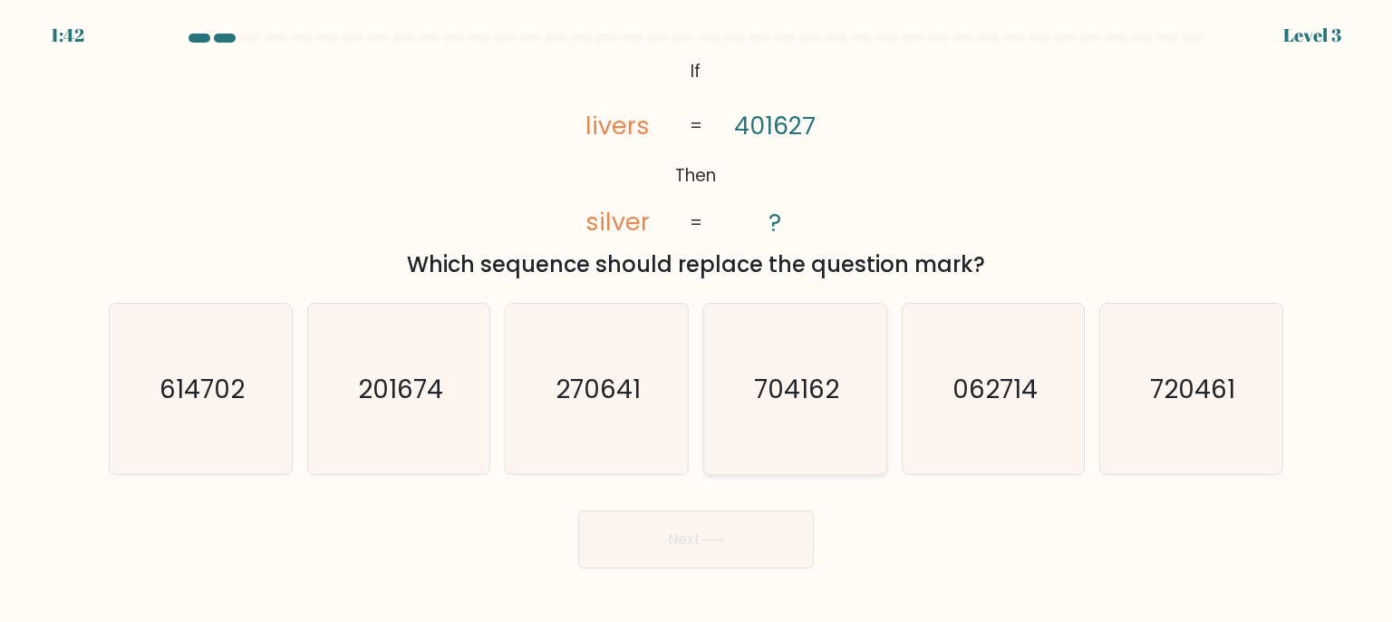
click at [771, 393] on text "704162" at bounding box center [796, 389] width 85 height 36
click at [697, 320] on input "d. 704162" at bounding box center [696, 315] width 1 height 9
radio input "true"
click at [693, 549] on button "Next" at bounding box center [696, 539] width 236 height 58
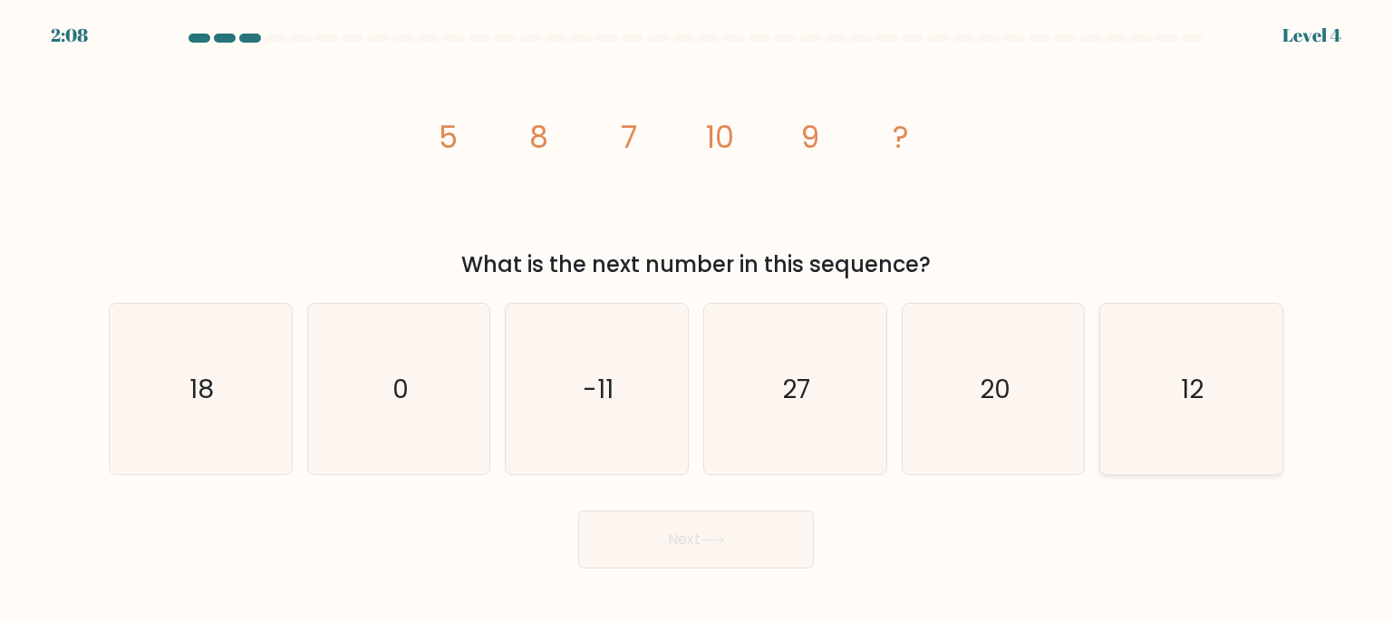
click at [1178, 415] on icon "12" at bounding box center [1191, 389] width 170 height 170
click at [697, 320] on input "f. 12" at bounding box center [696, 315] width 1 height 9
radio input "true"
click at [720, 547] on button "Next" at bounding box center [696, 539] width 236 height 58
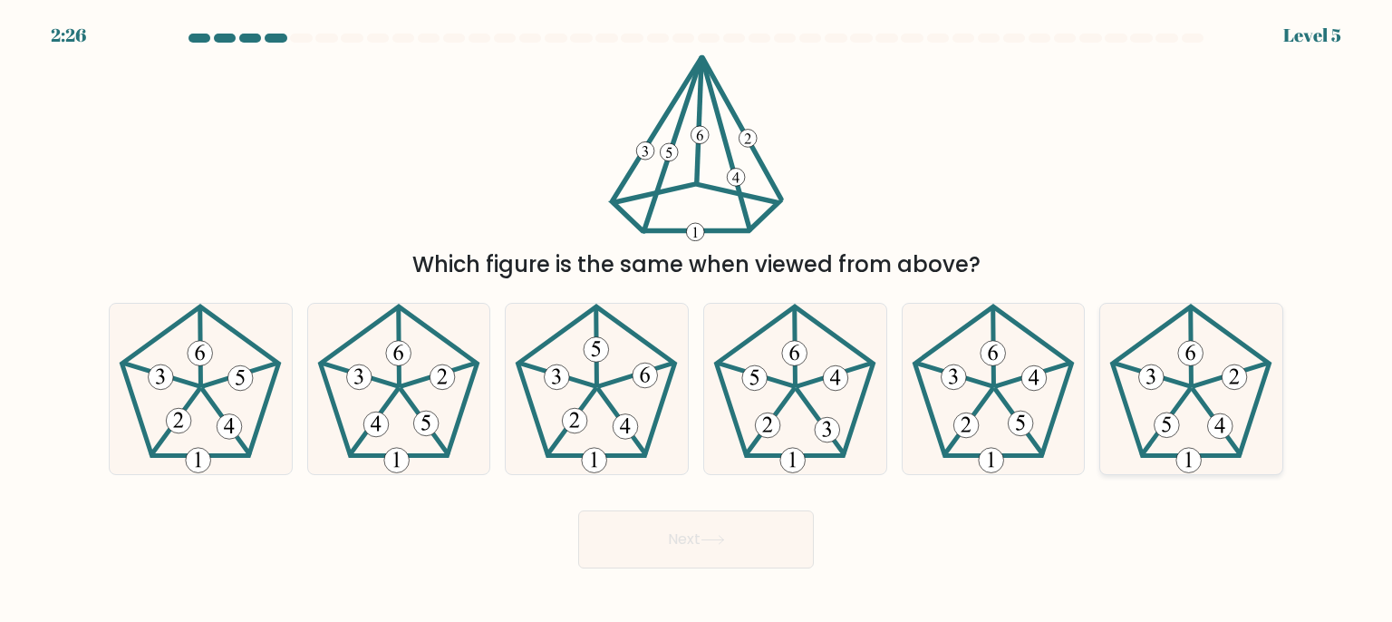
click at [1206, 440] on icon at bounding box center [1191, 389] width 170 height 170
click at [697, 320] on input "f." at bounding box center [696, 315] width 1 height 9
radio input "true"
click at [724, 545] on icon at bounding box center [713, 540] width 24 height 10
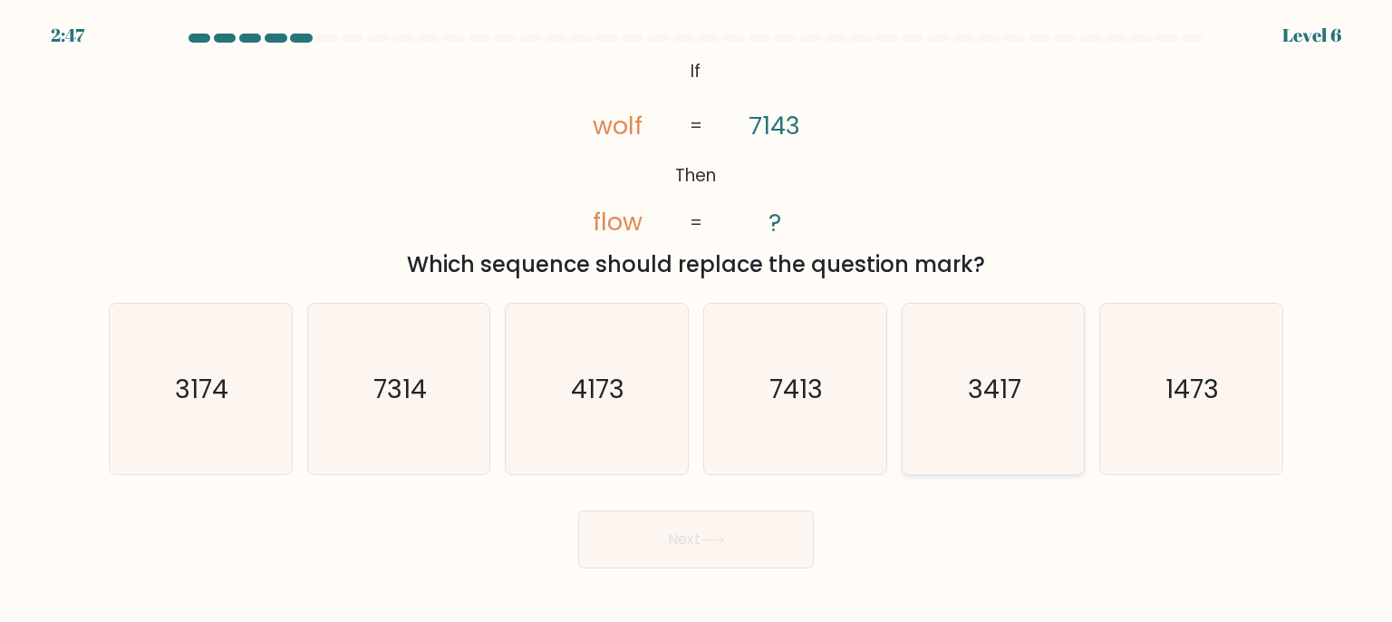
click at [978, 352] on icon "3417" at bounding box center [993, 389] width 170 height 170
click at [697, 320] on input "e. 3417" at bounding box center [696, 315] width 1 height 9
radio input "true"
click at [676, 531] on button "Next" at bounding box center [696, 539] width 236 height 58
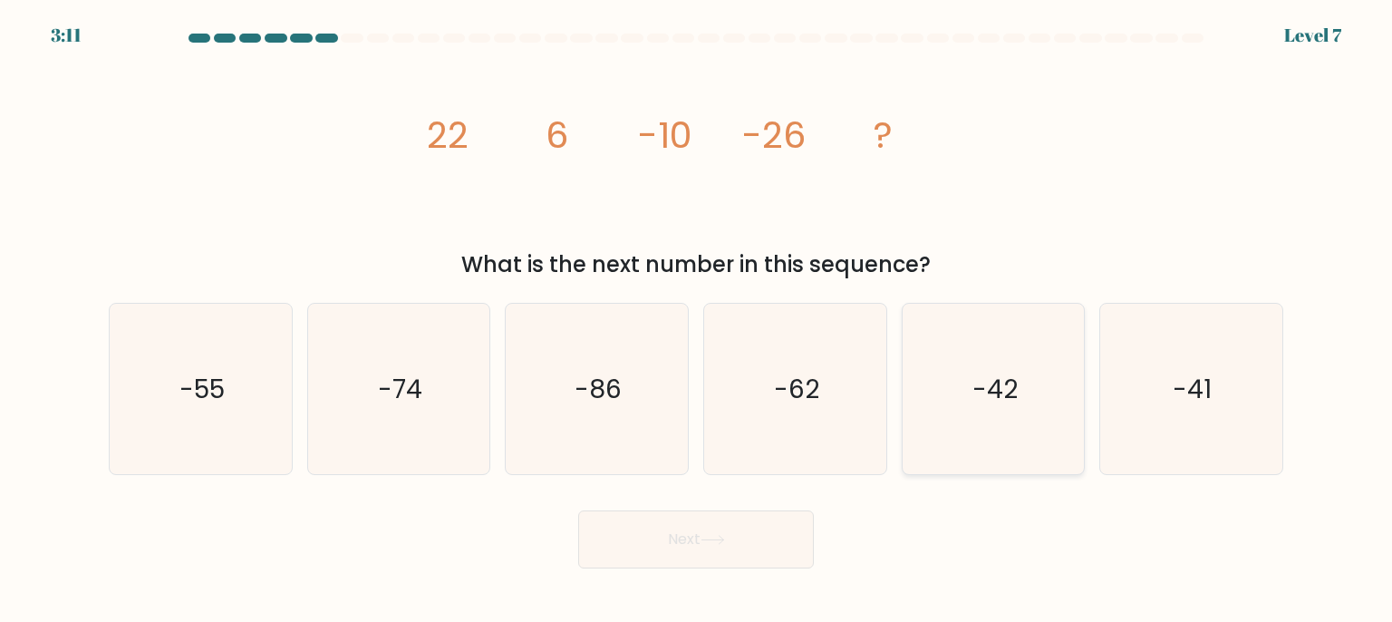
click at [1009, 430] on icon "-42" at bounding box center [993, 389] width 170 height 170
click at [697, 320] on input "e. -42" at bounding box center [696, 315] width 1 height 9
radio input "true"
click at [712, 541] on icon at bounding box center [713, 540] width 24 height 10
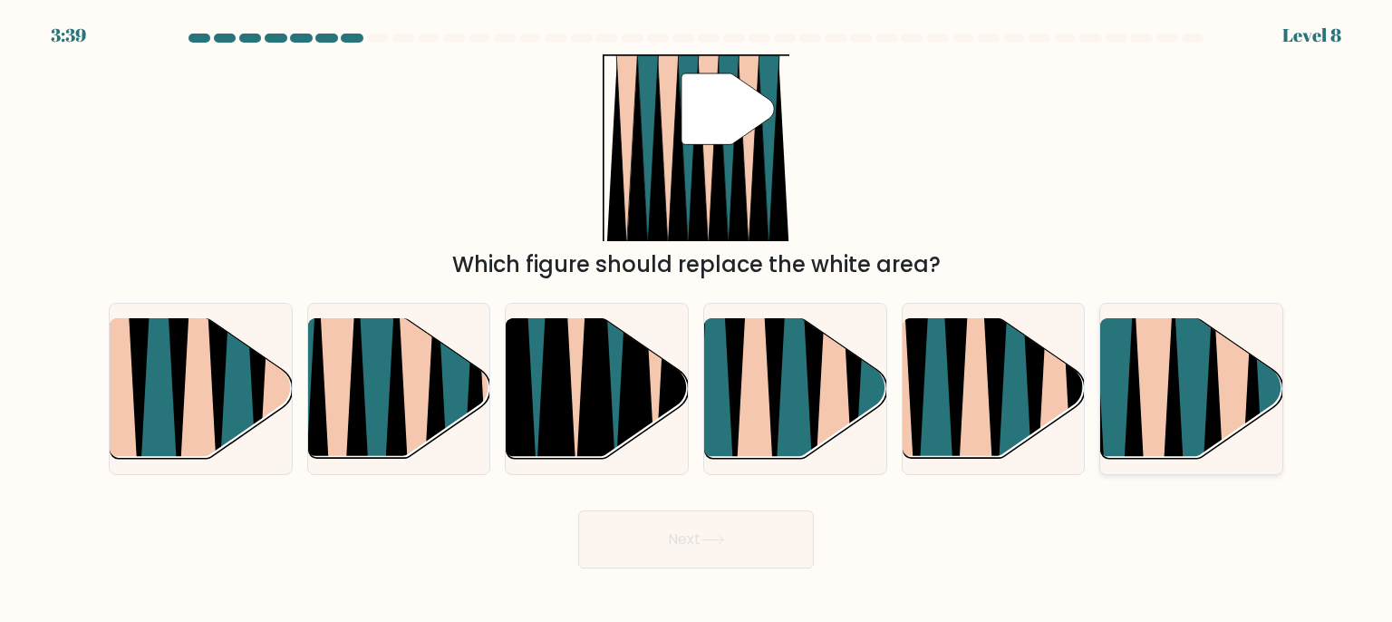
click at [1162, 392] on icon at bounding box center [1154, 466] width 41 height 364
click at [697, 320] on input "f." at bounding box center [696, 315] width 1 height 9
radio input "true"
click at [768, 551] on button "Next" at bounding box center [696, 539] width 236 height 58
